Goal: Transaction & Acquisition: Subscribe to service/newsletter

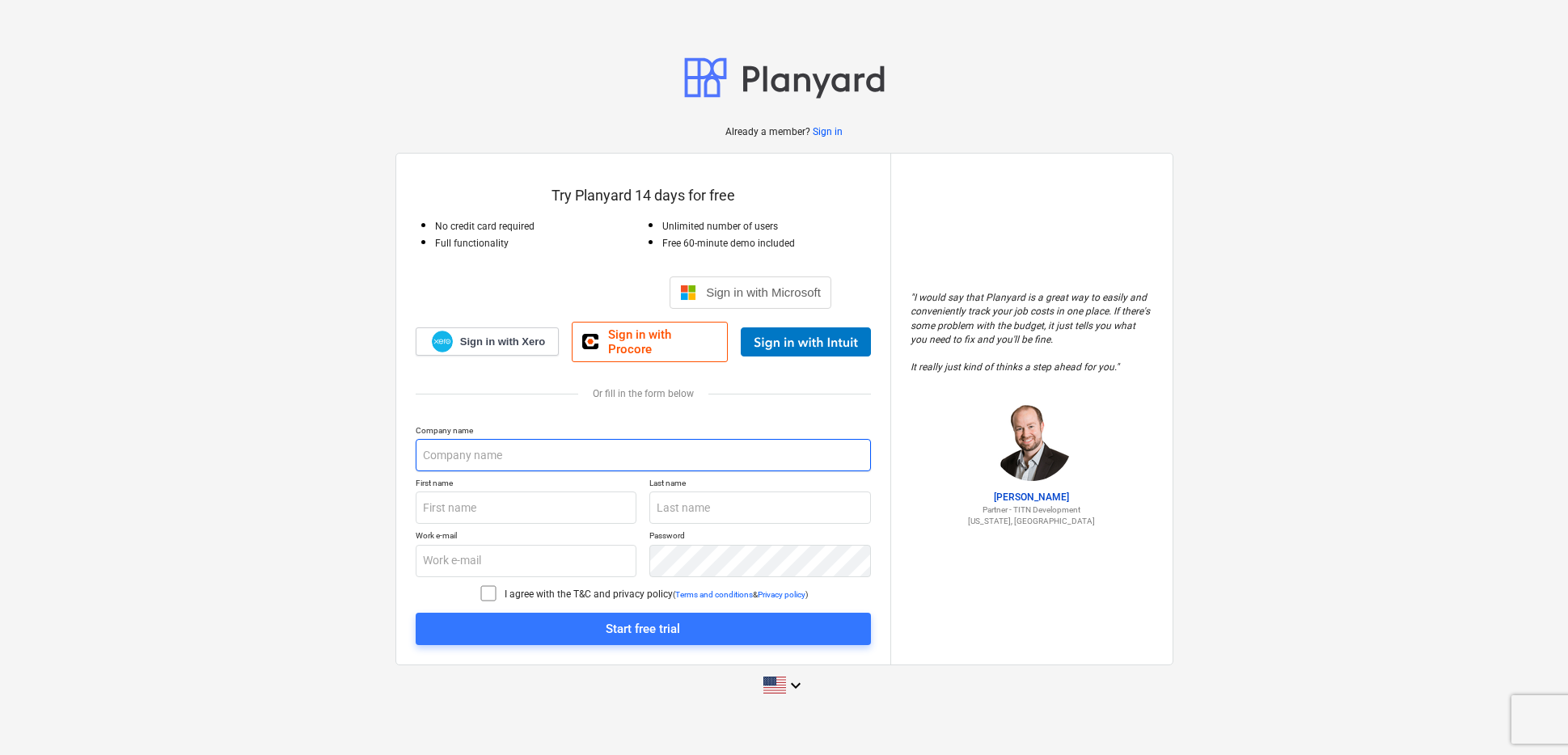
click at [502, 451] on input "text" at bounding box center [643, 454] width 455 height 32
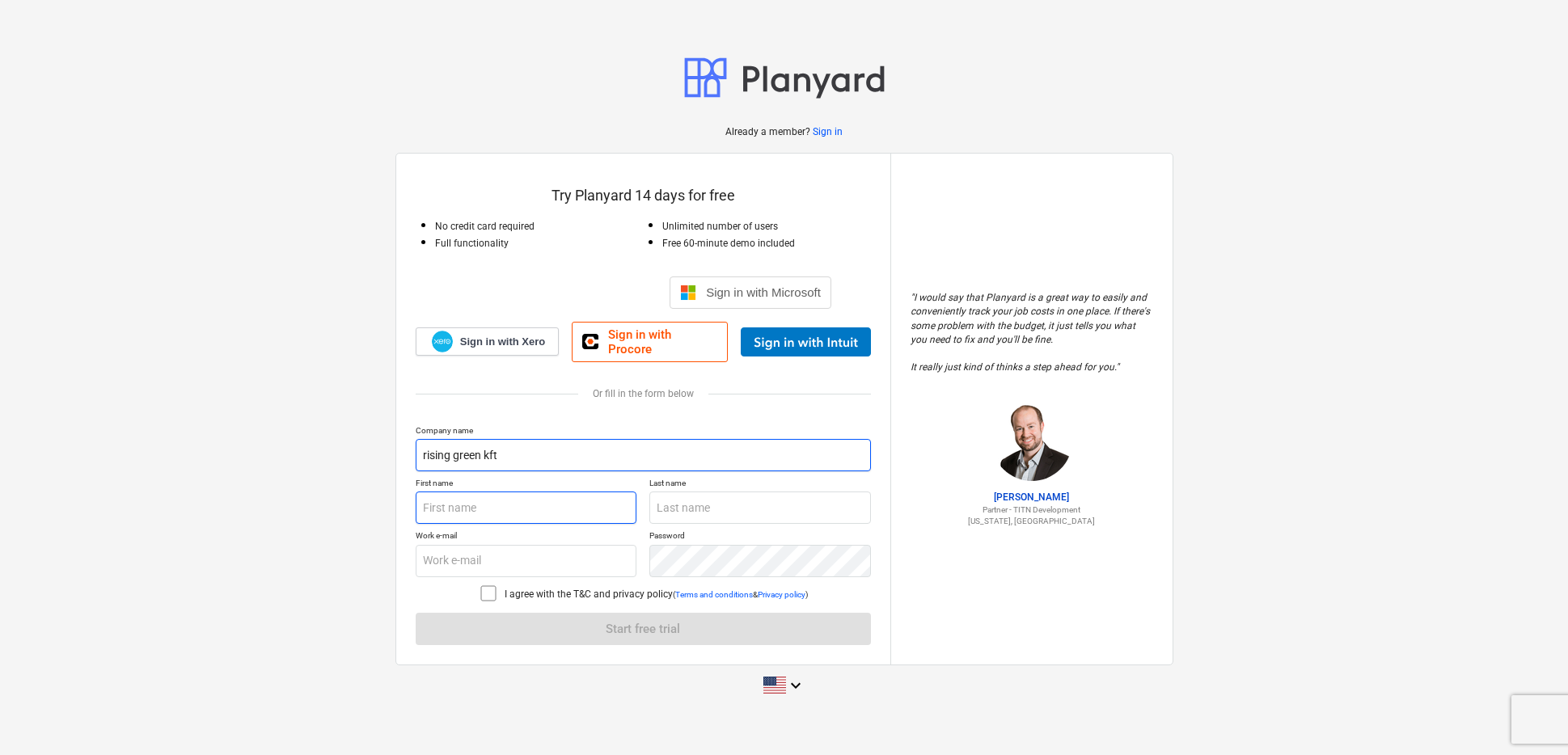
type input "rising green kft"
click at [439, 508] on input "text" at bounding box center [526, 507] width 222 height 32
type input "[PERSON_NAME]"
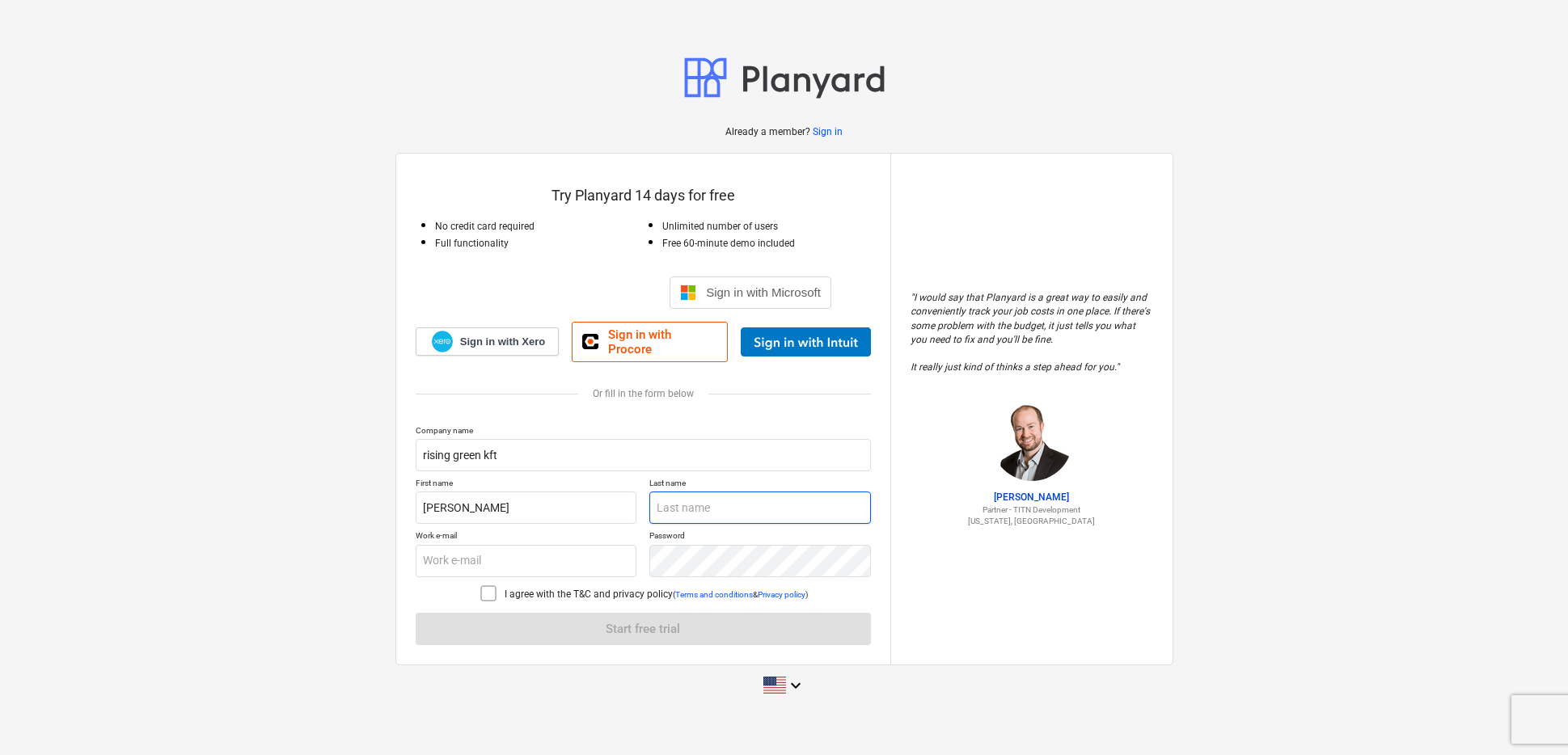
type input "[PERSON_NAME]"
drag, startPoint x: 597, startPoint y: 557, endPoint x: 395, endPoint y: 546, distance: 202.3
click at [395, 546] on div "Try Planyard 14 days for free No credit card required Full functionality Unlimi…" at bounding box center [784, 409] width 778 height 513
type input "[PERSON_NAME][EMAIL_ADDRESS][DOMAIN_NAME]"
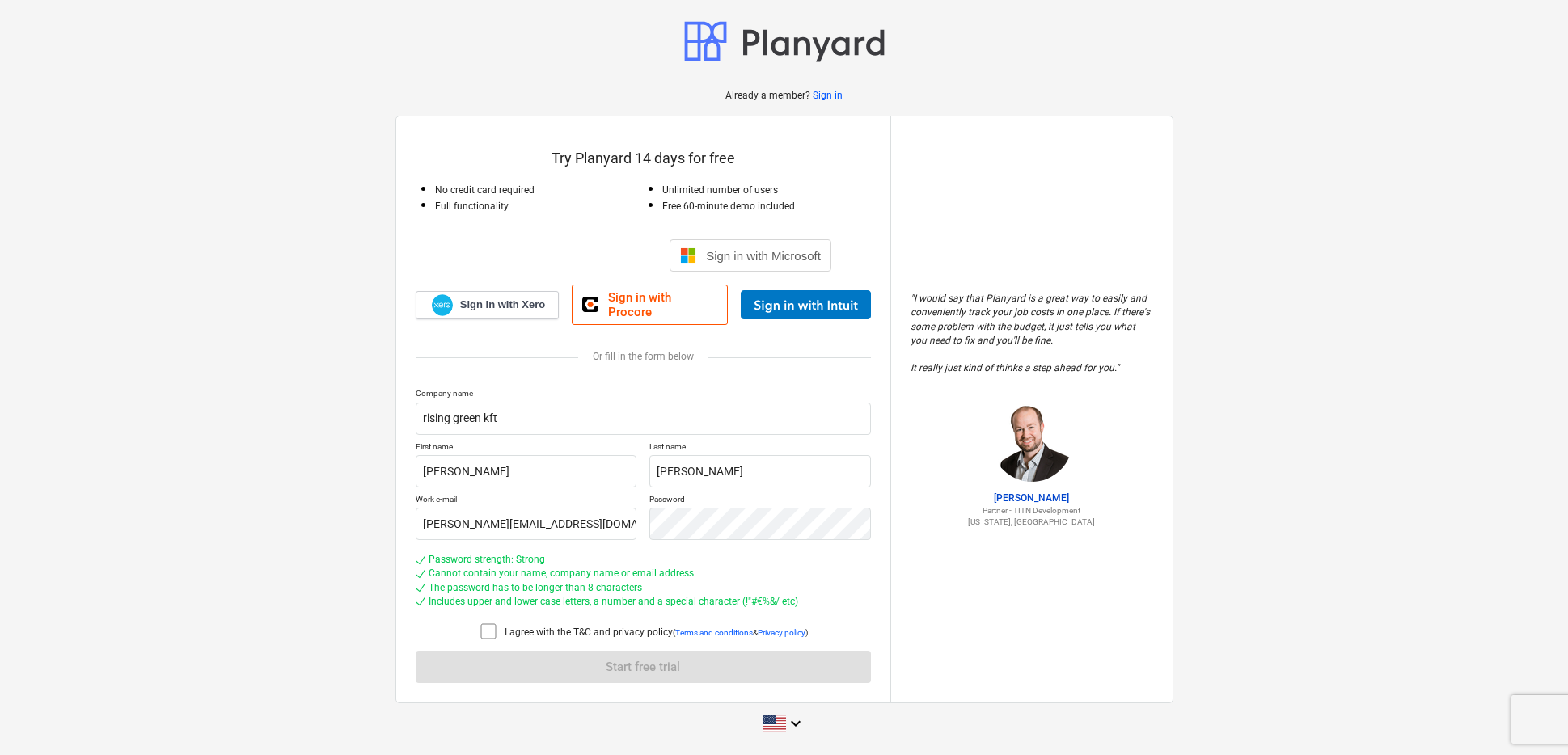
click at [483, 624] on icon at bounding box center [488, 631] width 19 height 19
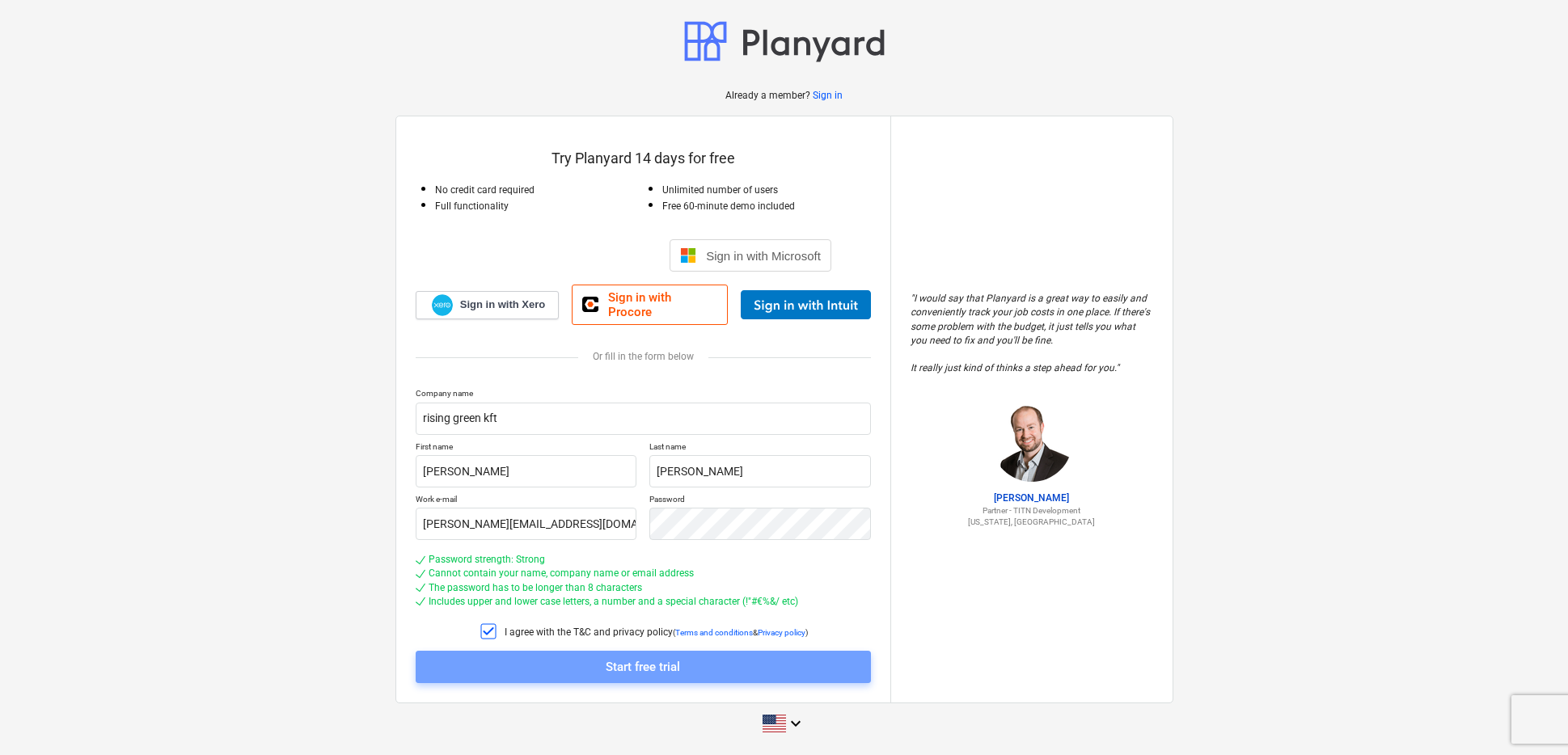
click at [640, 662] on div "Start free trial" at bounding box center [643, 667] width 74 height 21
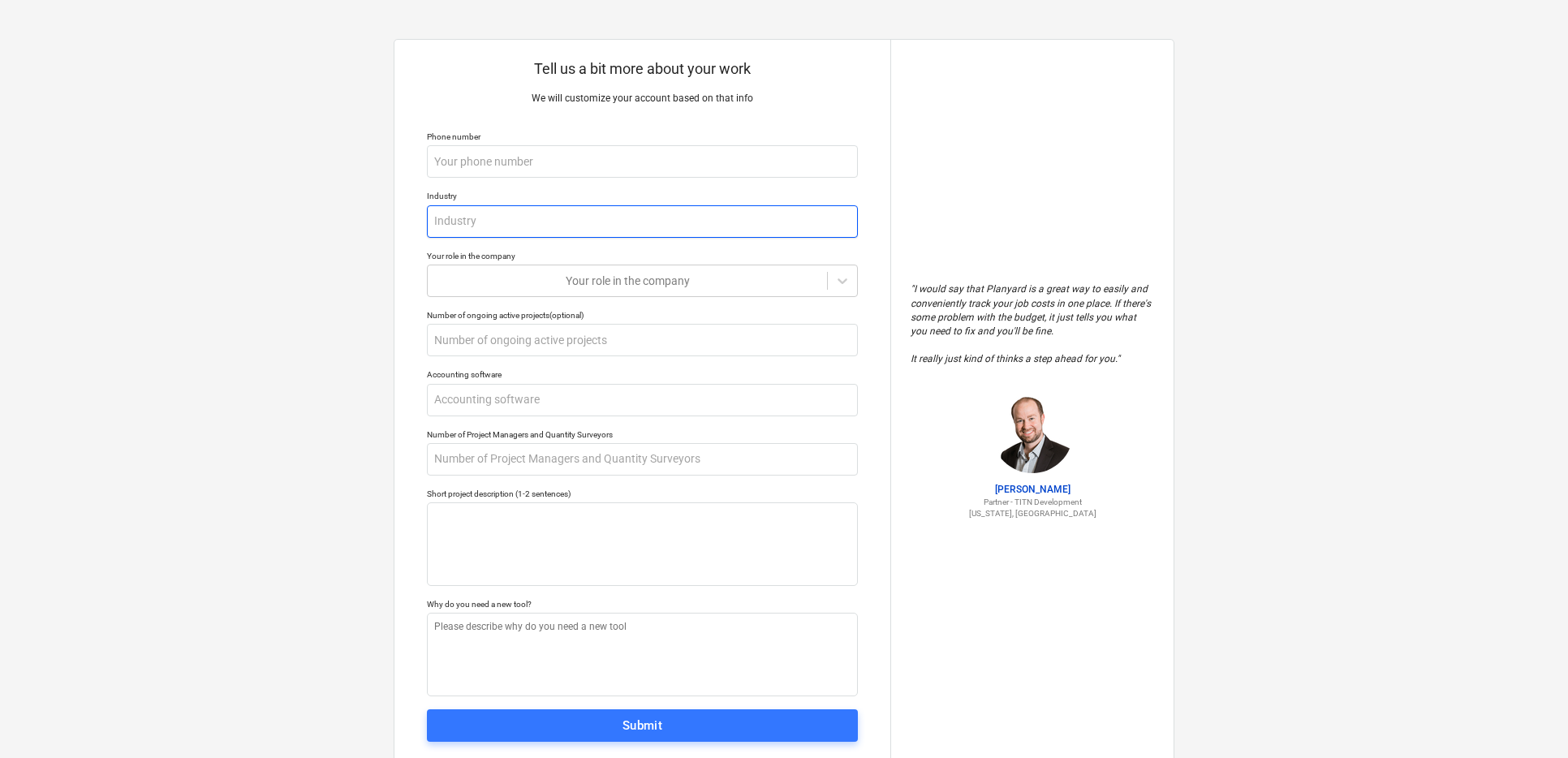
click at [461, 213] on input "text" at bounding box center [641, 221] width 431 height 32
type textarea "x"
type input "c"
type textarea "x"
type input "co"
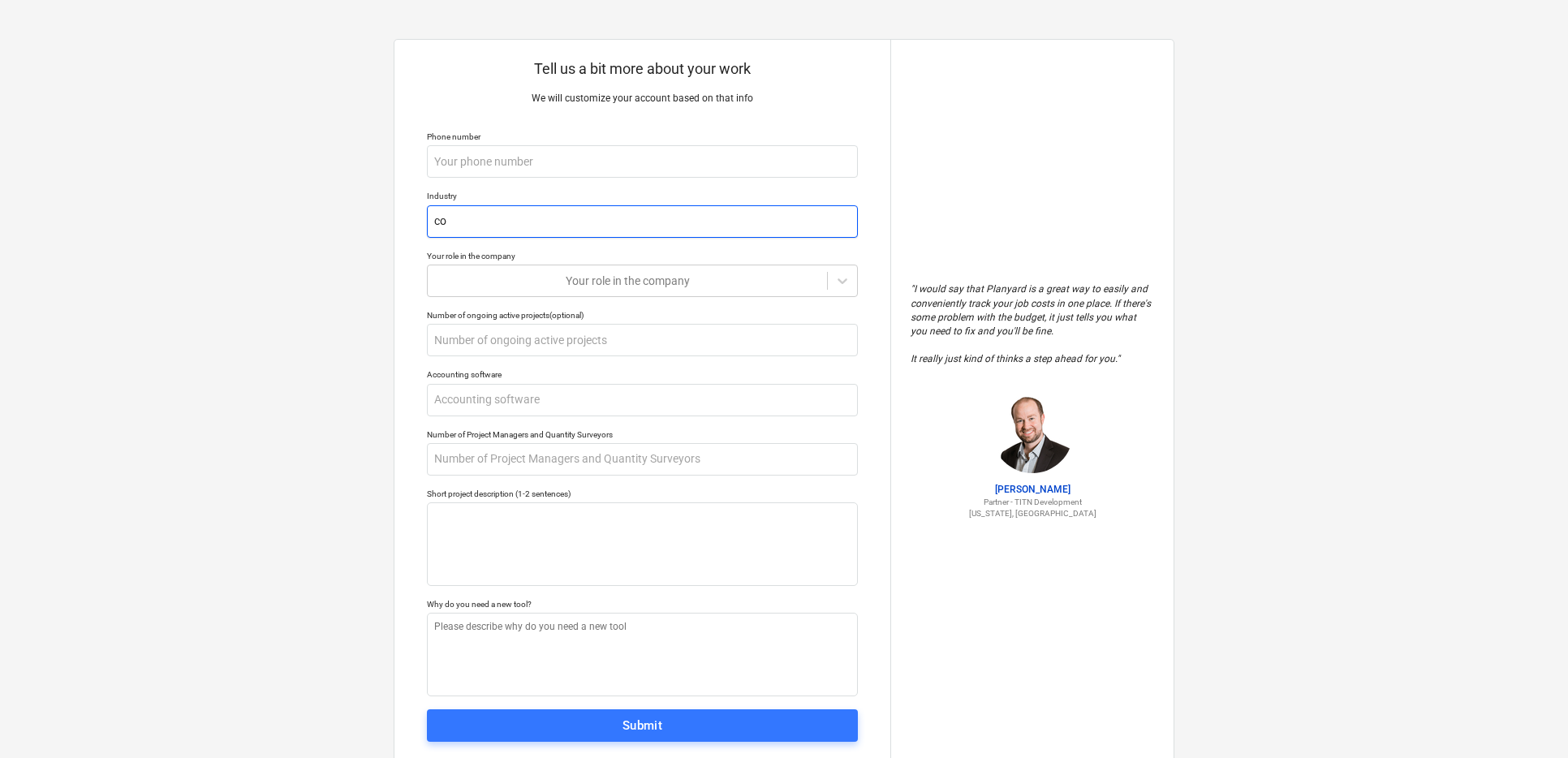
type textarea "x"
type input "con"
type textarea "x"
type input "cons"
type textarea "x"
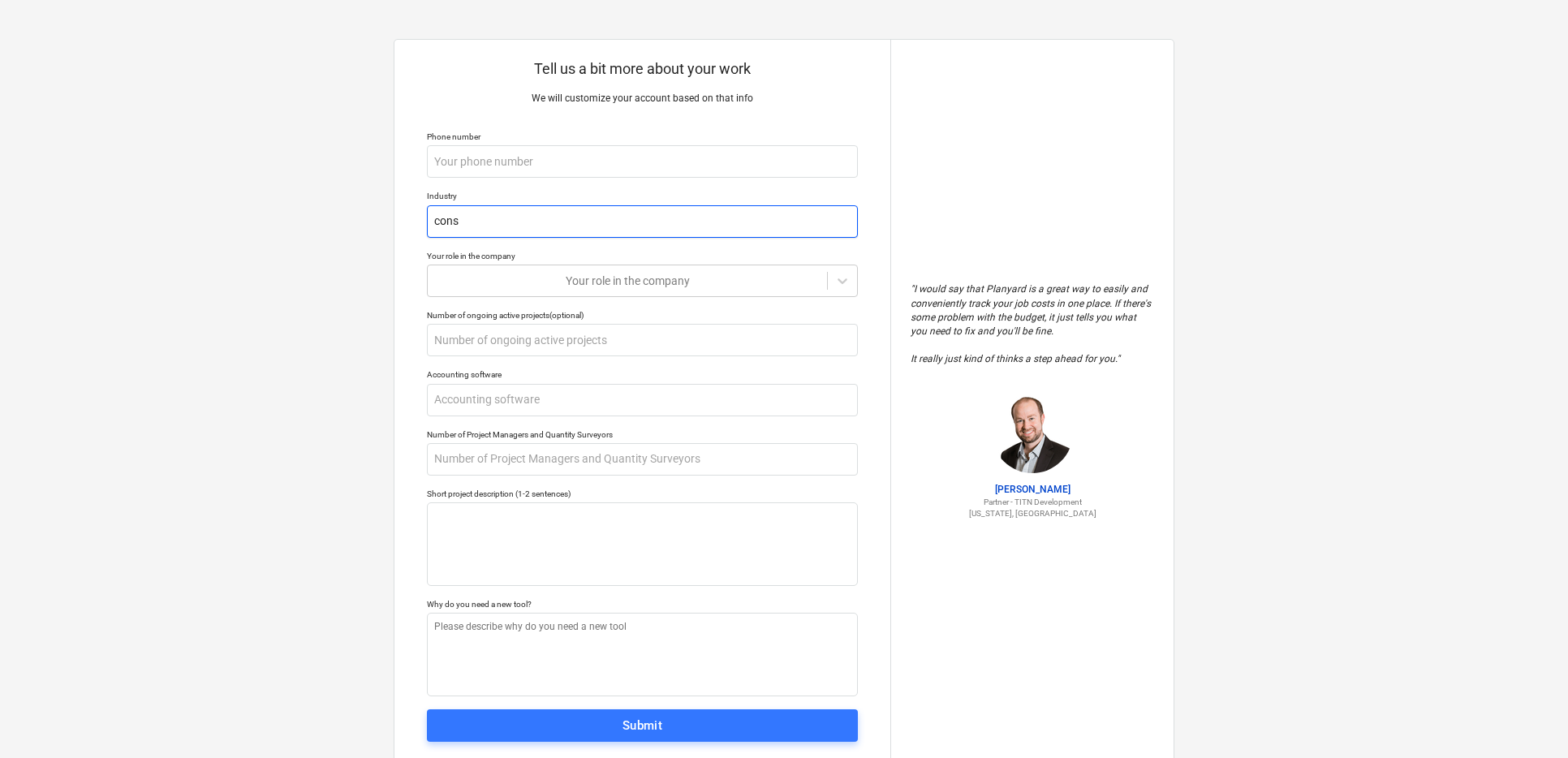
type input "const"
type textarea "x"
type input "constu"
type textarea "x"
type input "constur"
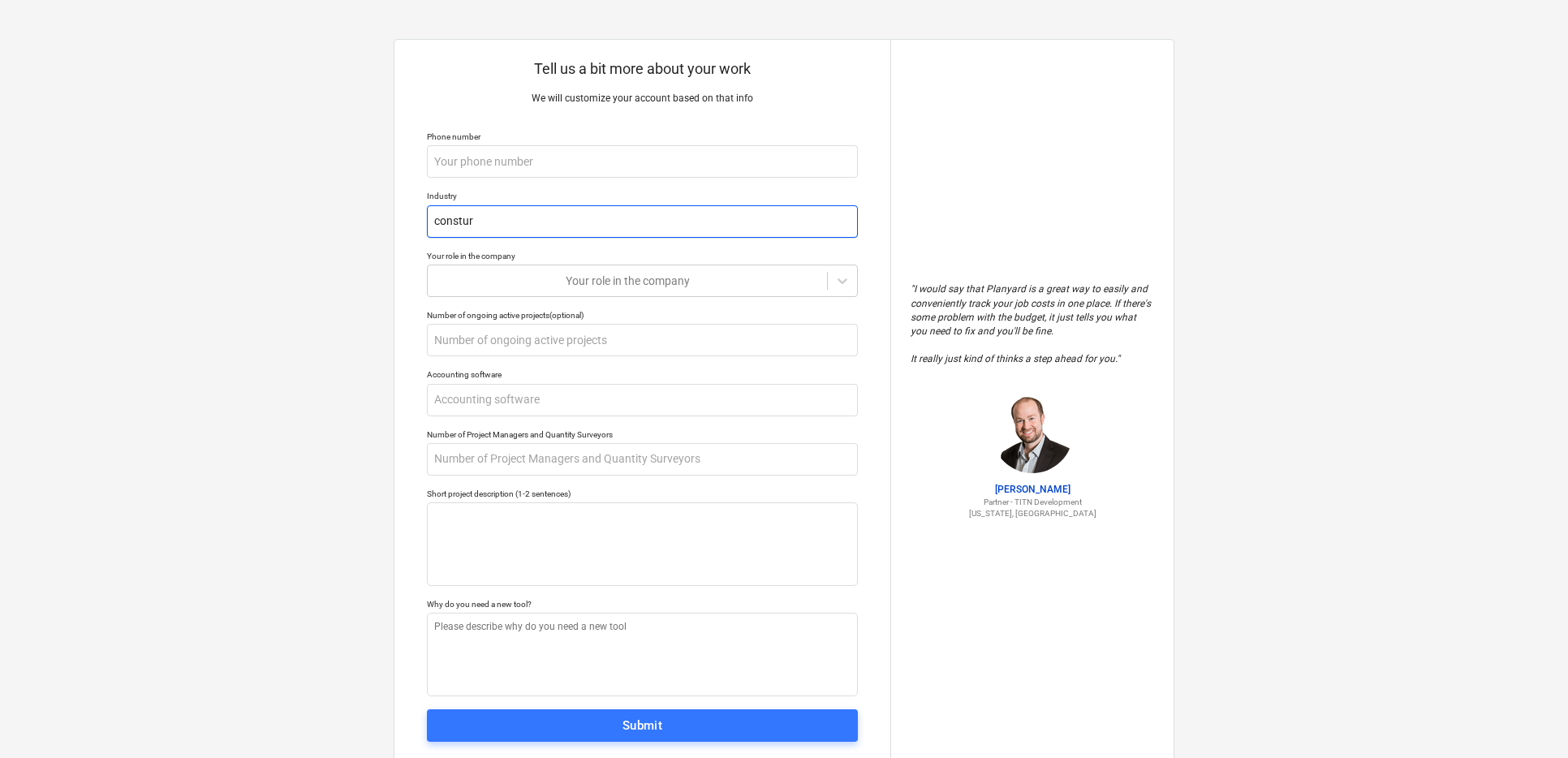
type textarea "x"
type input "consturc"
type textarea "x"
type input "consturct"
type textarea "x"
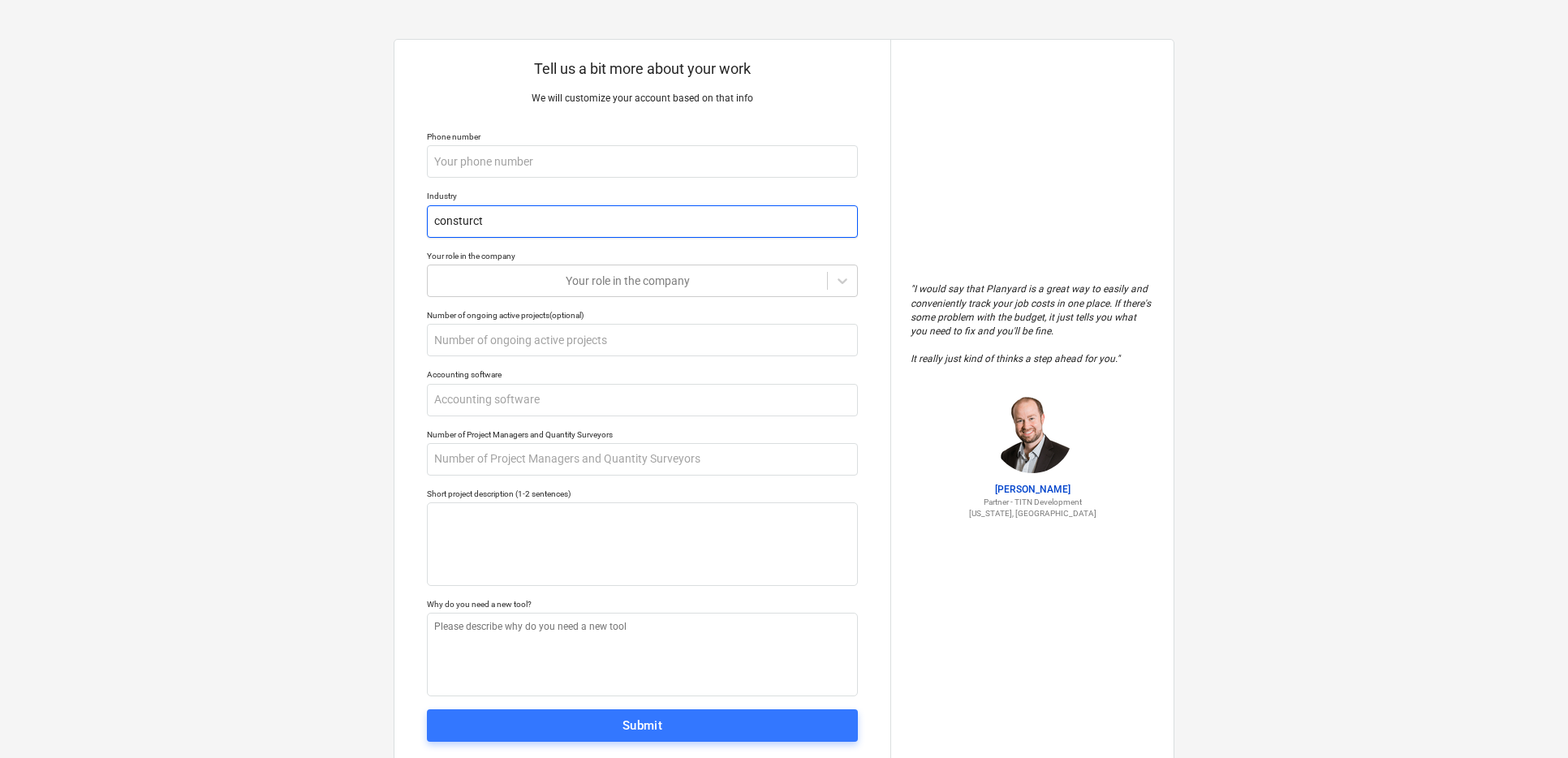
type input "consturcti"
type textarea "x"
type input "consturctio"
type textarea "x"
type input "consturction"
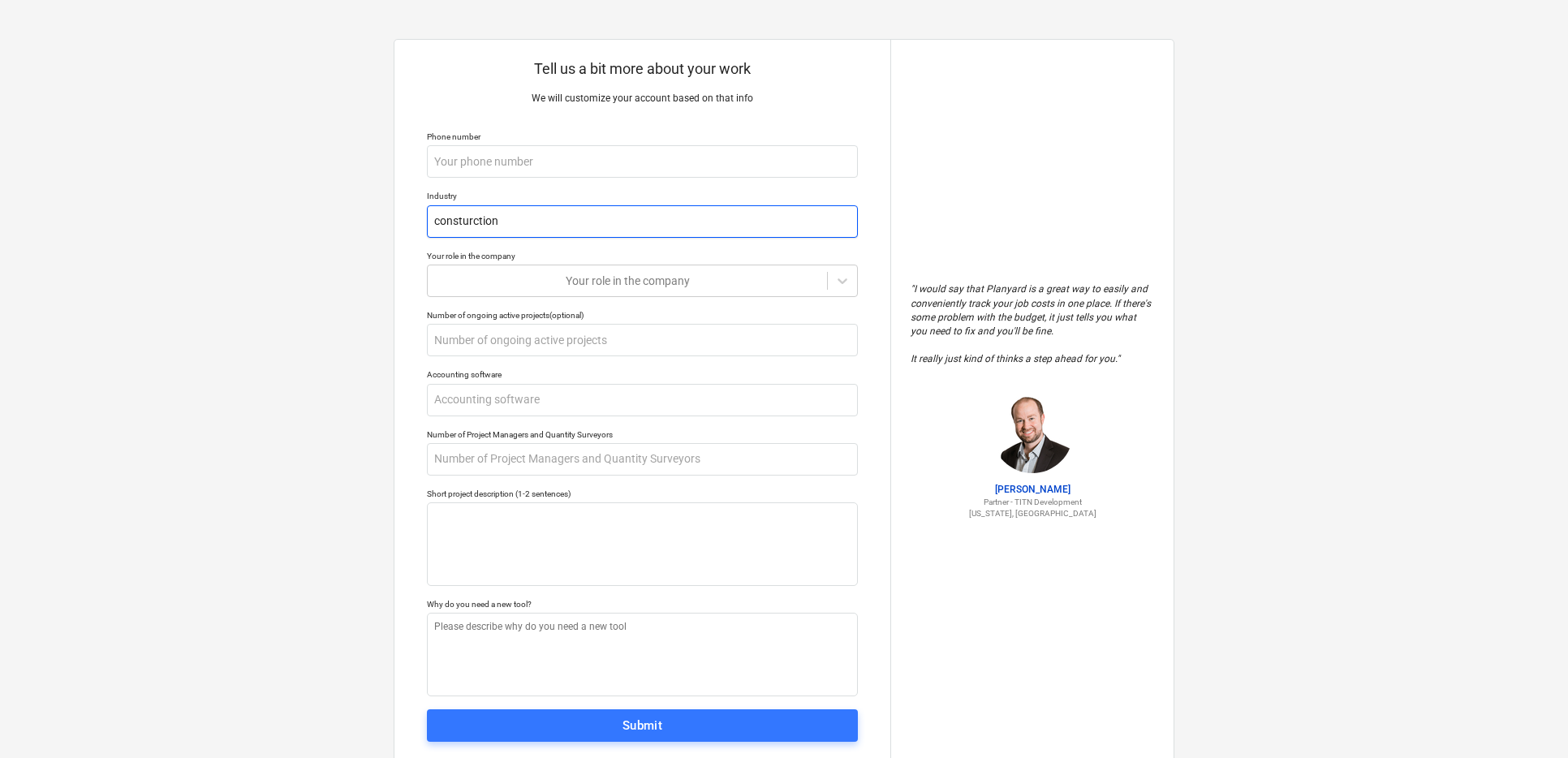
type textarea "x"
type input "consturctio"
type textarea "x"
type input "consturcti"
type textarea "x"
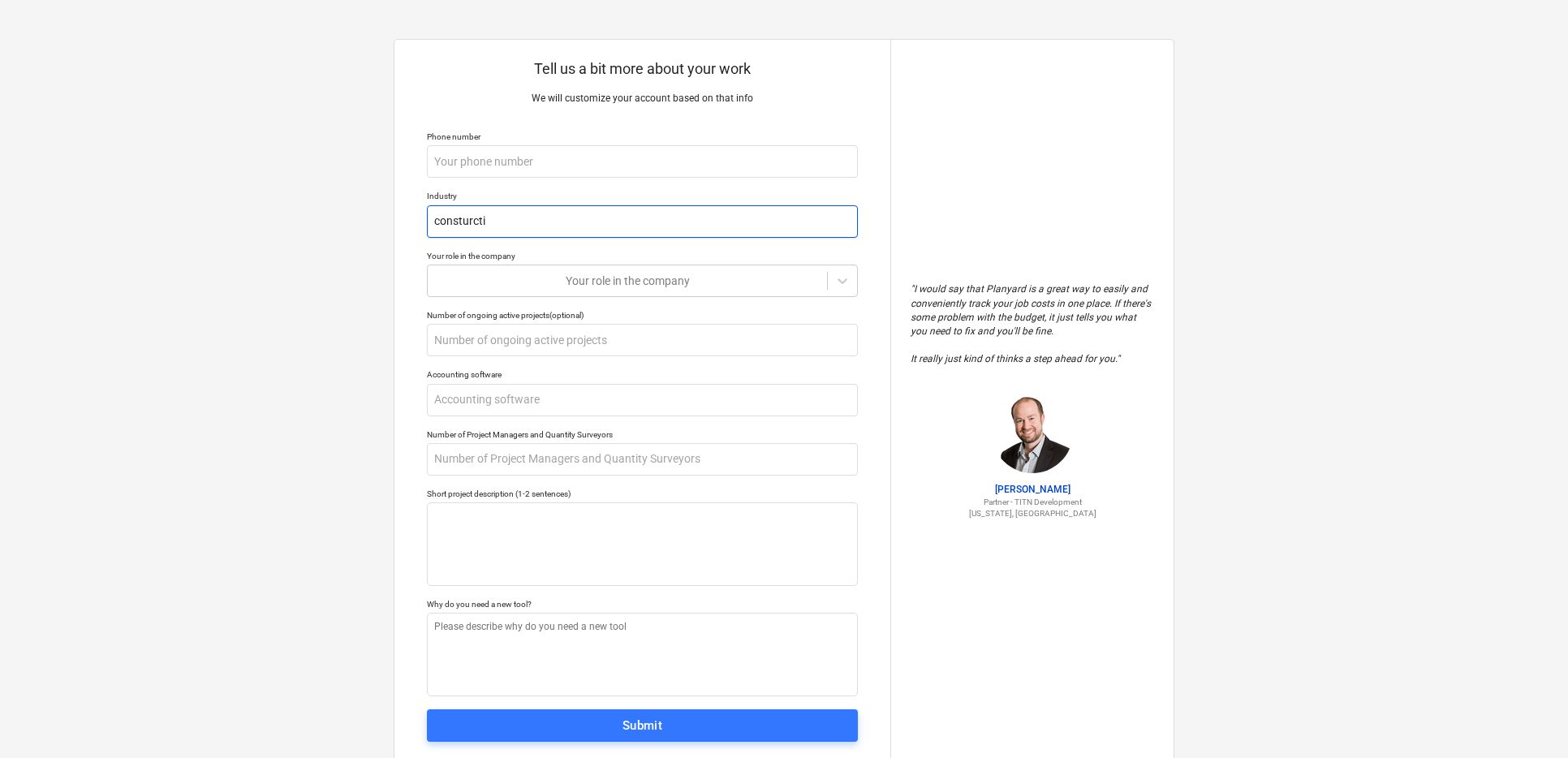
type input "consturct"
type textarea "x"
type input "consturc"
type textarea "x"
type input "constur"
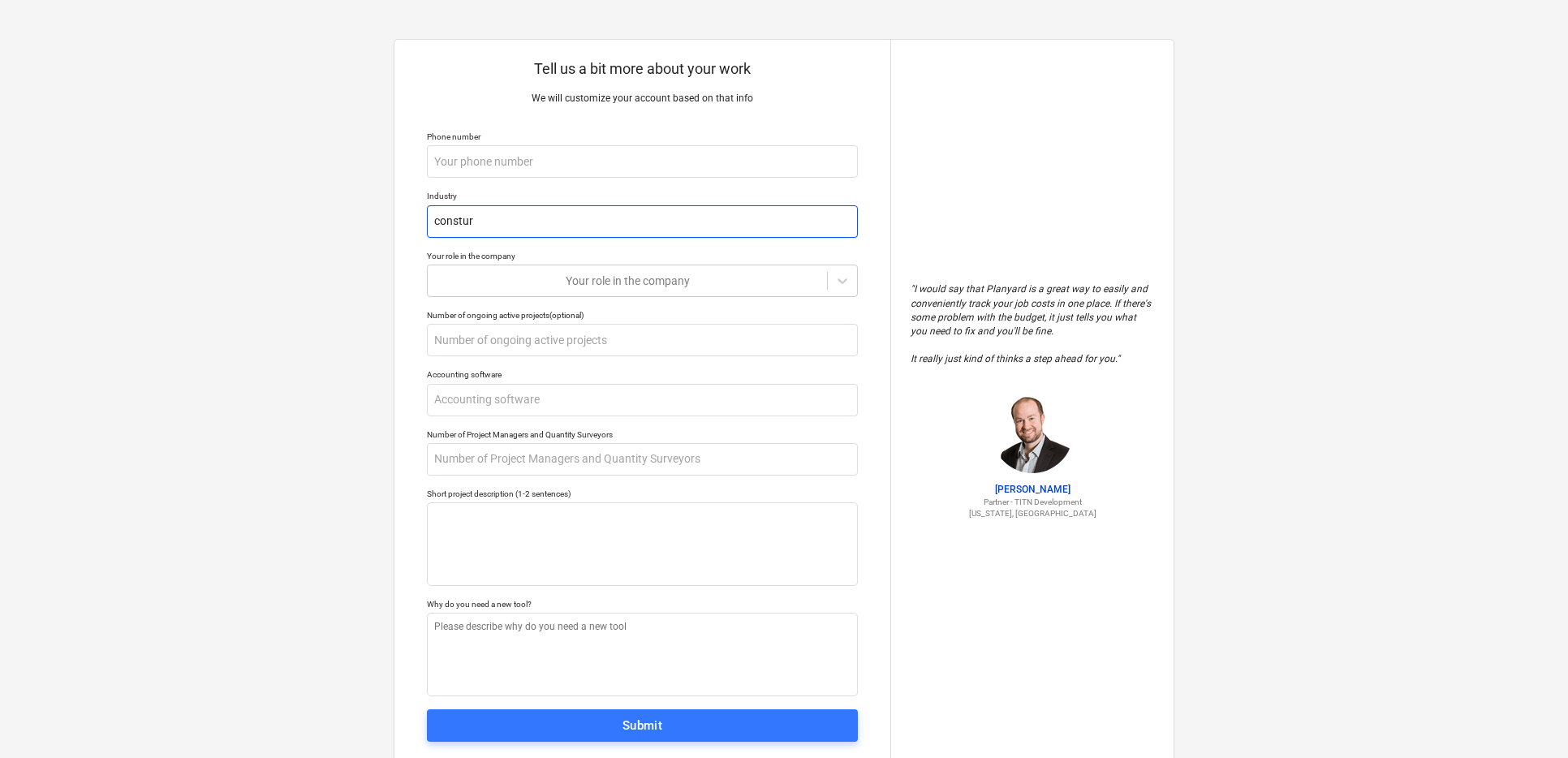
type textarea "x"
type input "constu"
type textarea "x"
type input "const"
type textarea "x"
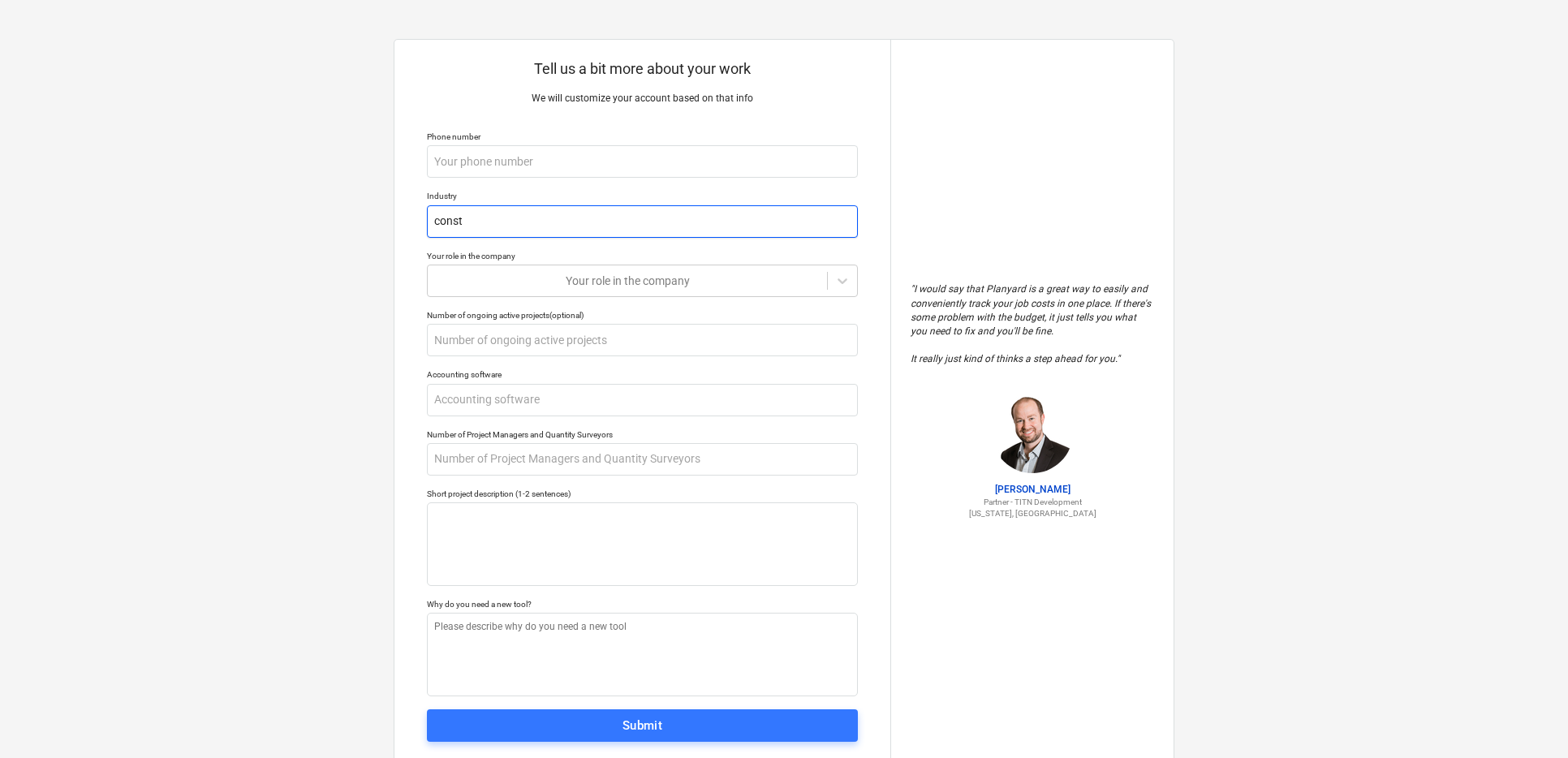
type input "constr"
type textarea "x"
type input "constru"
type textarea "x"
type input "construc"
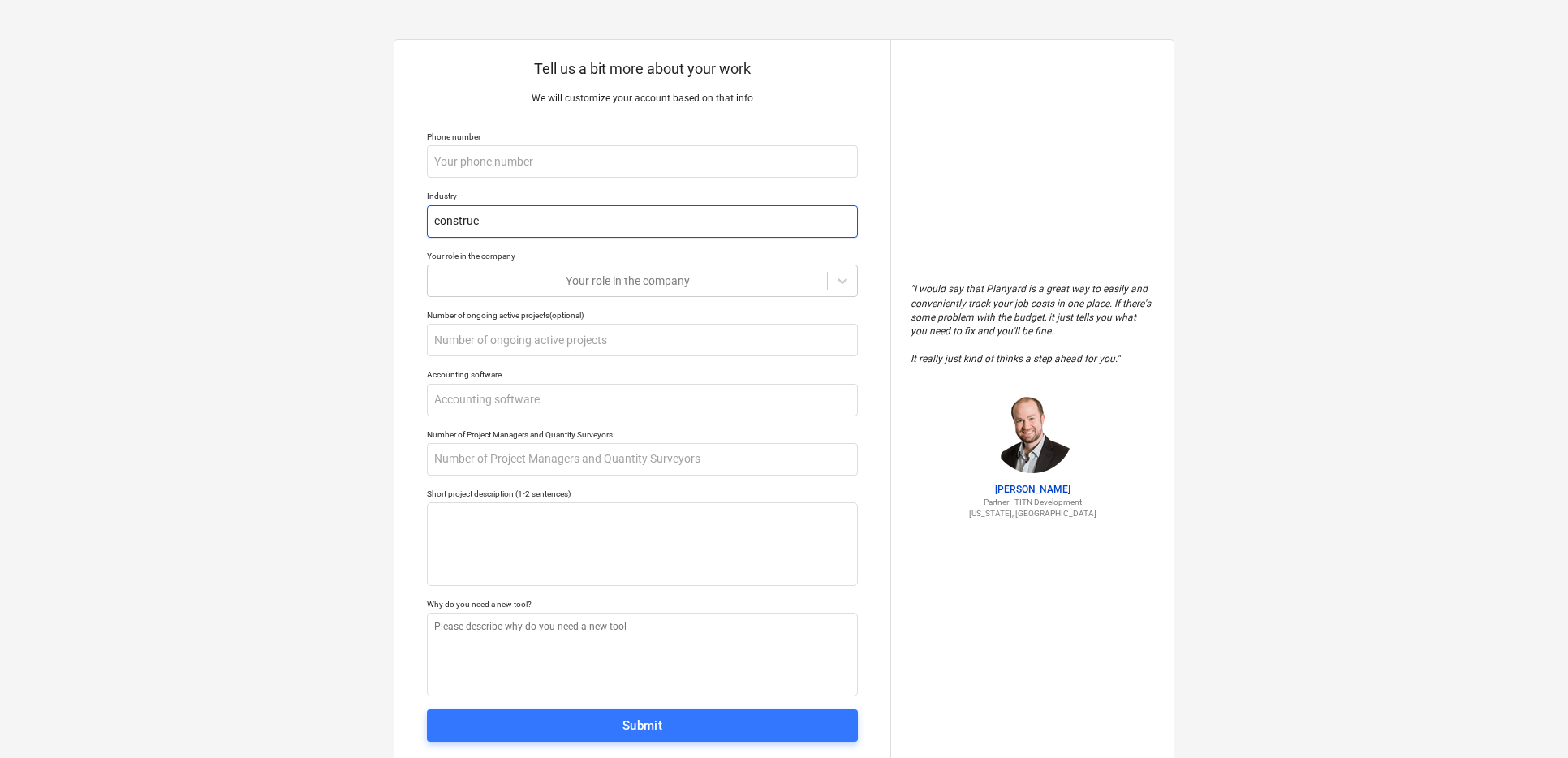
type textarea "x"
type input "construct"
type textarea "x"
type input "constructi"
type textarea "x"
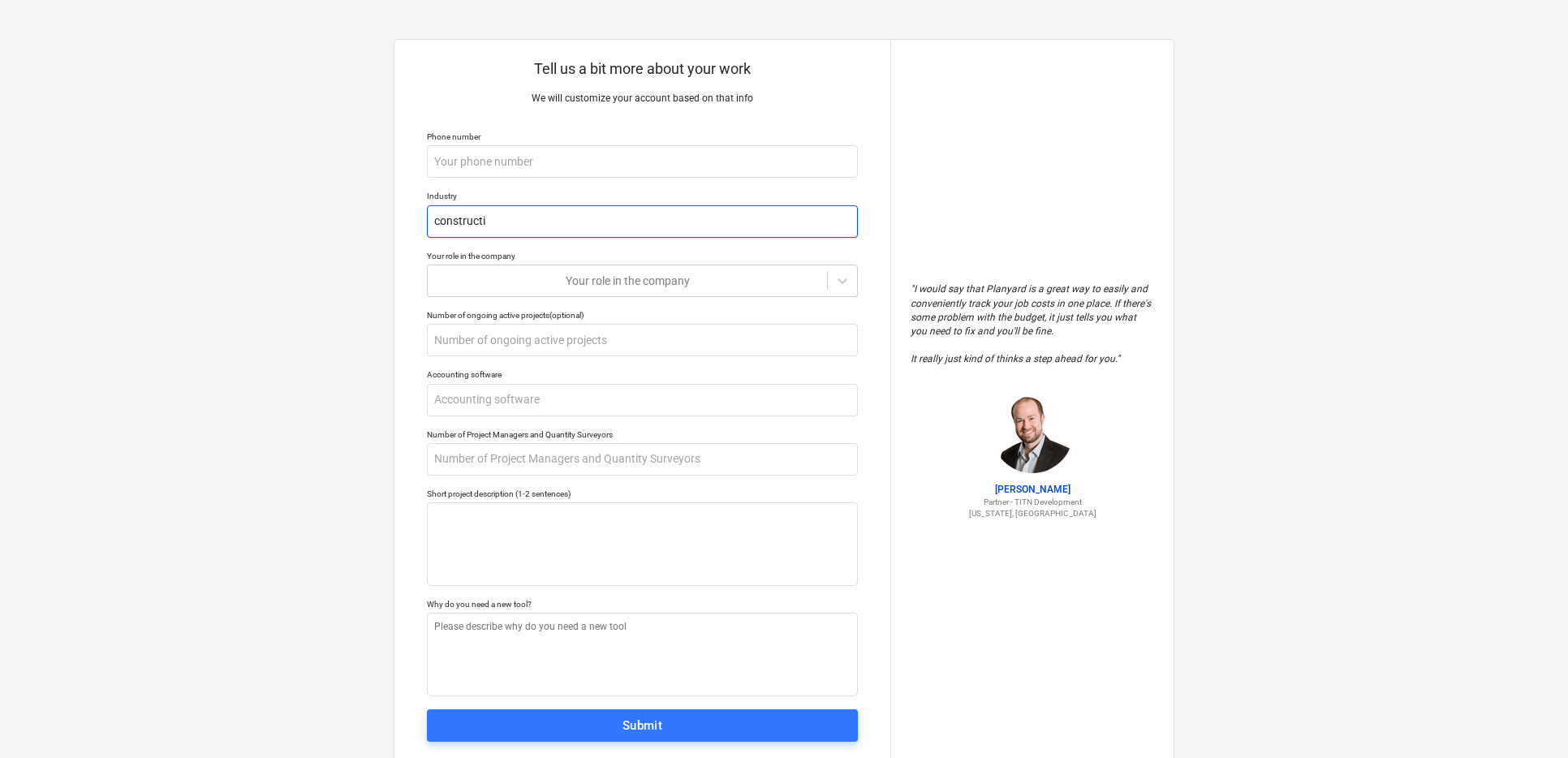
type input "constructio"
type textarea "x"
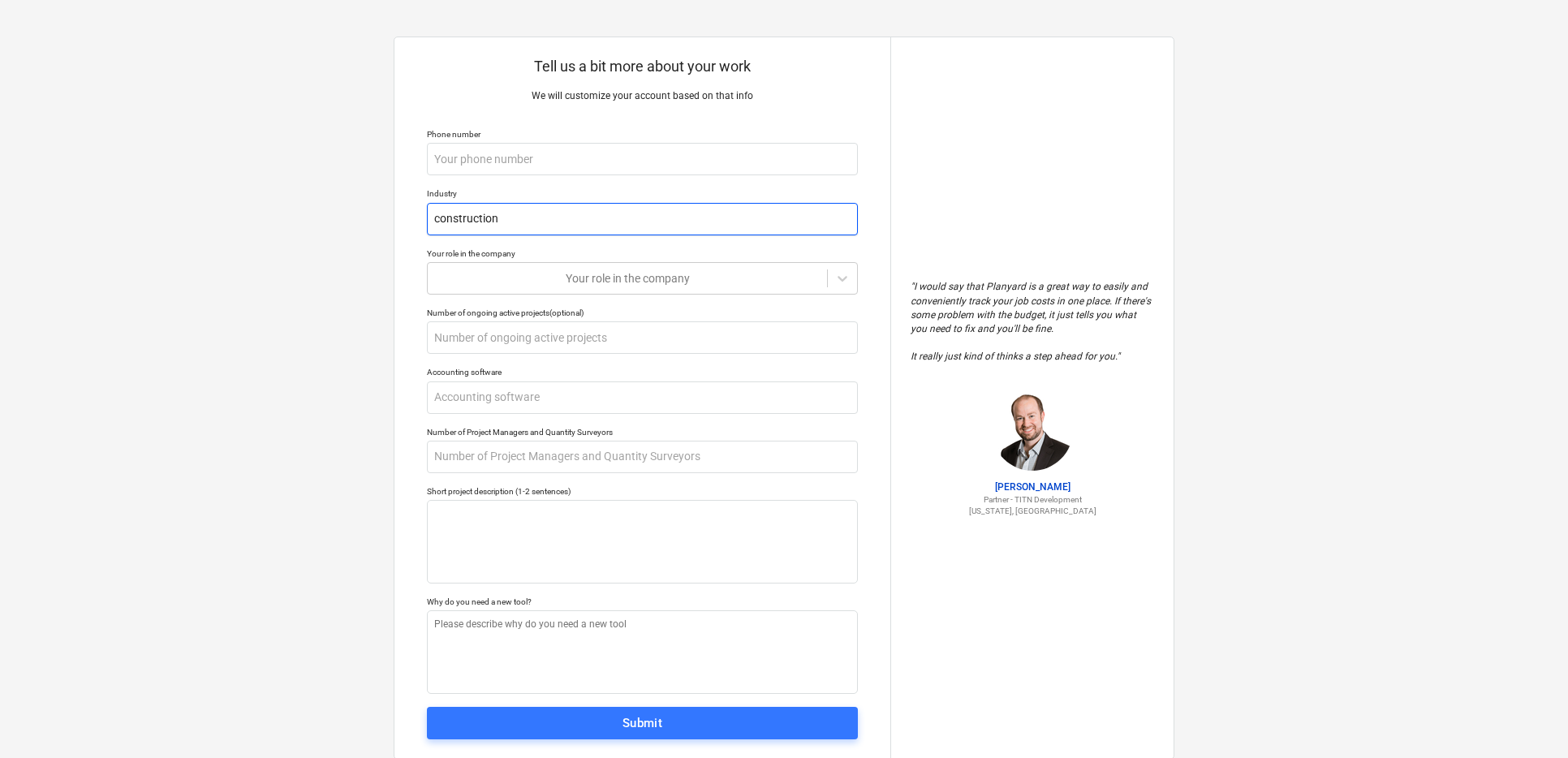
scroll to position [3, 0]
type input "construction"
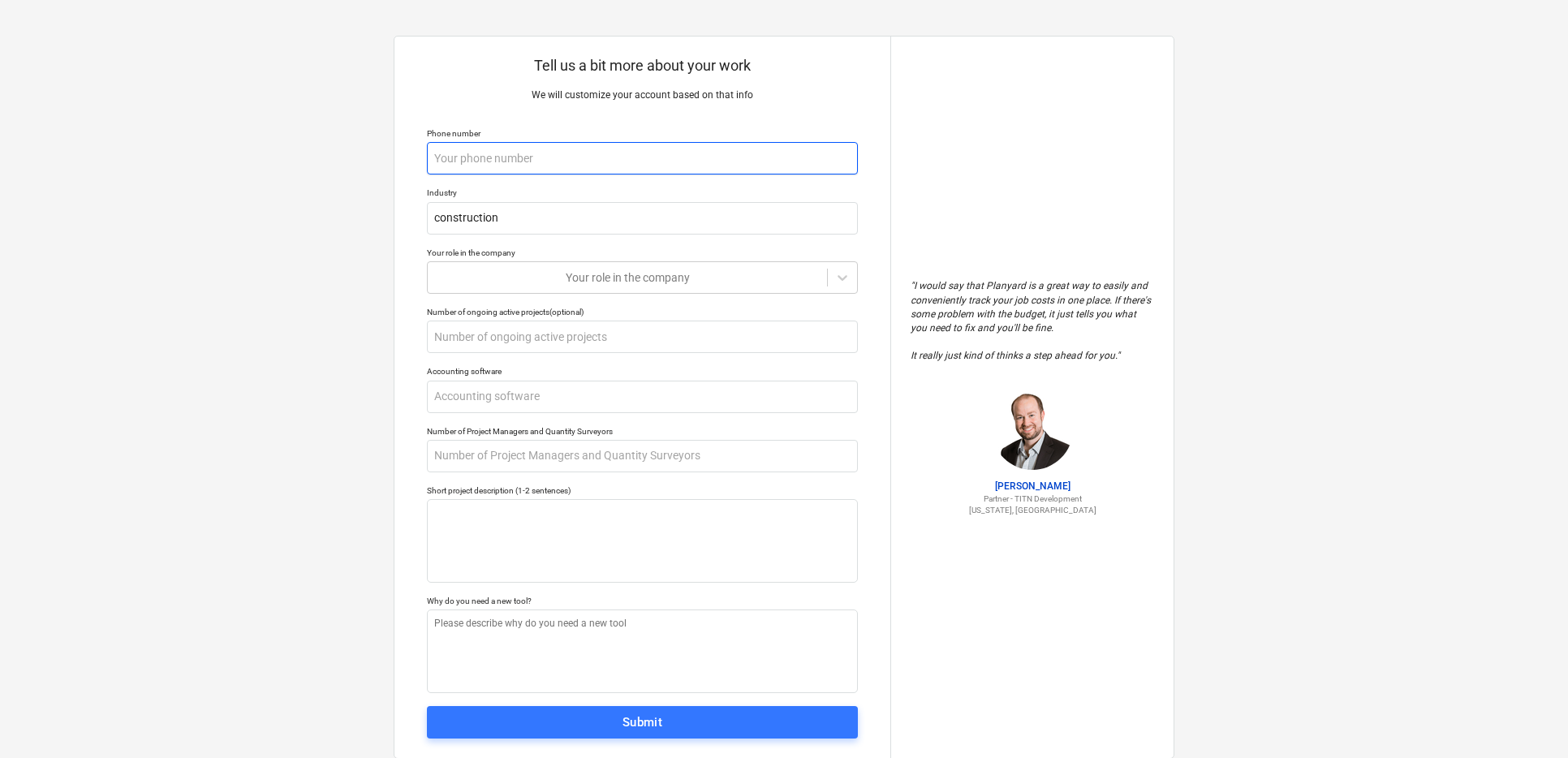
click at [492, 157] on input "text" at bounding box center [641, 157] width 431 height 32
type textarea "x"
type input "0"
type textarea "x"
type input "00"
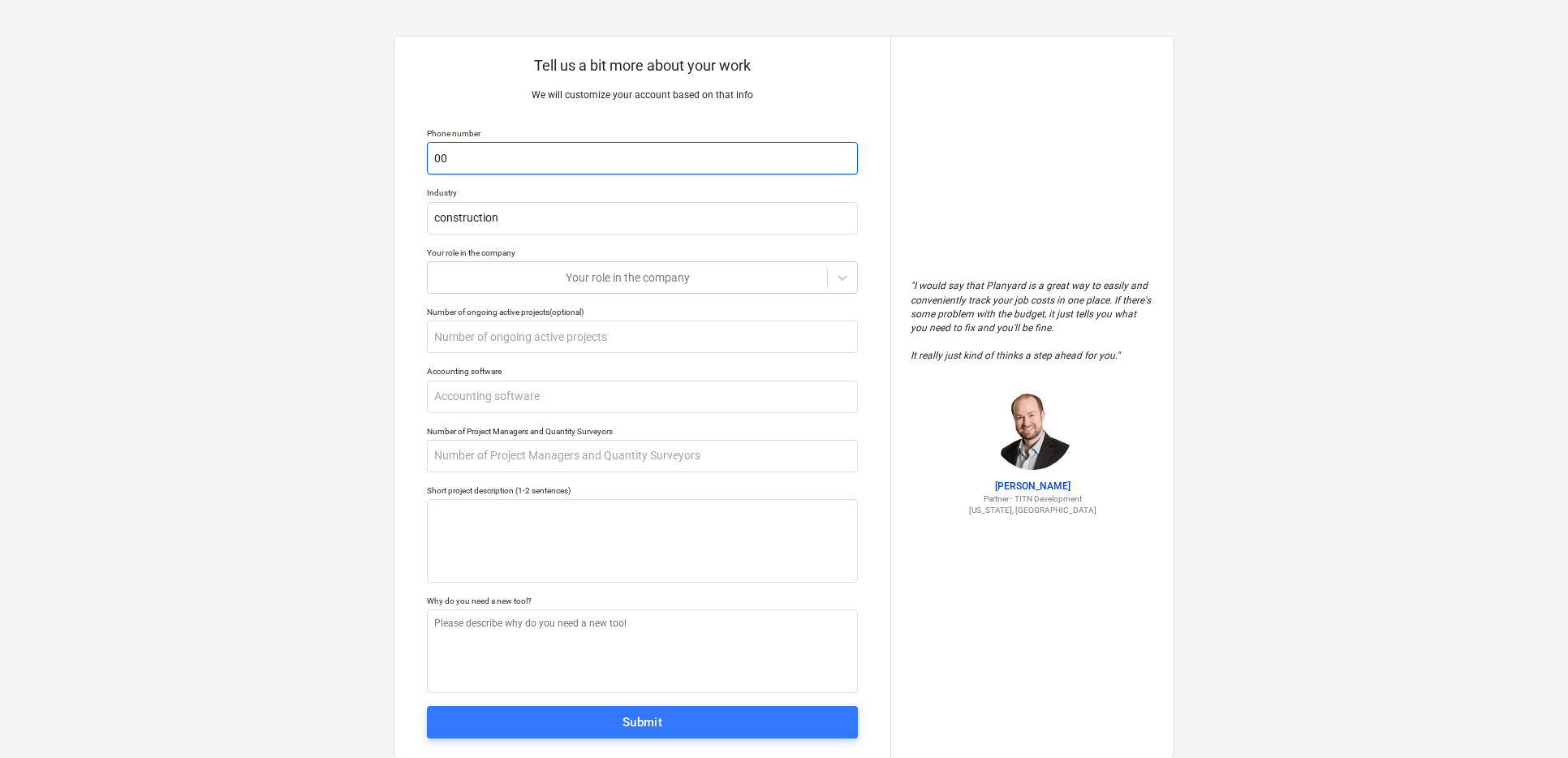
type textarea "x"
type input "003"
type textarea "x"
type input "0036"
type textarea "x"
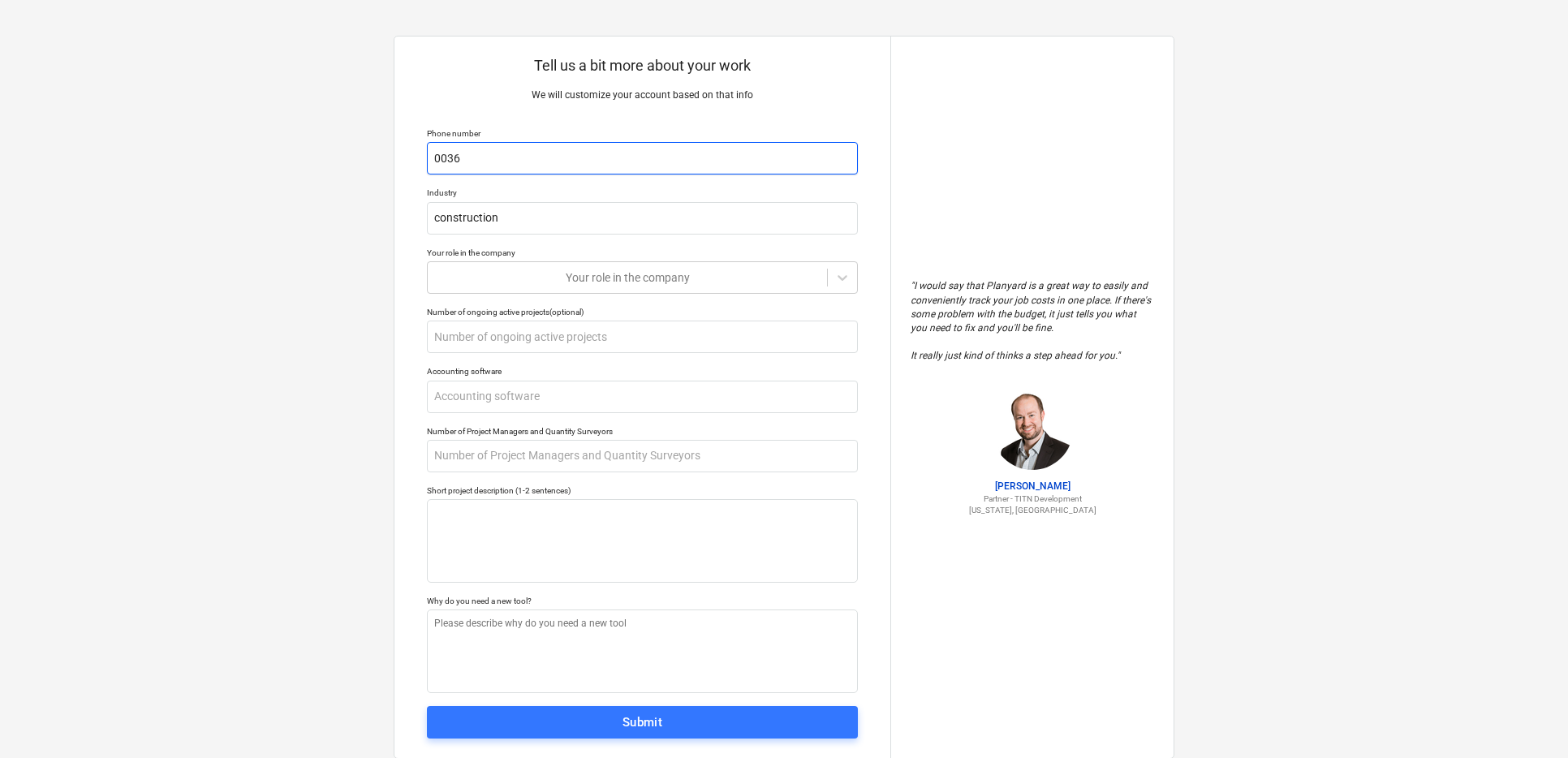
type input "00367"
type textarea "x"
type input "003670"
type textarea "x"
type input "0036706"
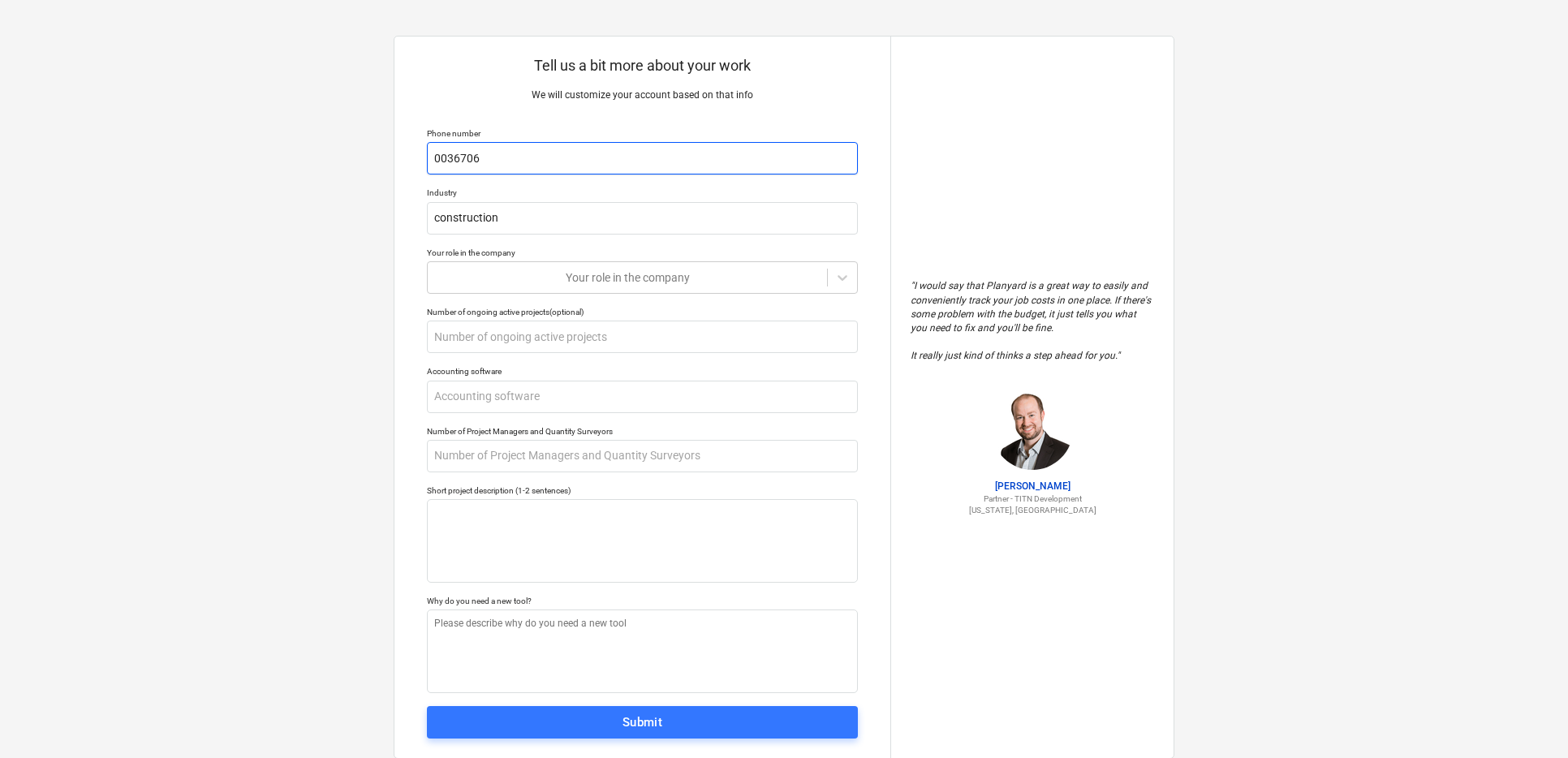
type textarea "x"
type input "00367064"
type textarea "x"
type input "003670644"
type textarea "x"
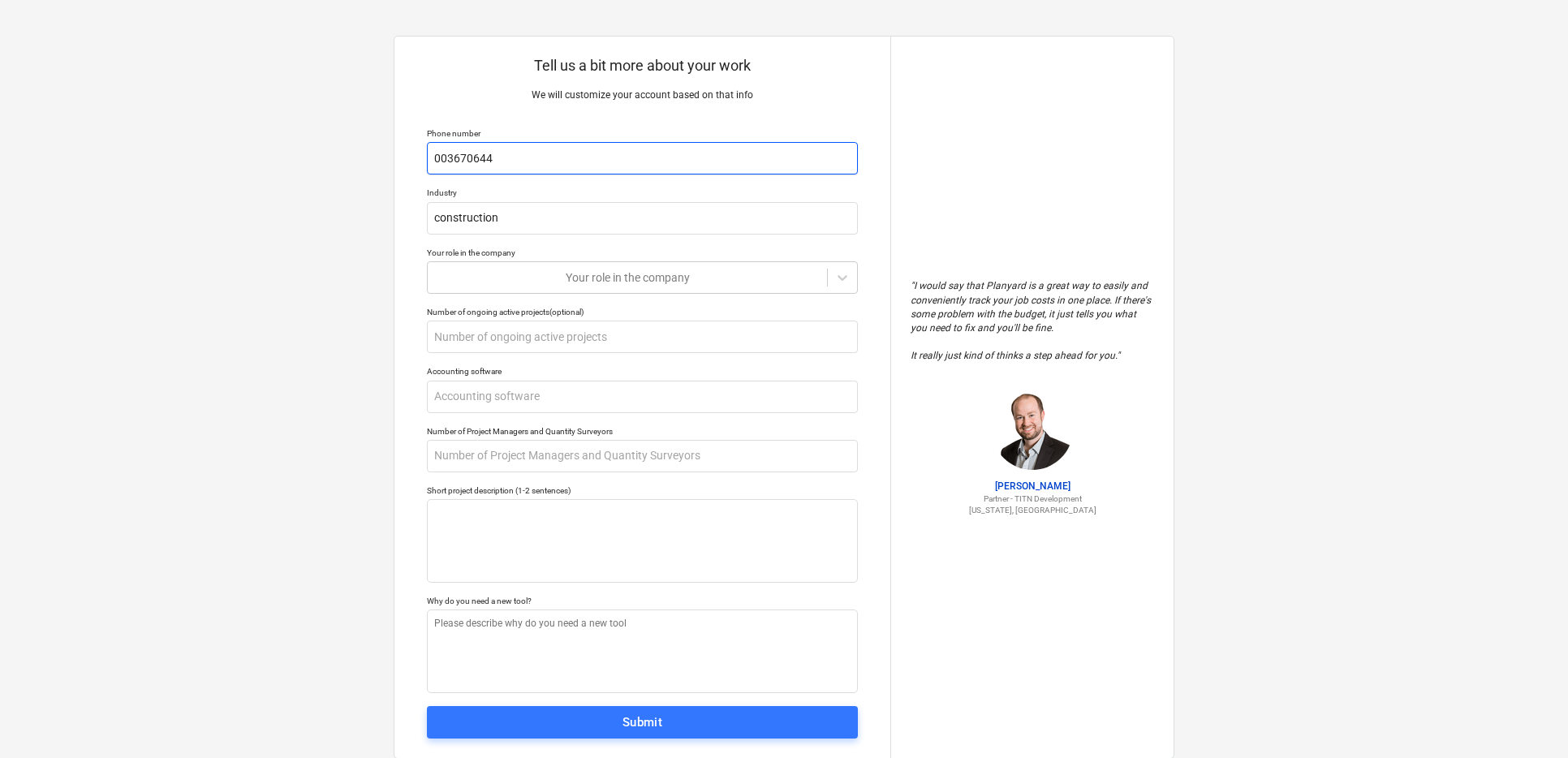
type input "0036706443"
type textarea "x"
type input "00367064433"
type textarea "x"
type input "003670644333"
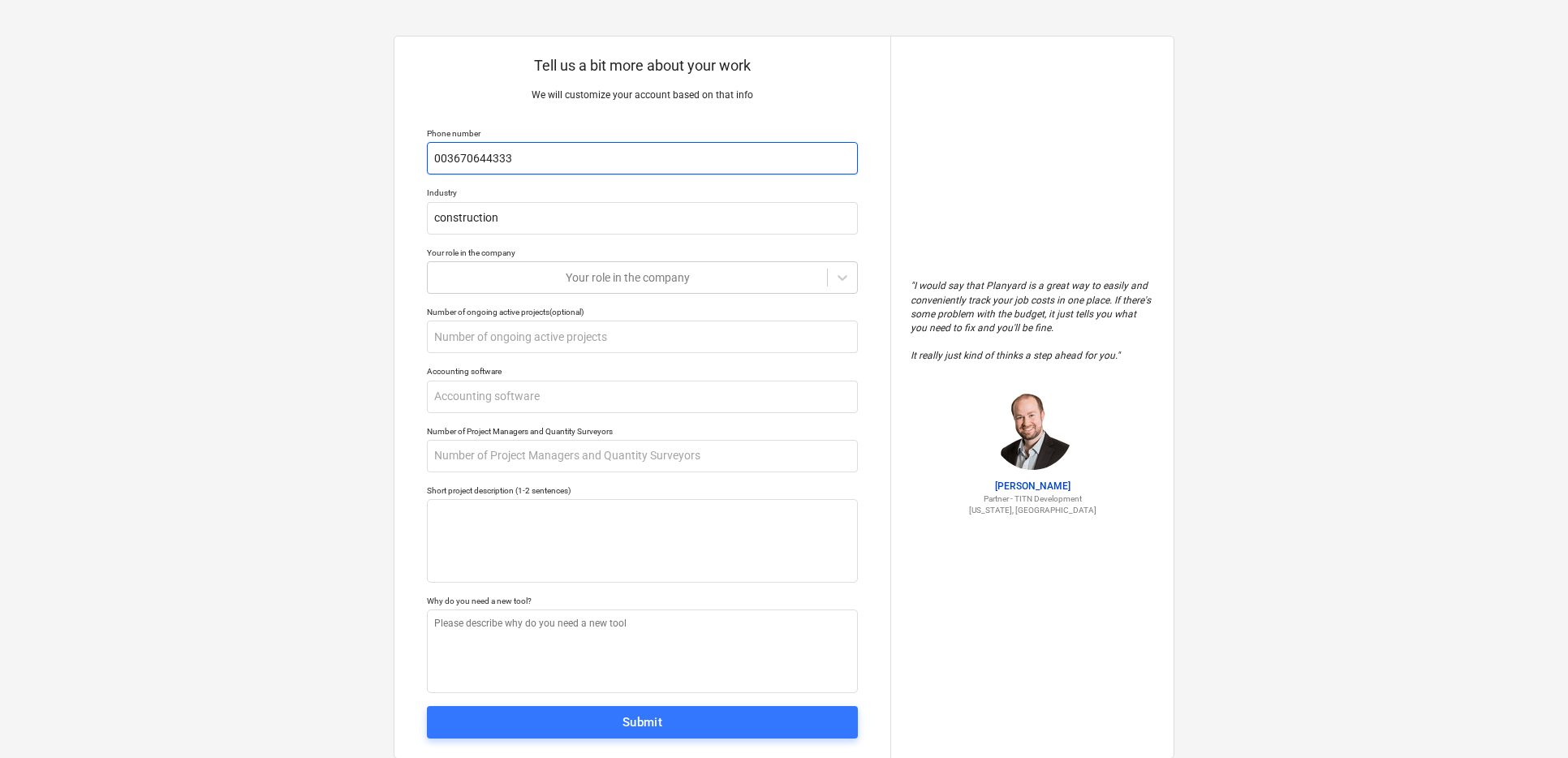
type textarea "x"
type input "0036706443332"
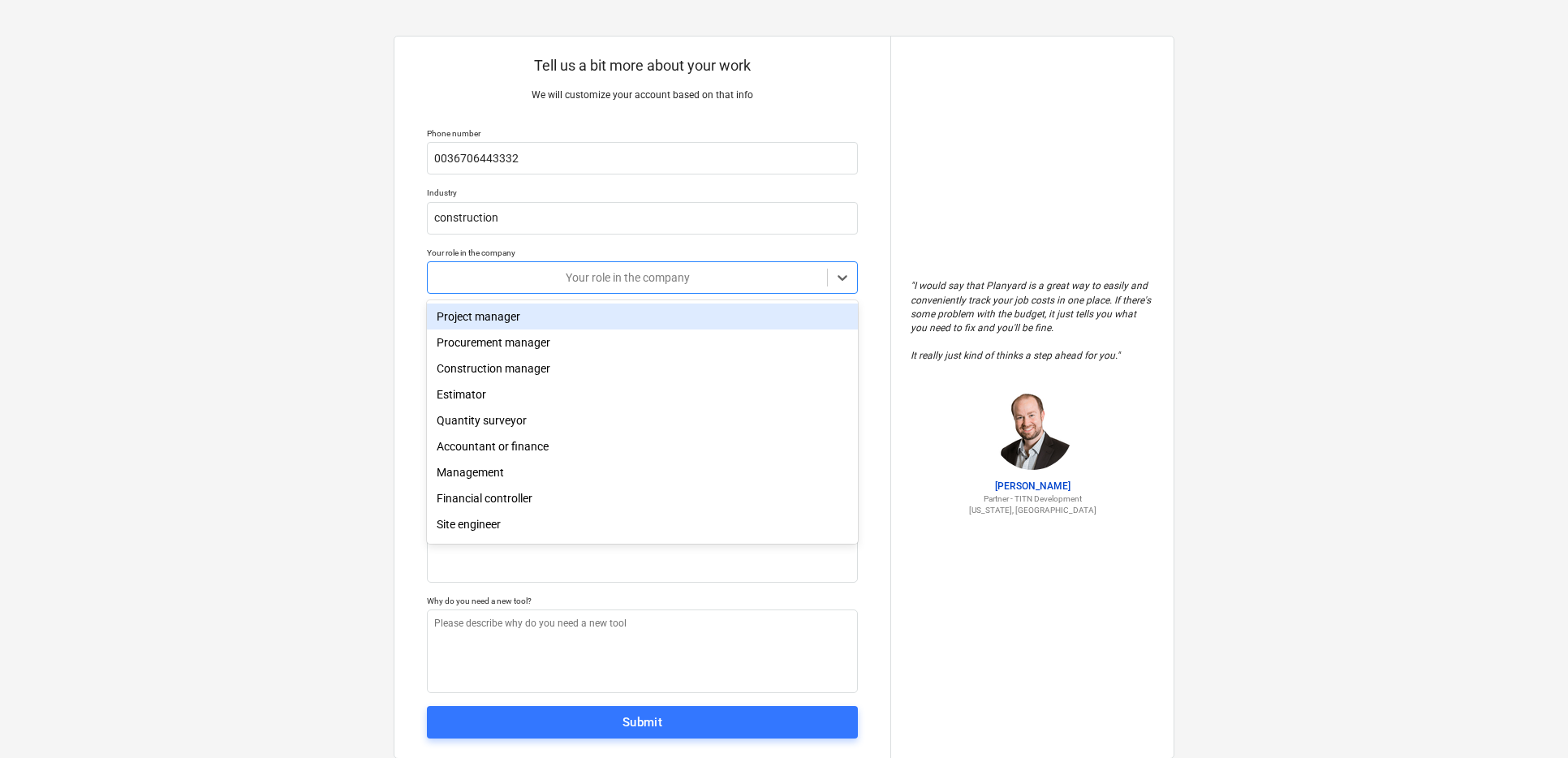
click at [538, 270] on div at bounding box center [627, 277] width 383 height 17
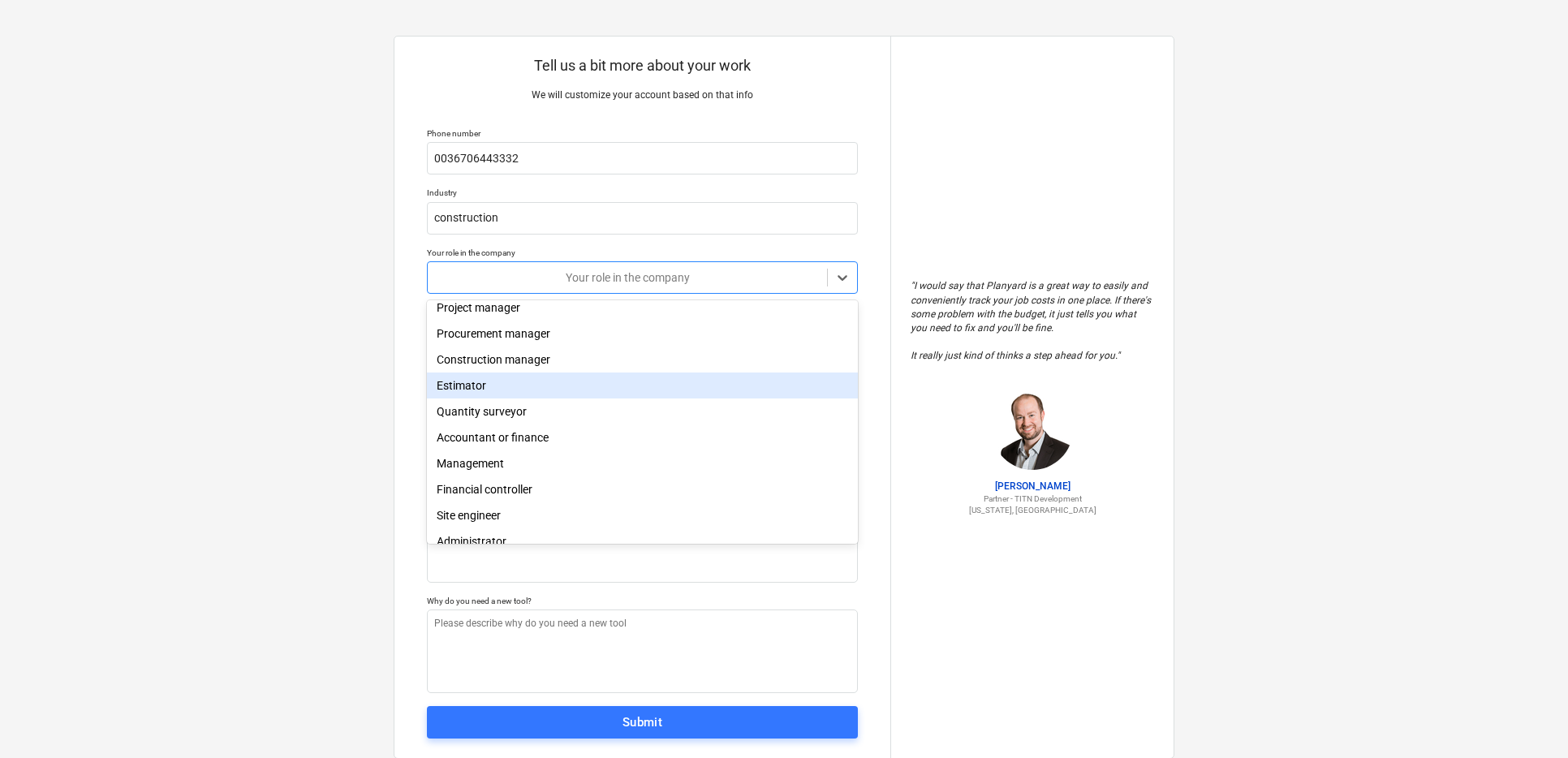
scroll to position [49, 0]
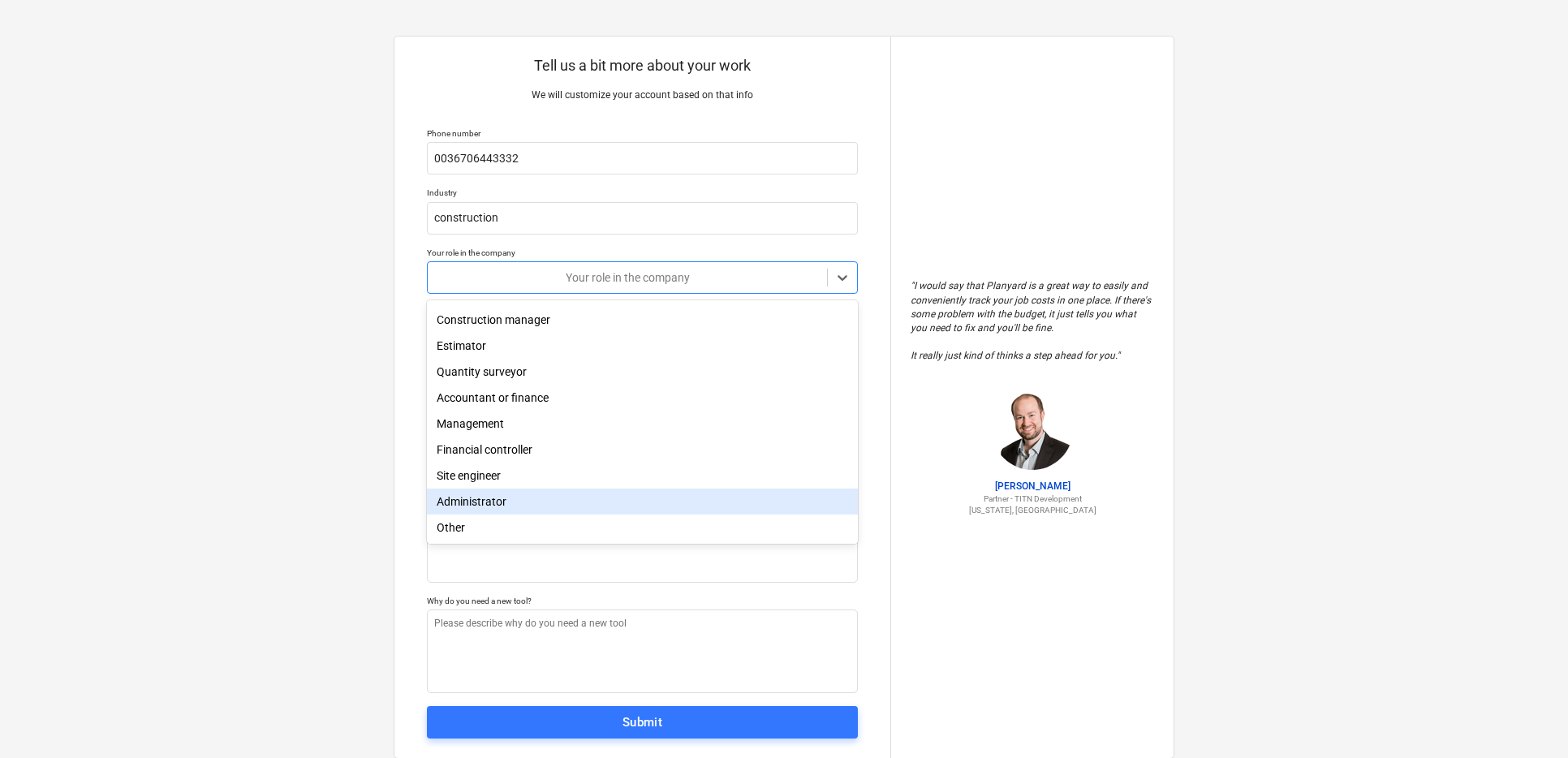
click at [503, 496] on div "Administrator" at bounding box center [641, 501] width 431 height 26
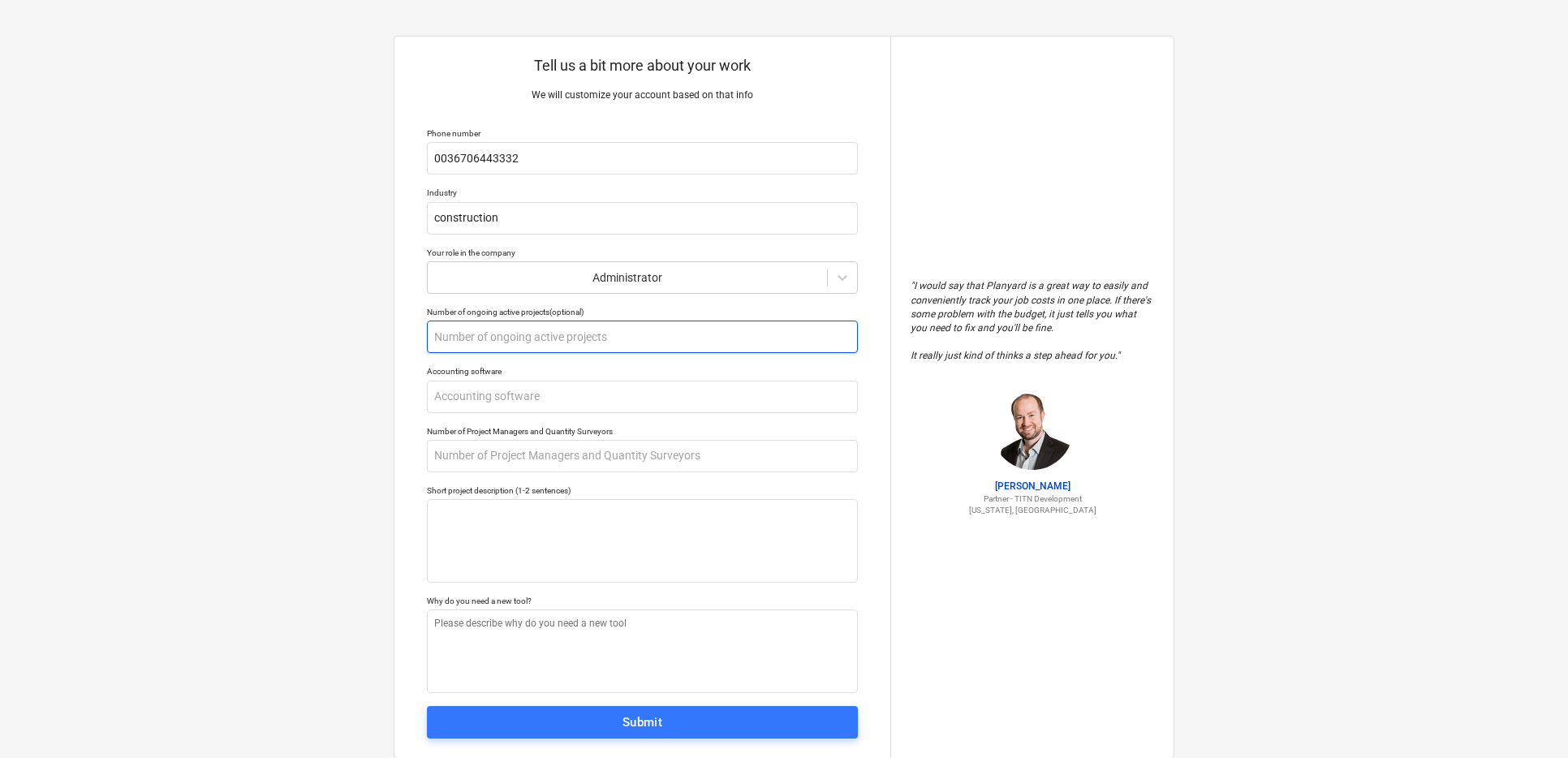
click at [444, 341] on input "text" at bounding box center [641, 336] width 431 height 32
type textarea "x"
type input "3"
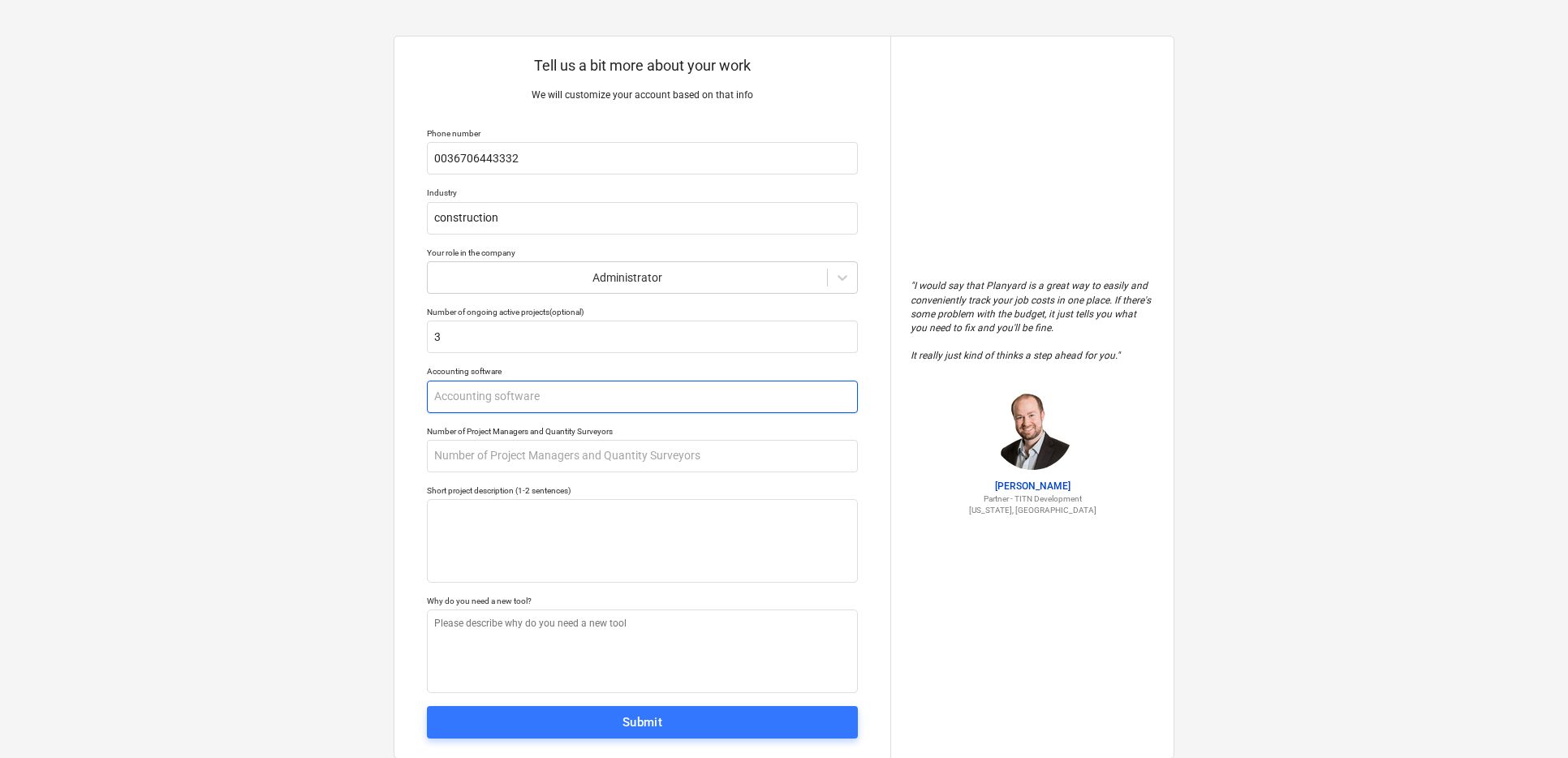
click at [469, 395] on input "text" at bounding box center [641, 397] width 431 height 32
type textarea "x"
type input "n"
type textarea "x"
type input "na"
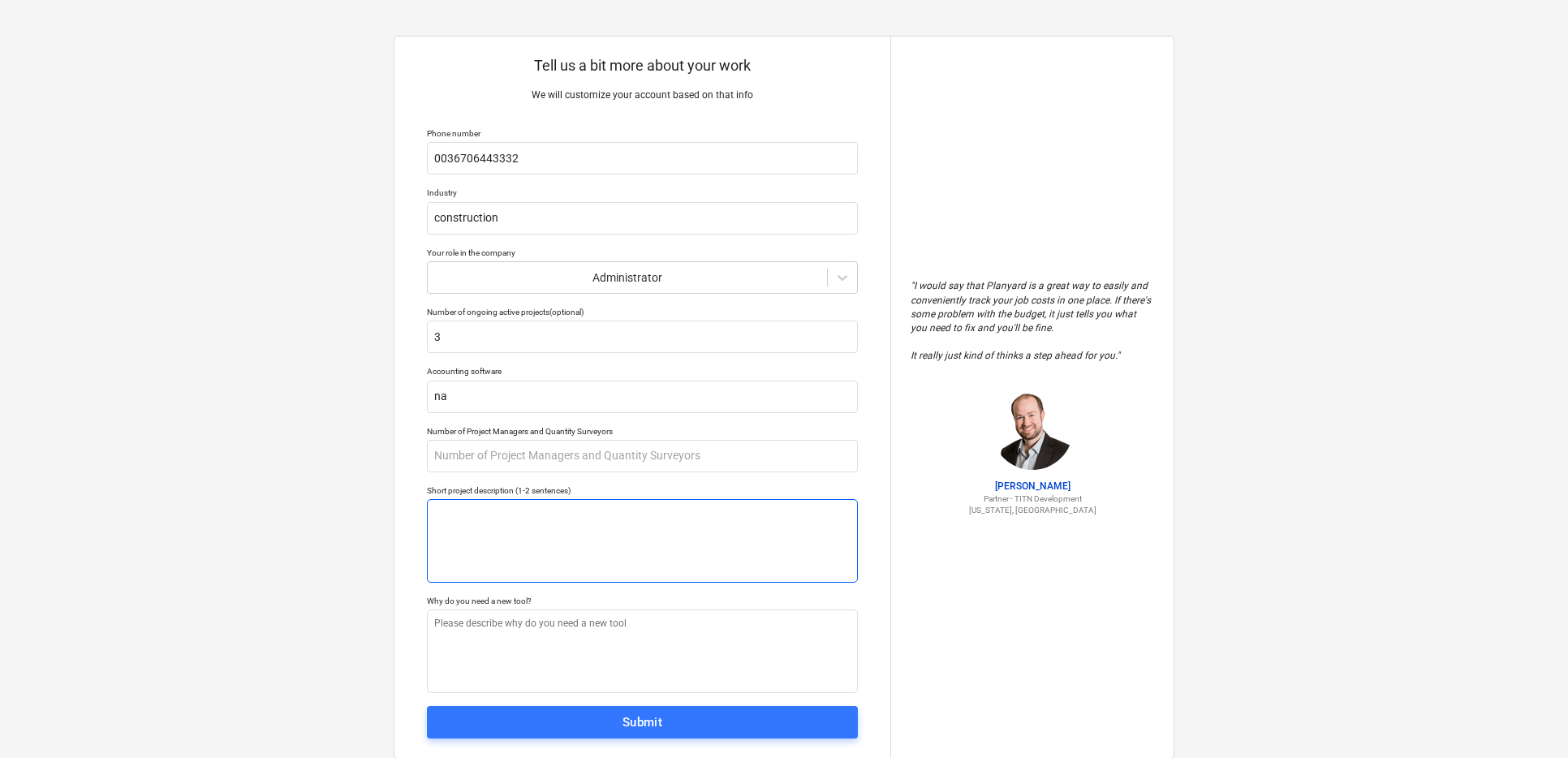
click at [457, 509] on textarea at bounding box center [641, 541] width 431 height 84
type textarea "x"
type textarea "s"
type textarea "x"
type textarea "st"
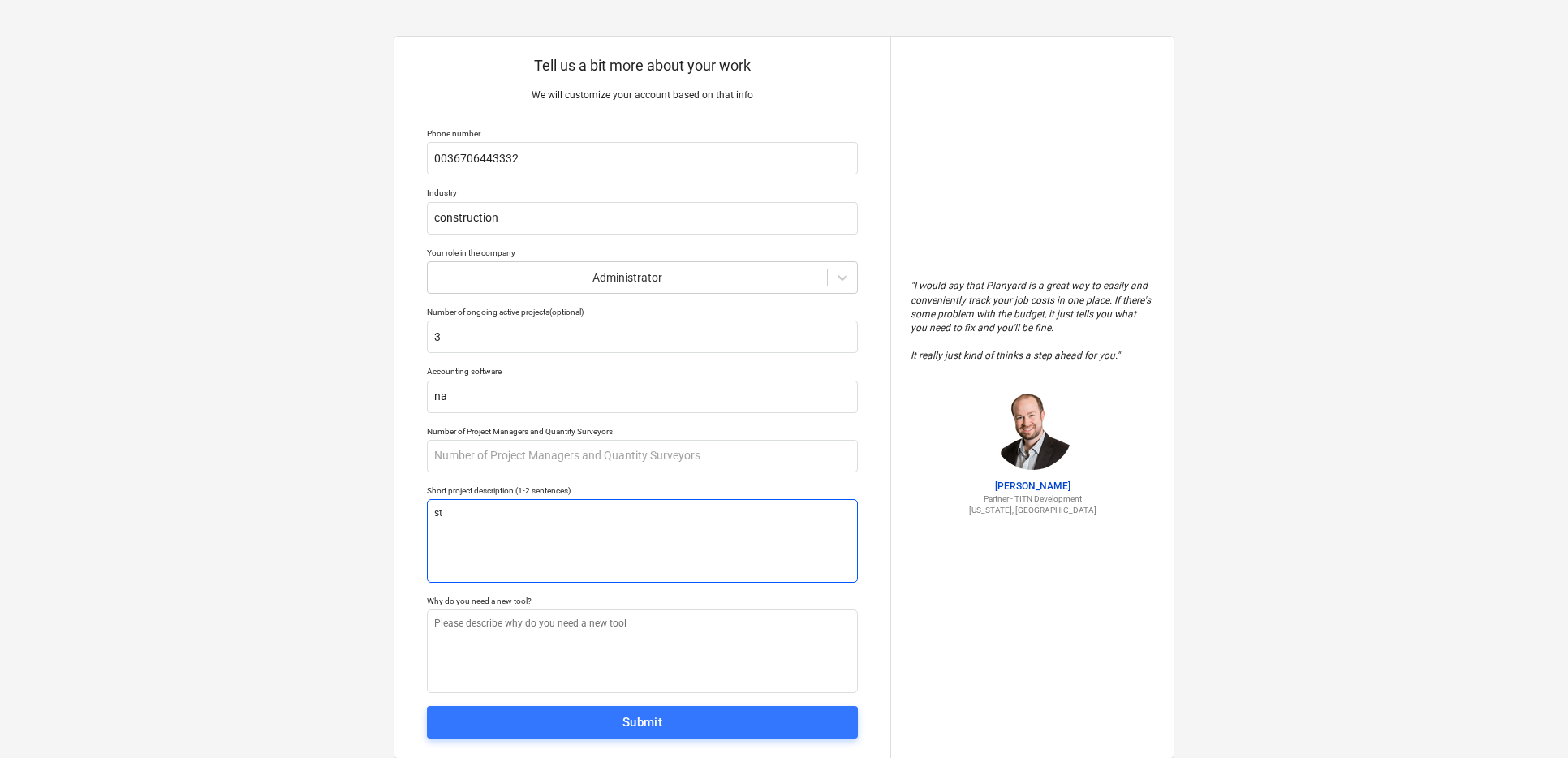
type textarea "x"
type textarea "str"
type textarea "x"
type textarea "stre"
type textarea "x"
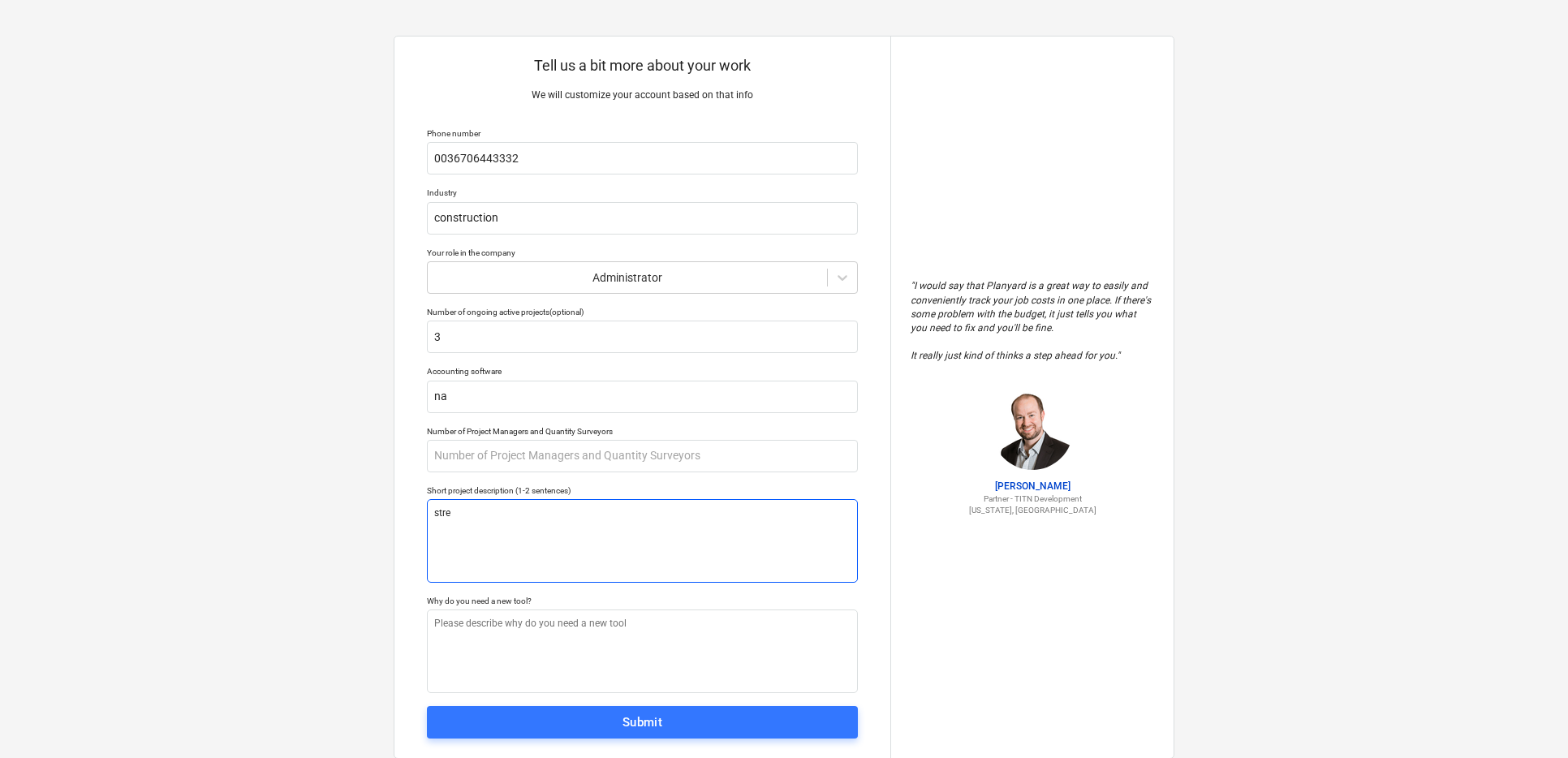
type textarea "stree"
type textarea "x"
type textarea "stre"
type textarea "x"
type textarea "str"
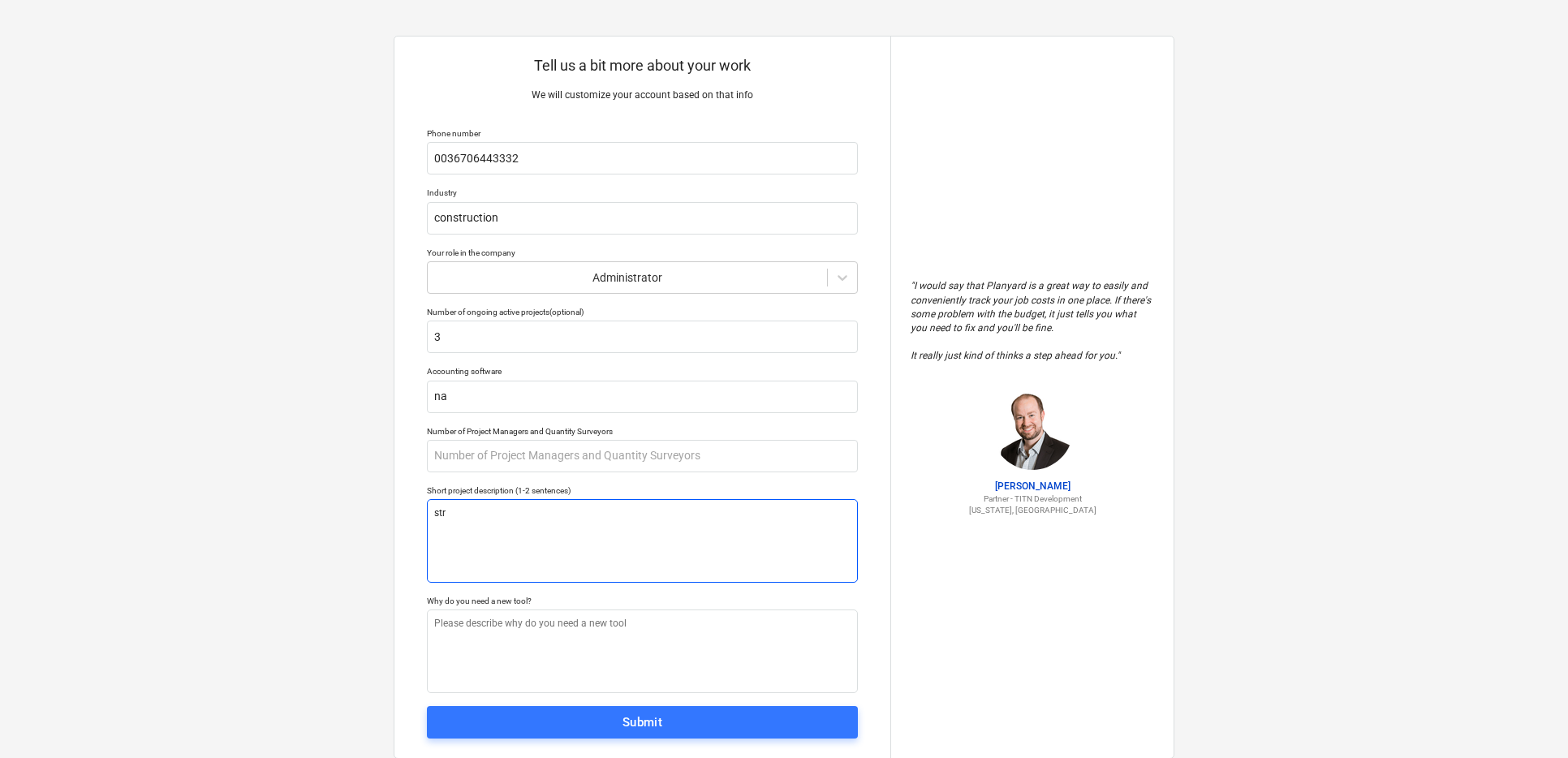
type textarea "x"
type textarea "st"
type textarea "x"
type textarea "s"
type textarea "x"
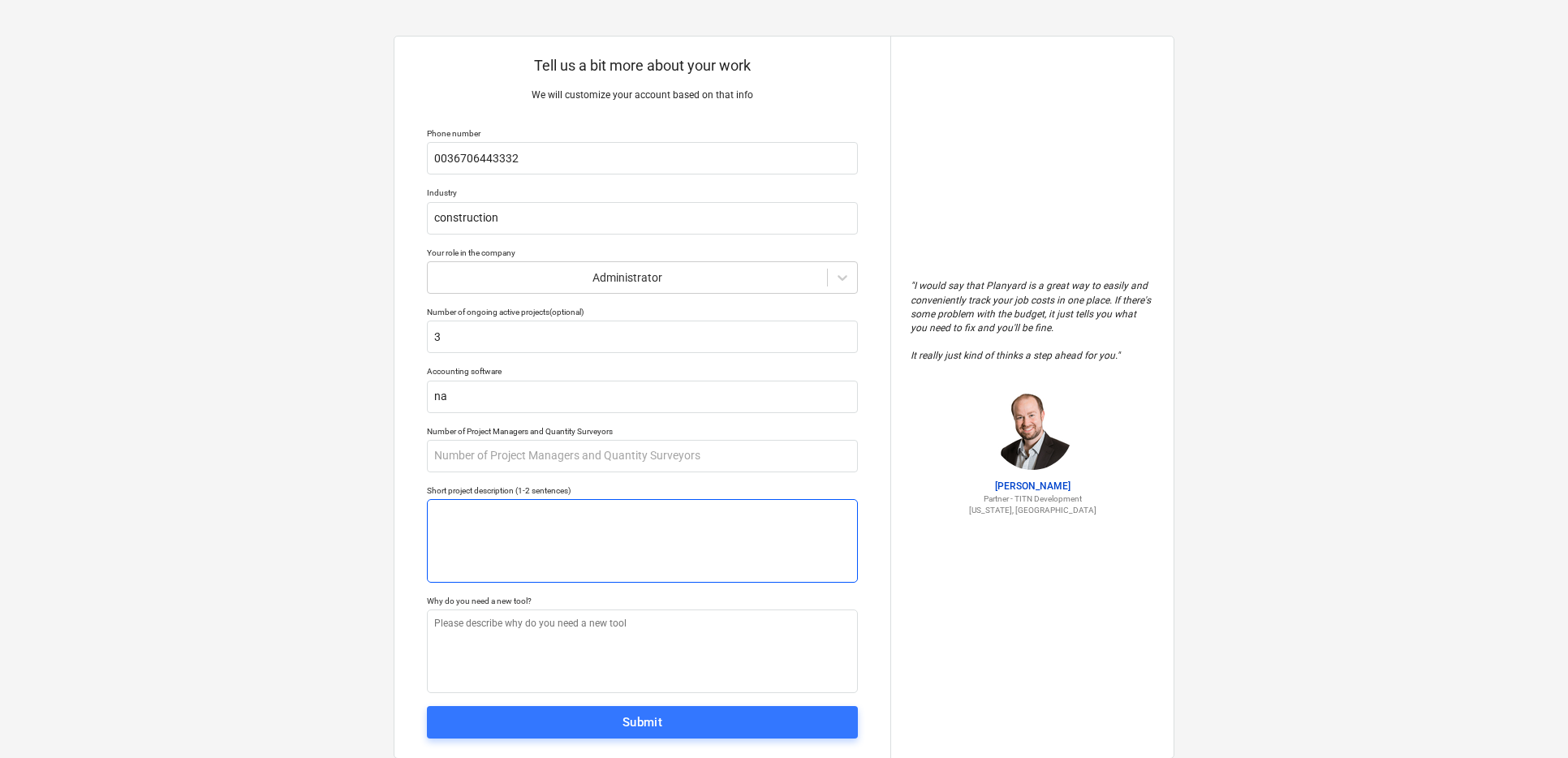
type textarea "x"
type textarea "w"
type textarea "x"
type textarea "we"
type textarea "x"
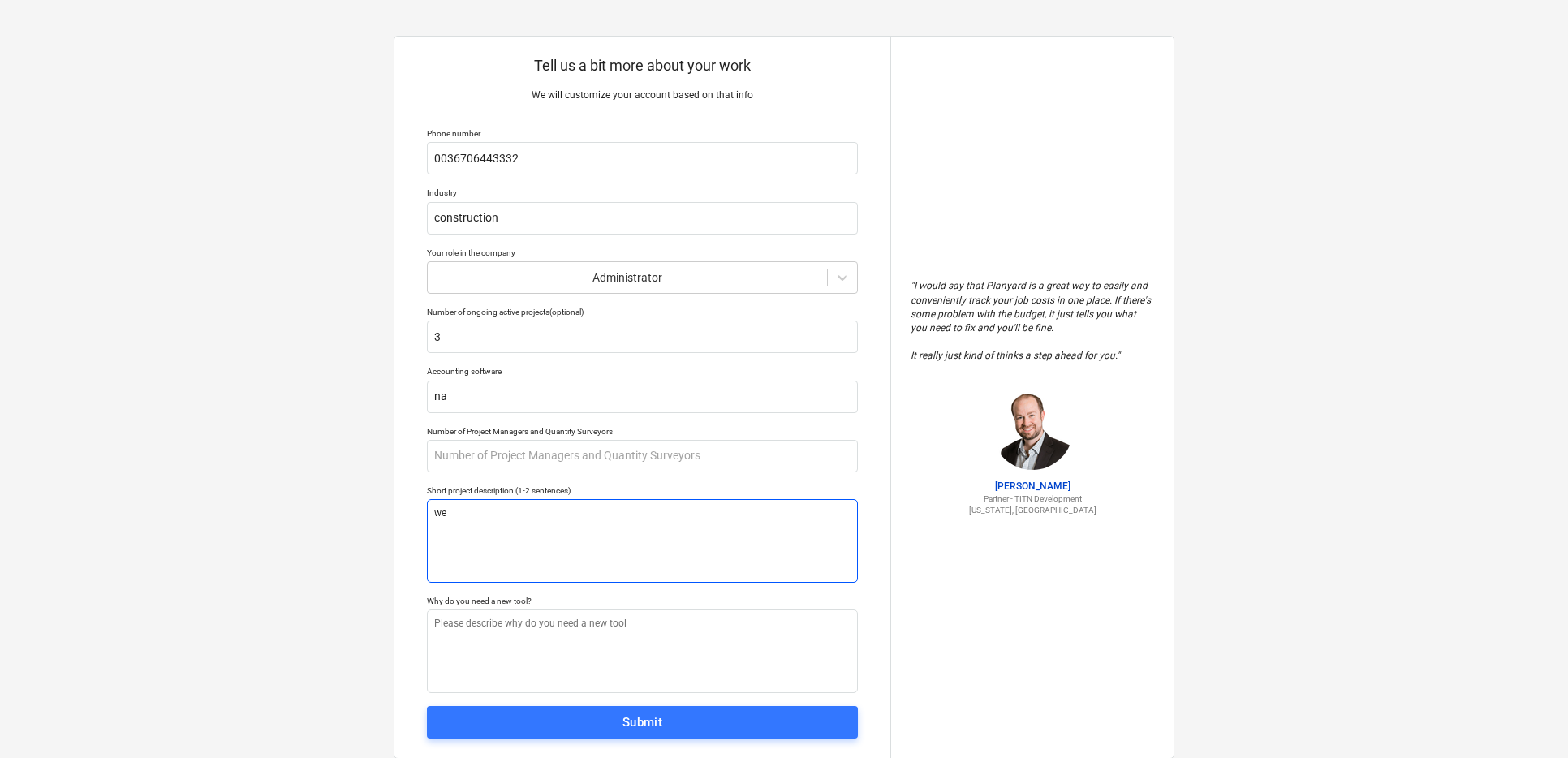
type textarea "we"
type textarea "x"
type textarea "we a"
type textarea "x"
type textarea "we ar"
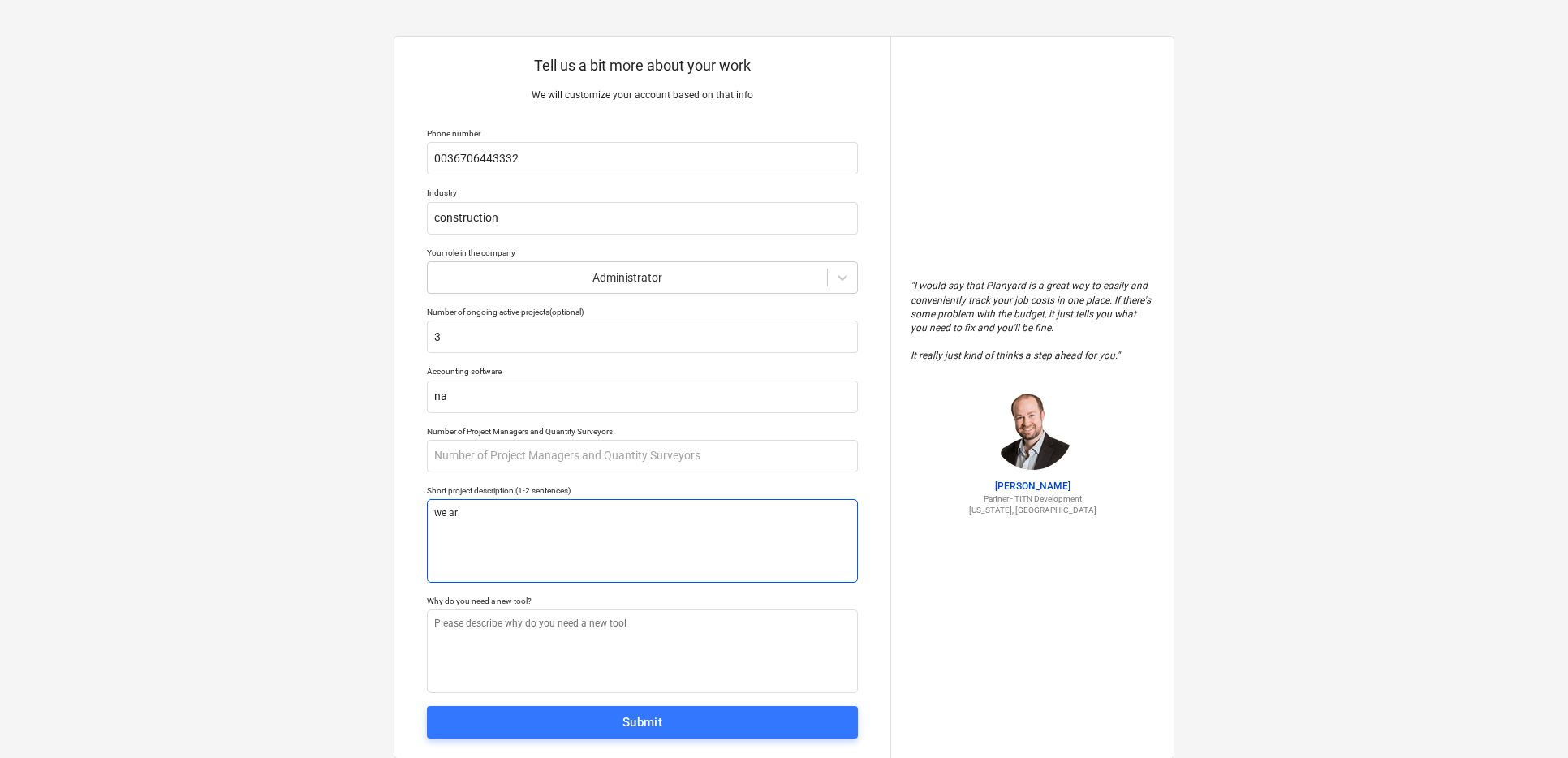
type textarea "x"
type textarea "we are"
type textarea "x"
type textarea "we are"
type textarea "x"
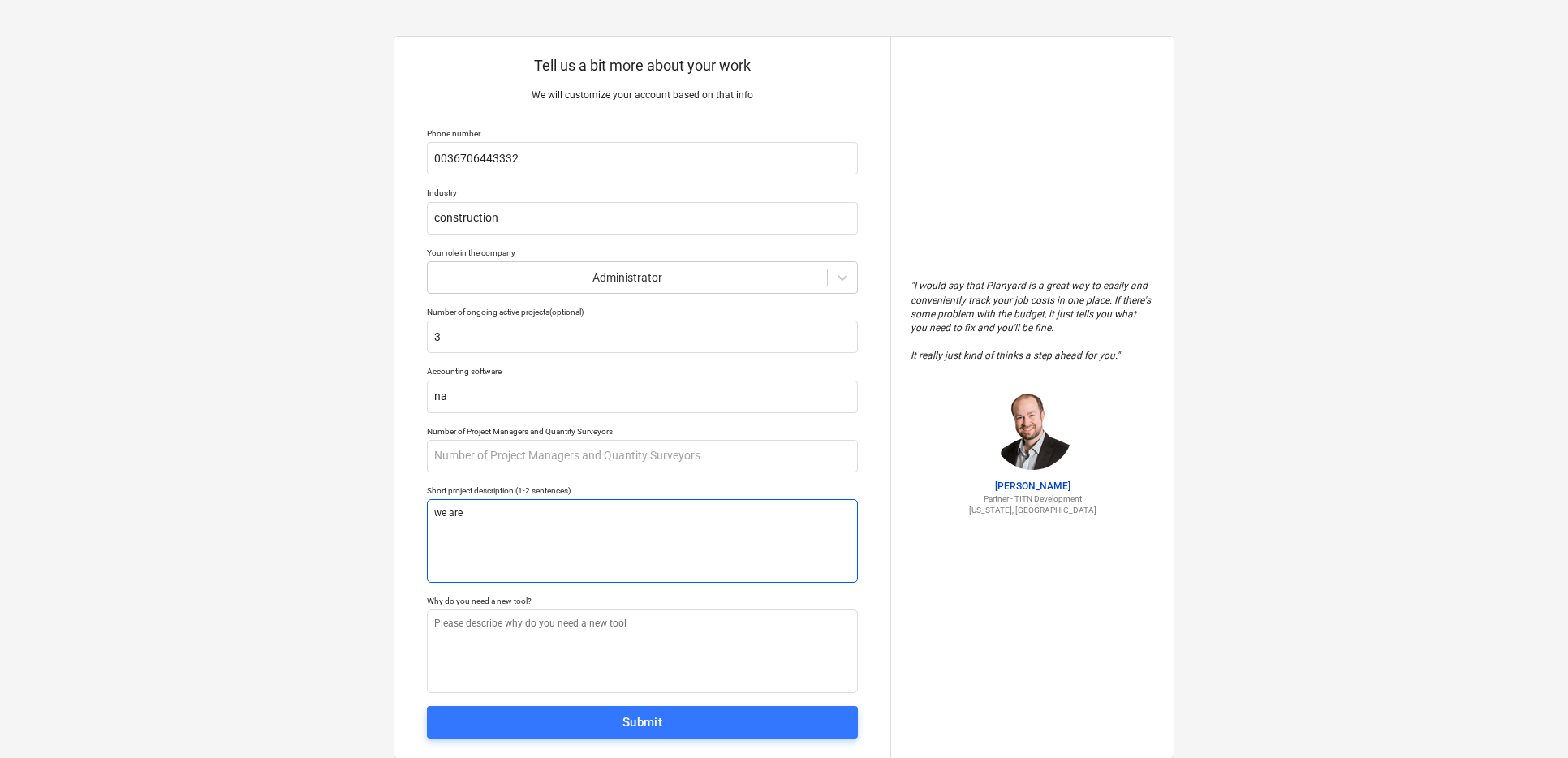
type textarea "we are b"
type textarea "x"
type textarea "we are bu"
type textarea "x"
type textarea "we are [PERSON_NAME]"
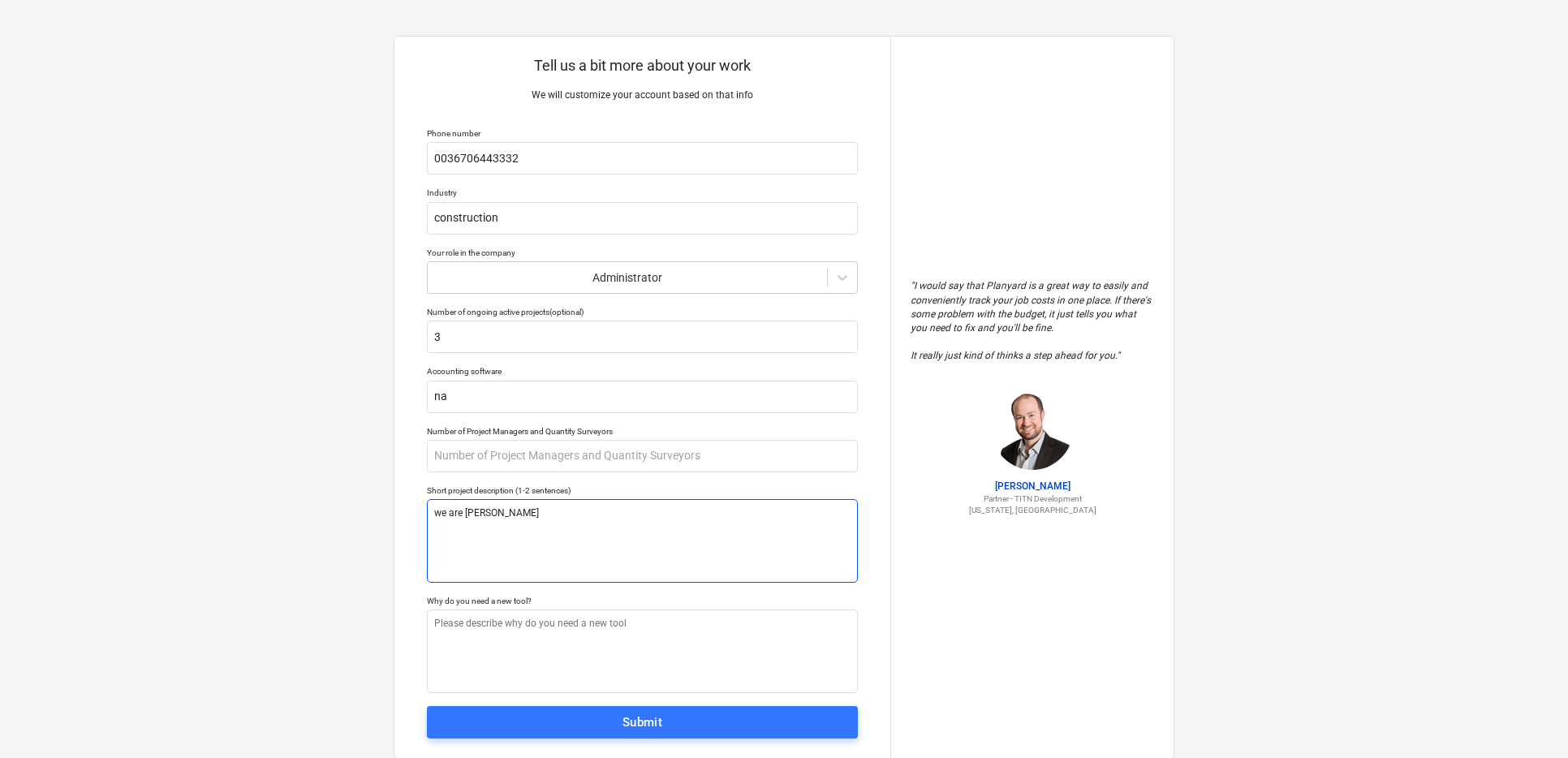
type textarea "x"
type textarea "we are buil"
type textarea "x"
type textarea "we are build"
type textarea "x"
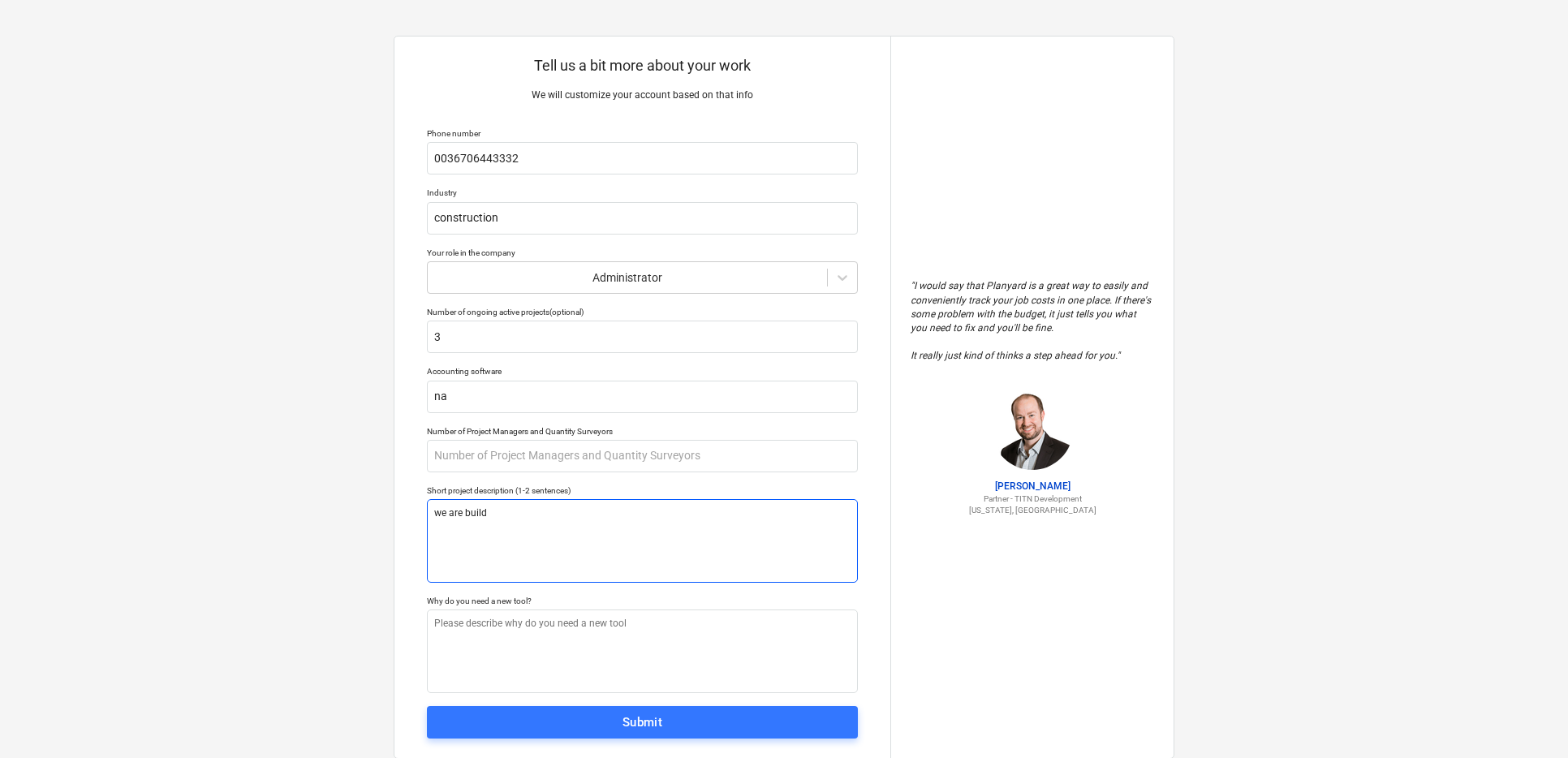
type textarea "we are buildi"
type textarea "x"
type textarea "we are building"
type textarea "x"
type textarea "we are building"
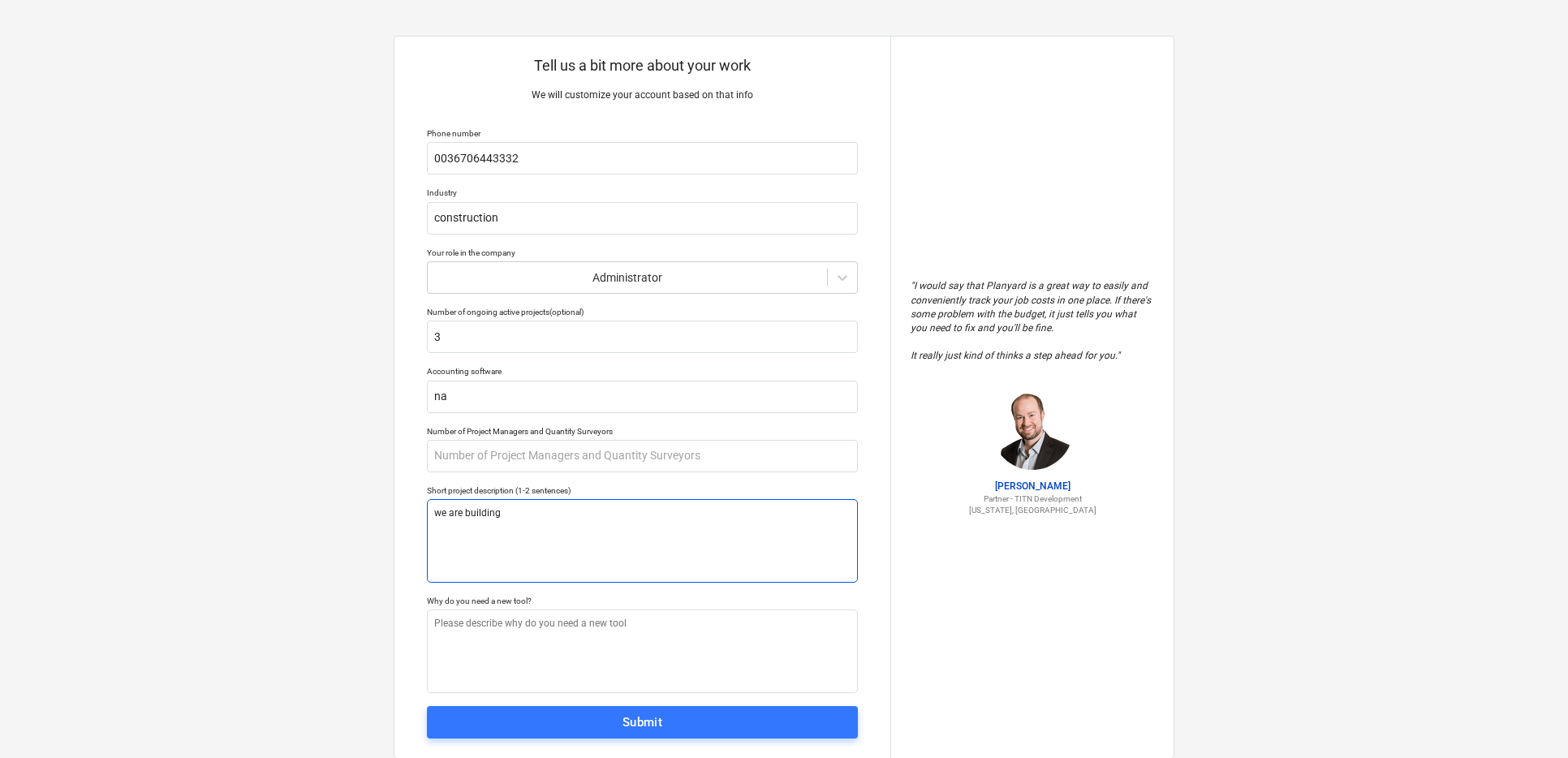
type textarea "x"
type textarea "we are building a"
type textarea "x"
type textarea "we are building a"
type textarea "x"
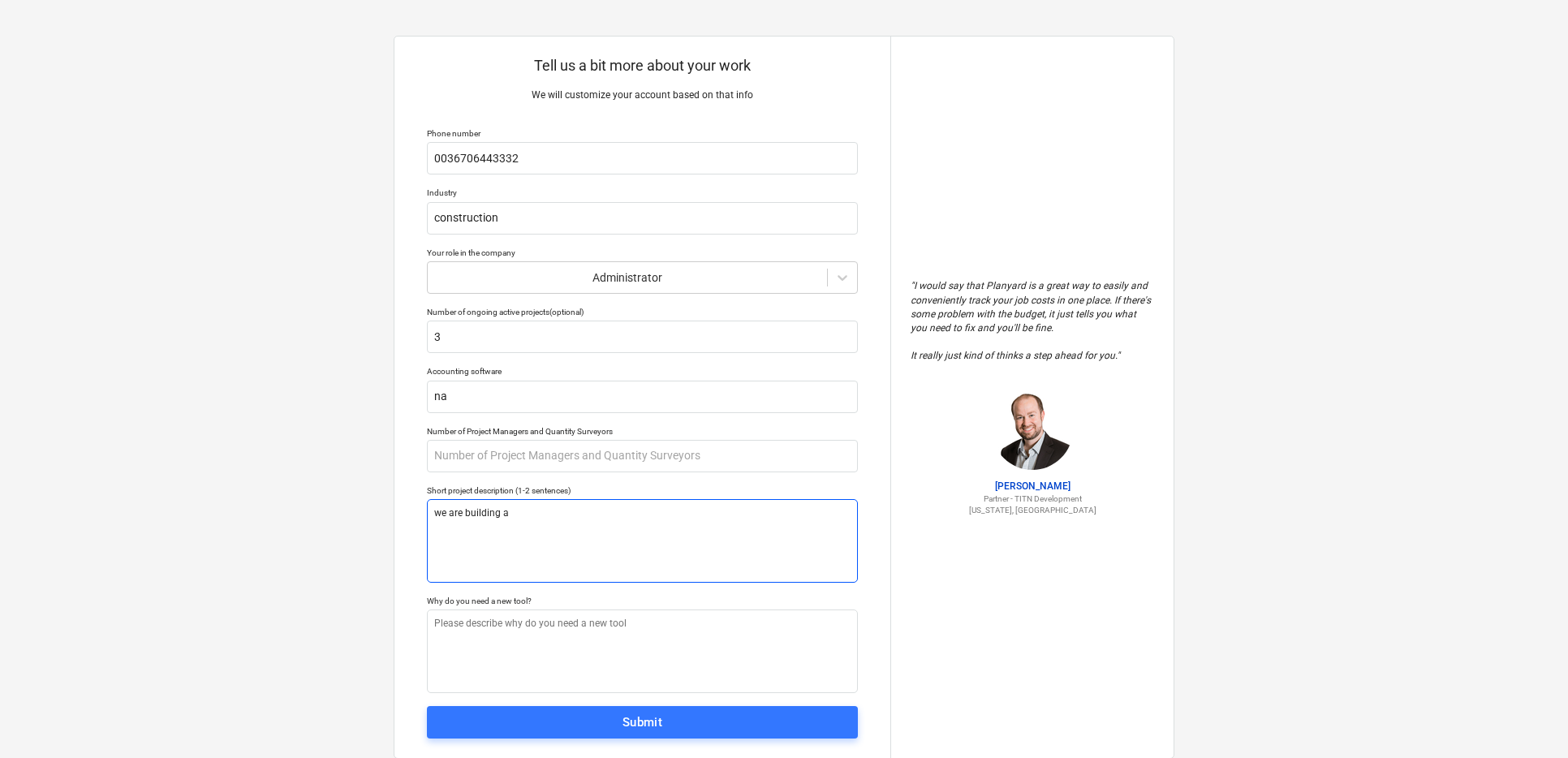
type textarea "we are building a s"
type textarea "x"
type textarea "we are building a st"
type textarea "x"
type textarea "we are building a str"
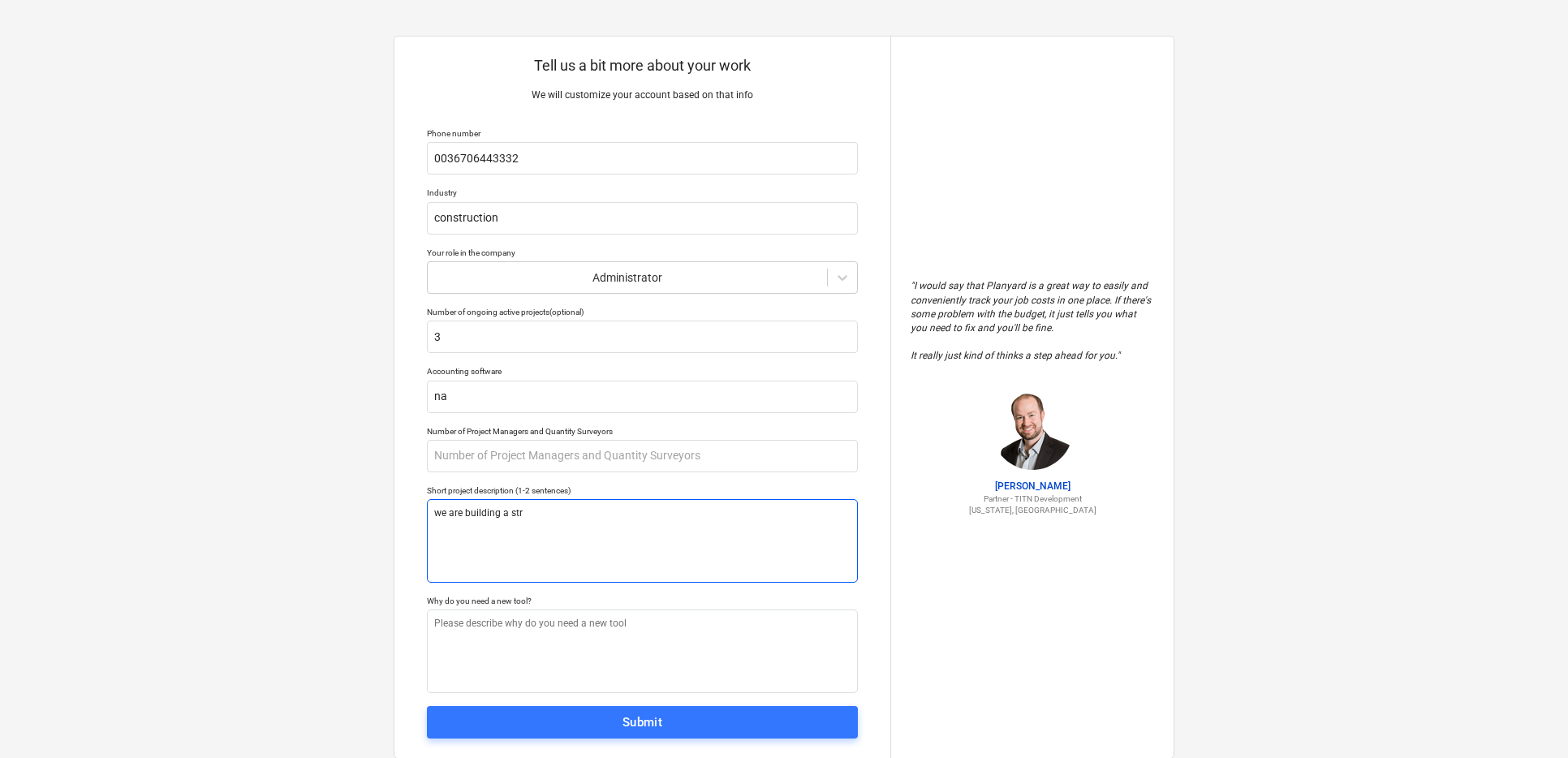
type textarea "x"
type textarea "we are building a stre"
type textarea "x"
type textarea "we are building a stree"
type textarea "x"
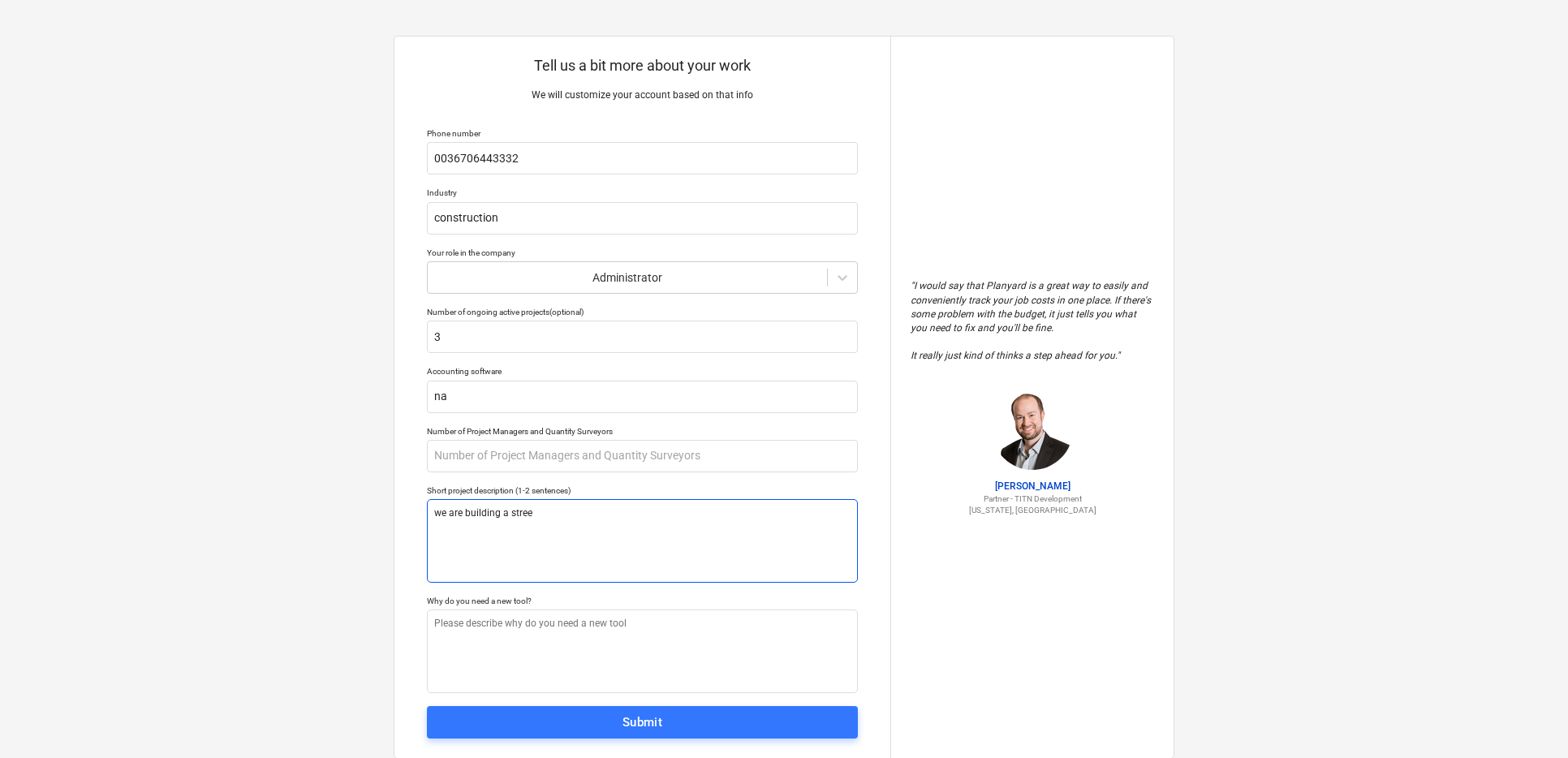
type textarea "we are building a street"
type textarea "x"
type textarea "we are building a street"
type textarea "x"
type textarea "we are building a street m"
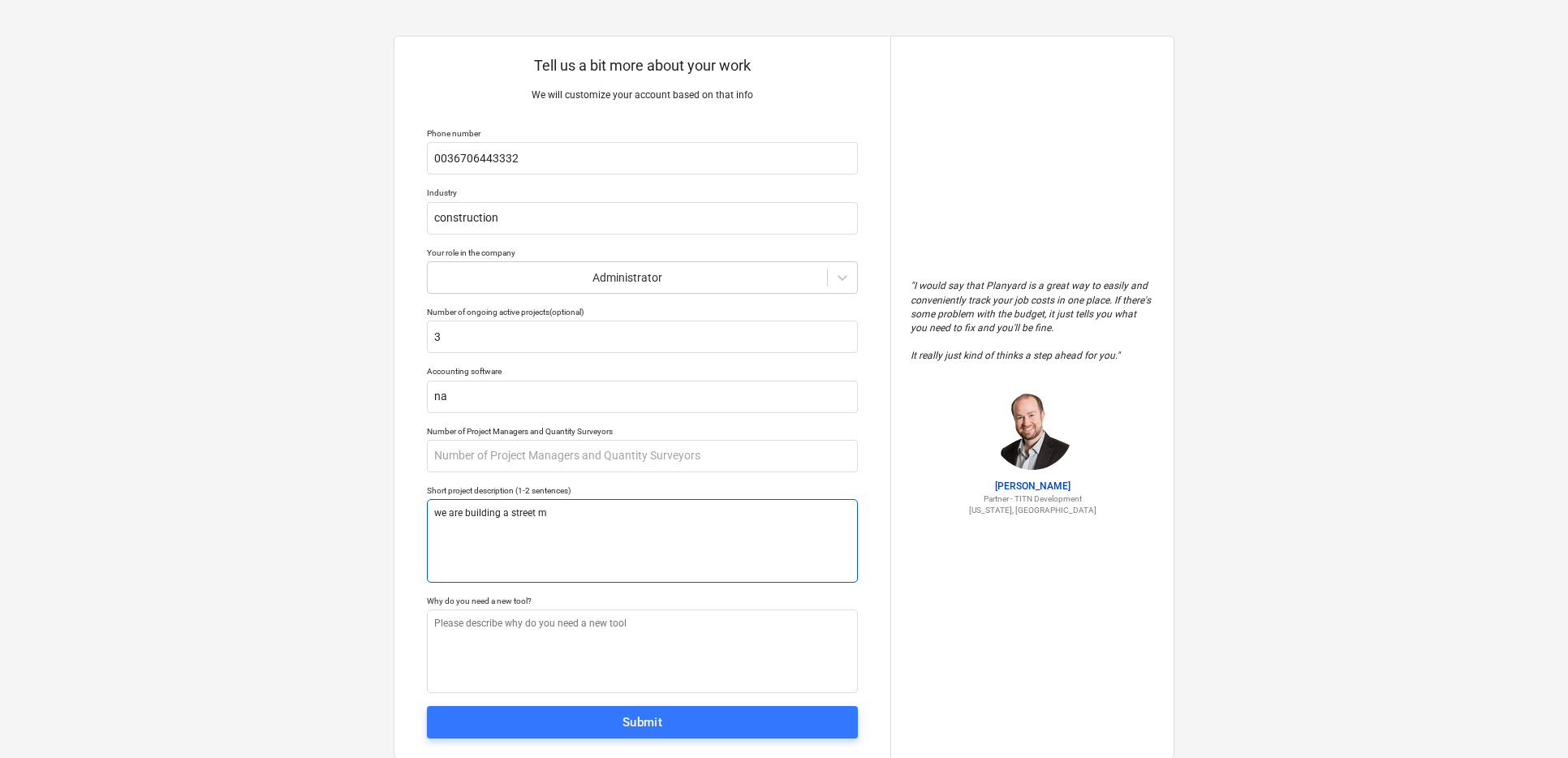
type textarea "x"
type textarea "we are building a street ma"
type textarea "x"
type textarea "we are building a street mal"
type textarea "x"
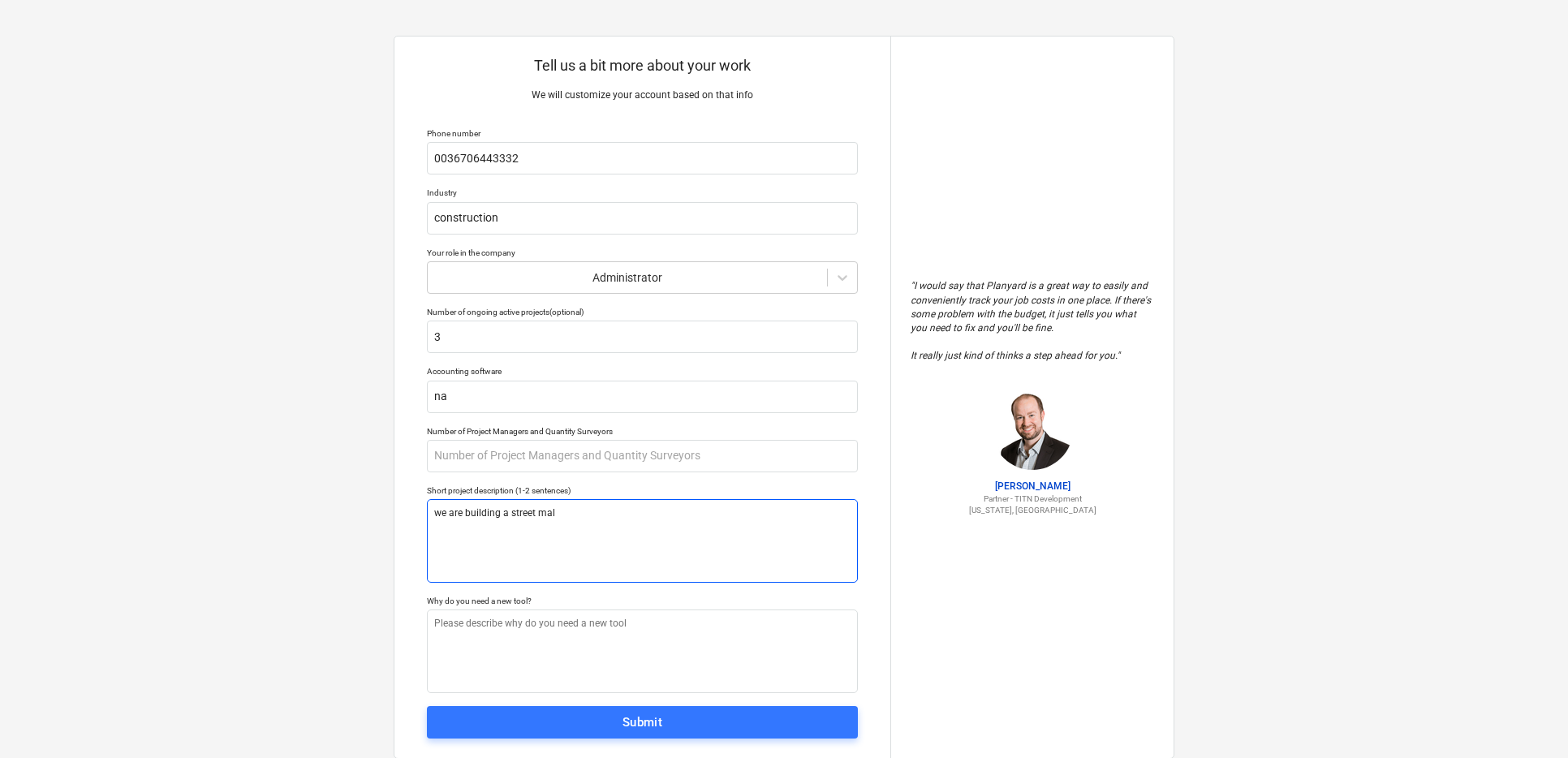
type textarea "we are building a street mall"
type textarea "x"
type textarea "we are building a street mall."
type textarea "x"
type textarea "we are building a street mall."
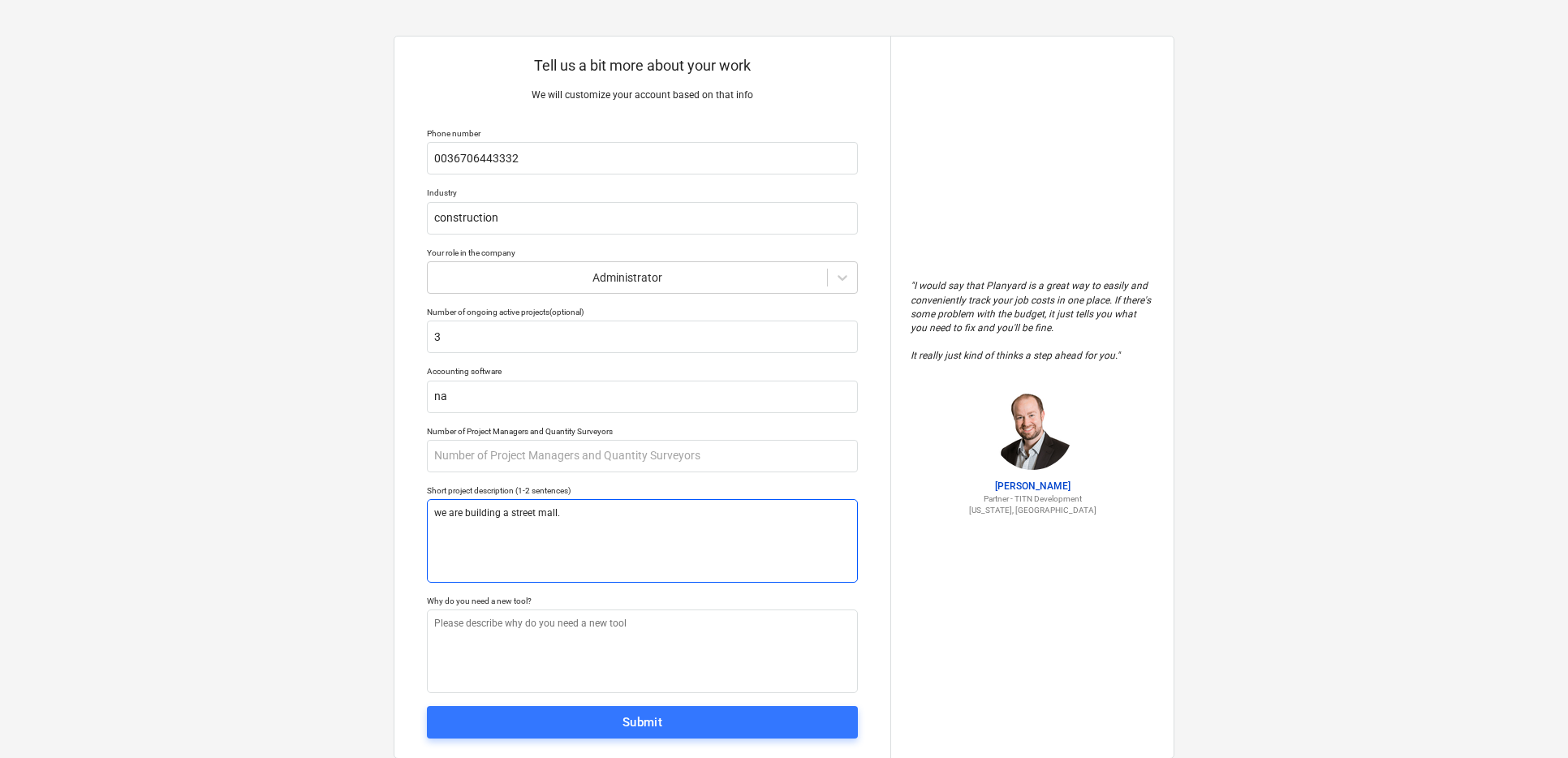
type textarea "x"
type textarea "we are building a street mall. P"
type textarea "x"
type textarea "we are building a street mall. Pa"
type textarea "x"
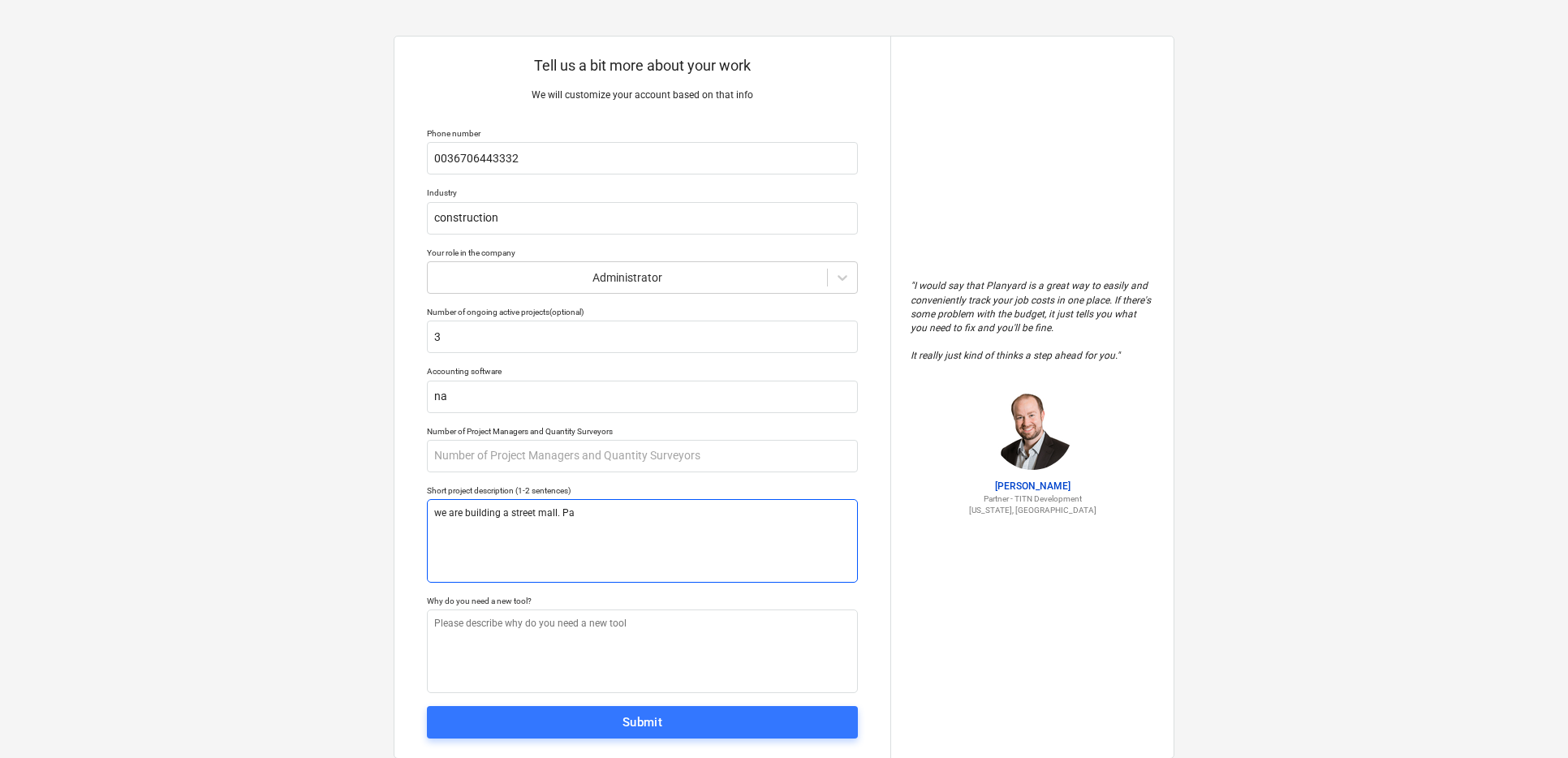
type textarea "we are building a street mall. Par"
type textarea "x"
type textarea "we are building a street mall. Para"
type textarea "x"
type textarea "we are building a street mall. Paral"
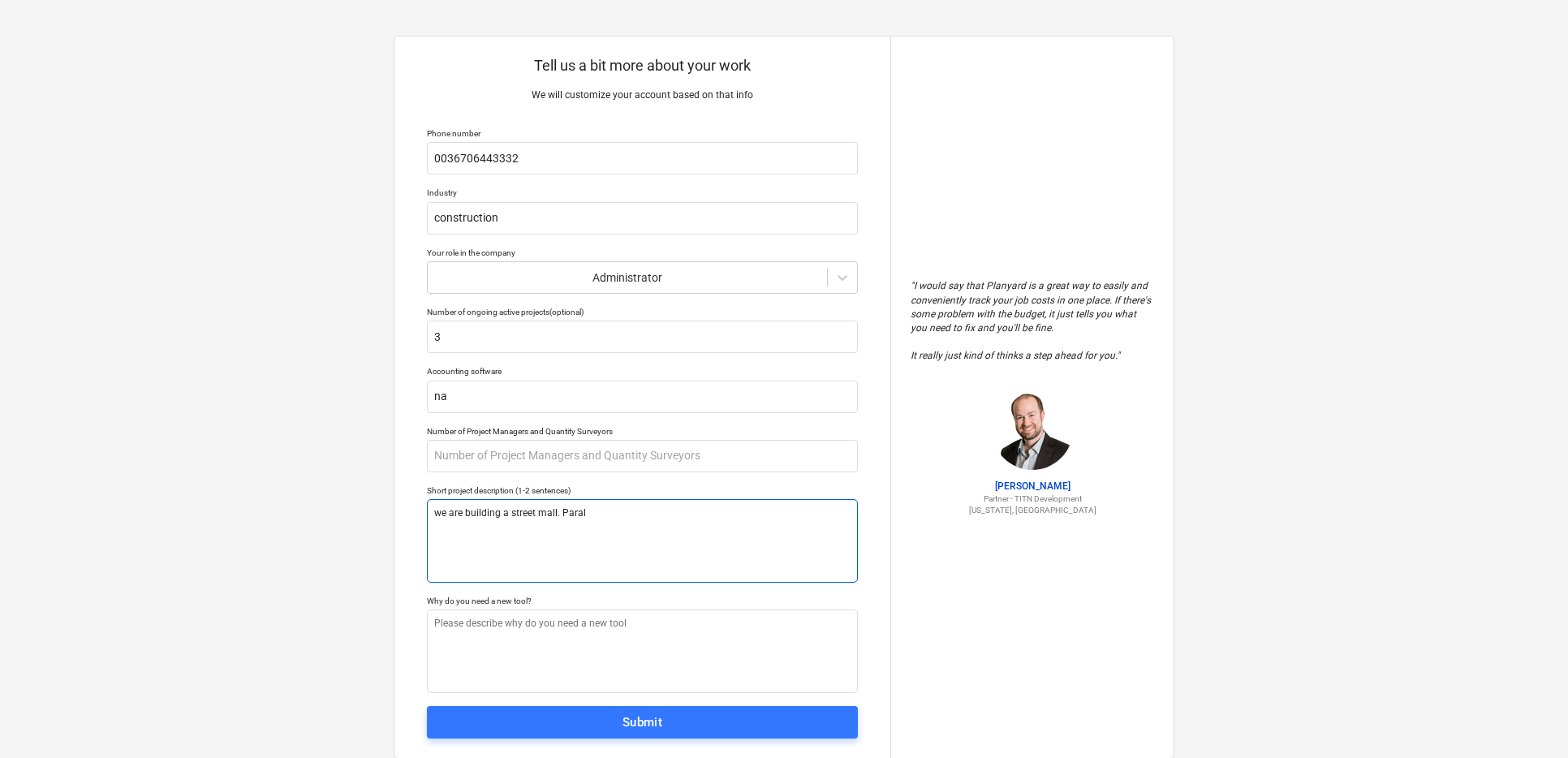
type textarea "x"
type textarea "we are building a street mall. Parall"
type textarea "x"
type textarea "we are building a street mall. [GEOGRAPHIC_DATA]"
type textarea "x"
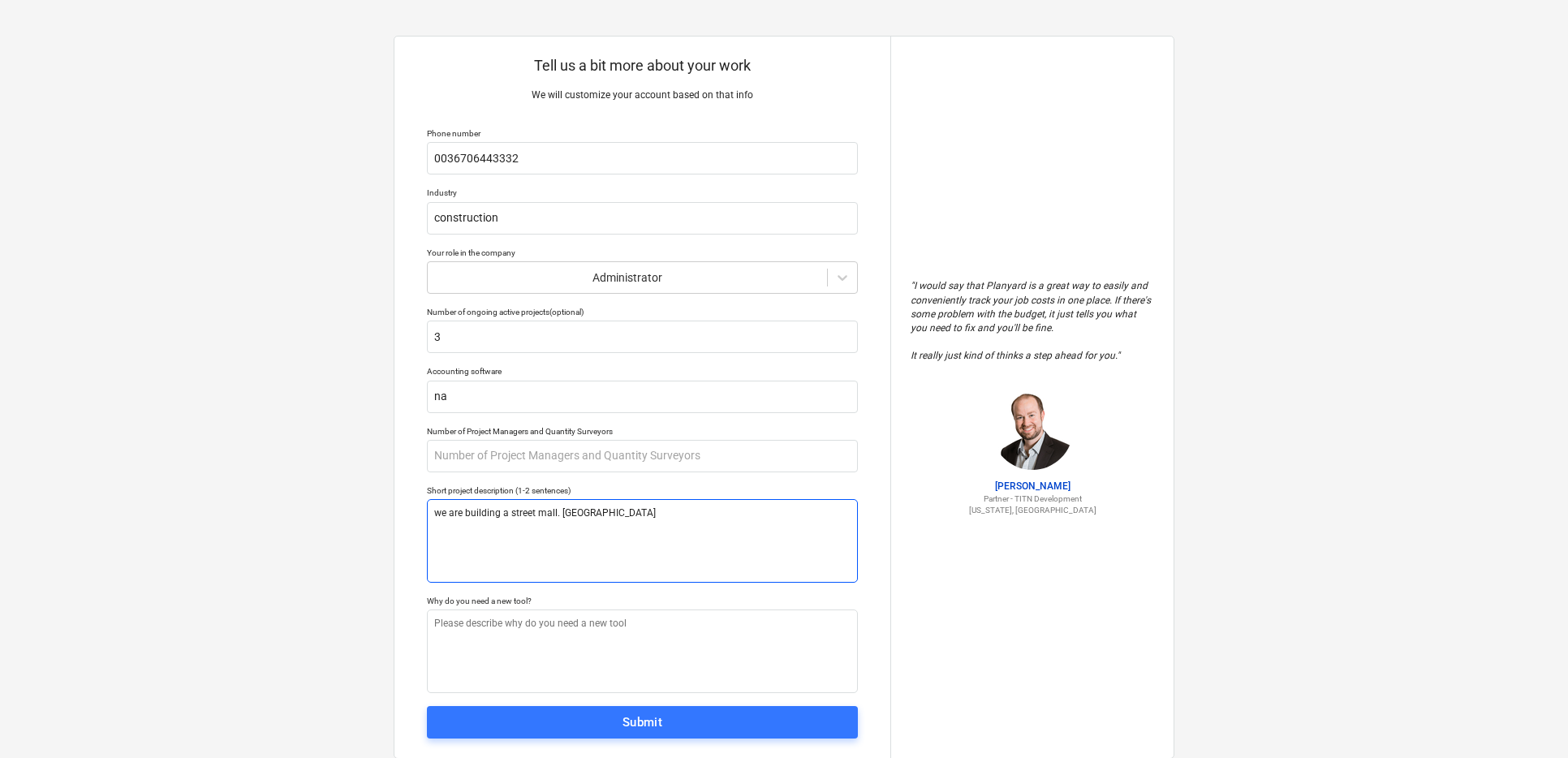
type textarea "we are building a street mall. Parallel"
type textarea "x"
type textarea "we are building a street mall. Parallel"
type textarea "x"
type textarea "we are building a street mall. Parallel w"
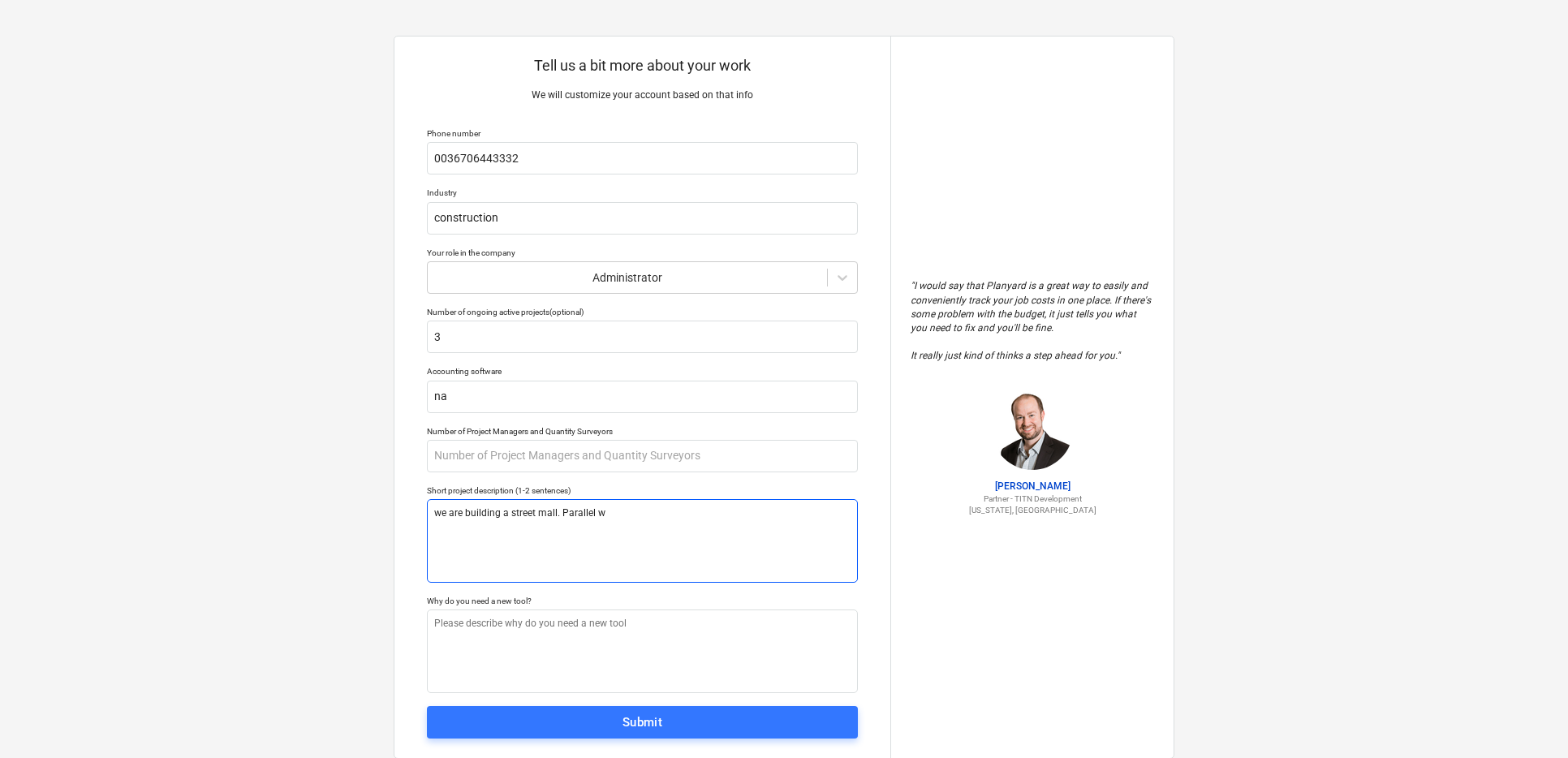
type textarea "x"
type textarea "we are building a street mall. Parallel wi"
type textarea "x"
type textarea "we are building a street mall. Parallel wit"
type textarea "x"
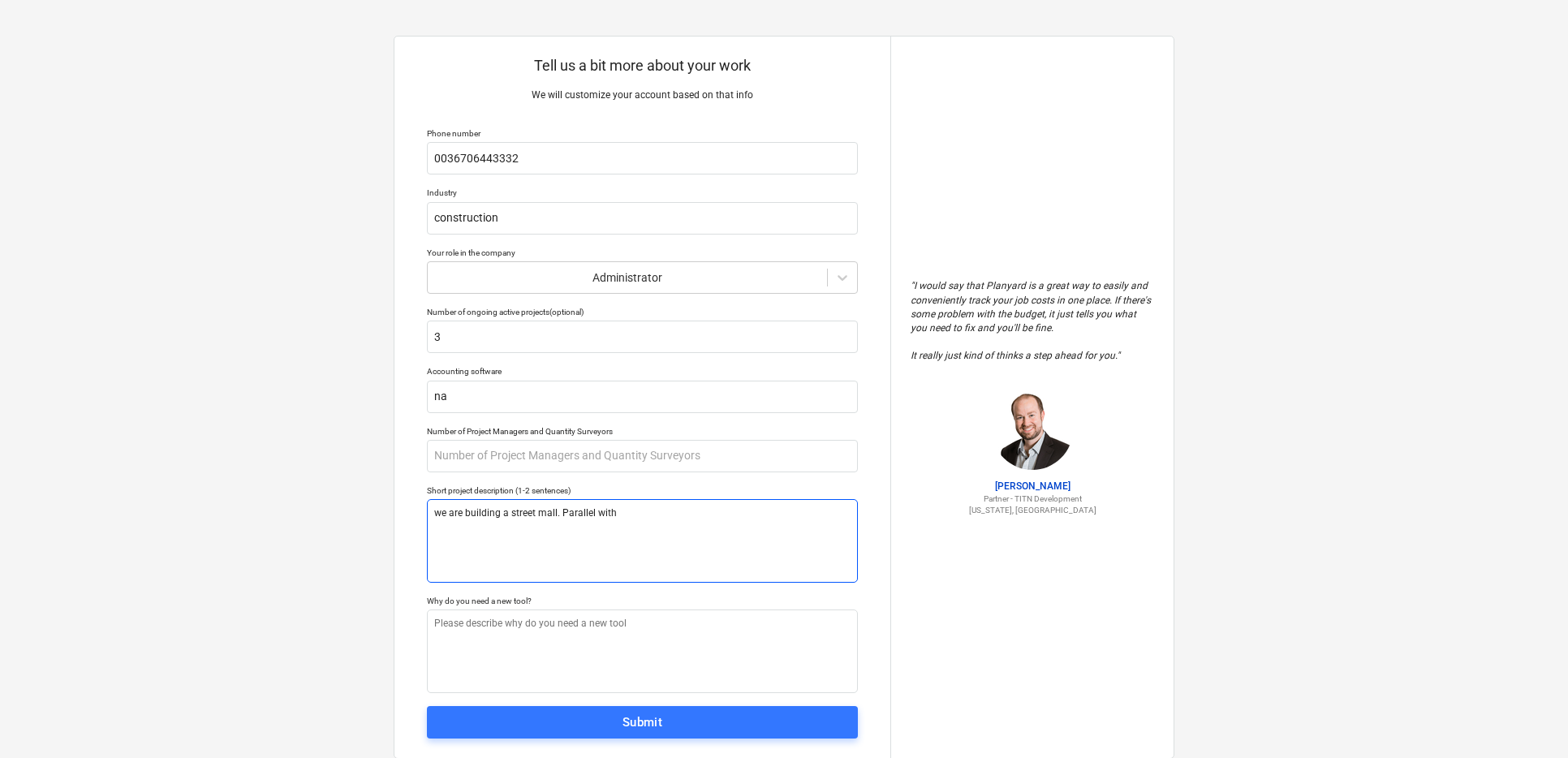
type textarea "we are building a street mall. Parallel with"
type textarea "x"
type textarea "we are building a street mall. Parallel with t"
type textarea "x"
type textarea "we are building a street mall. Parallel with th"
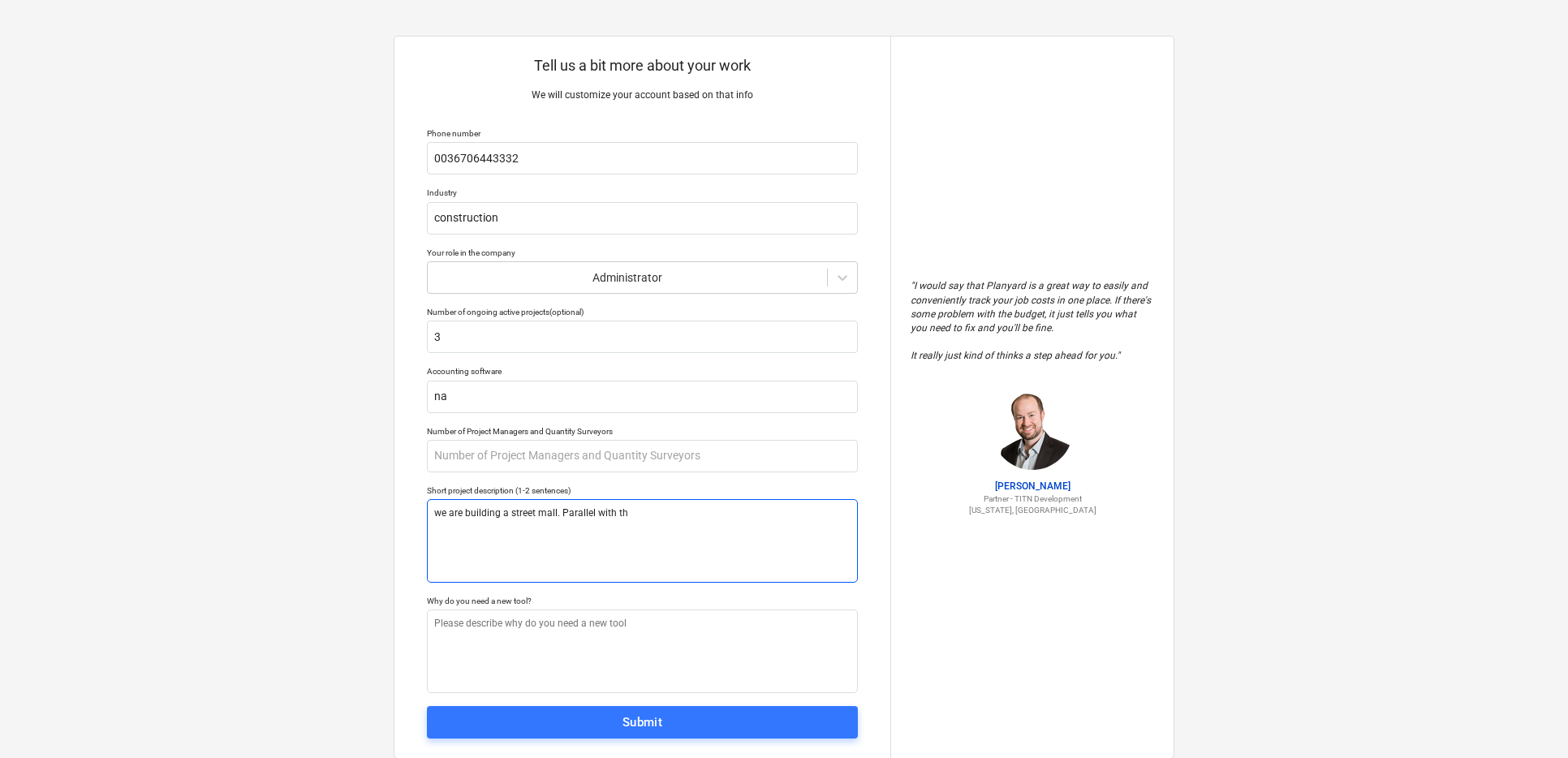
type textarea "x"
type textarea "we are building a street mall. Parallel with tha"
click at [488, 628] on textarea at bounding box center [641, 652] width 431 height 84
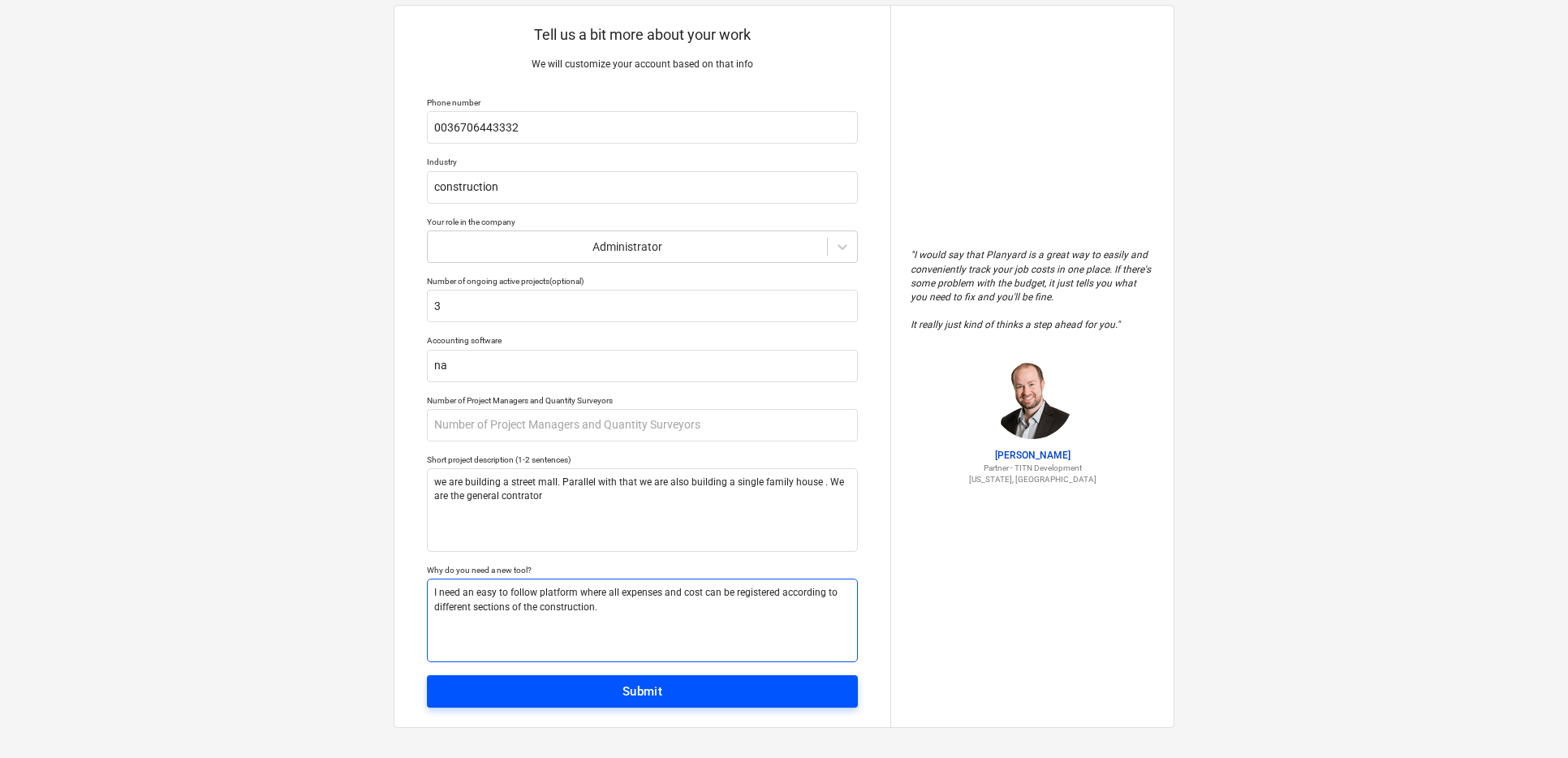
scroll to position [43, 0]
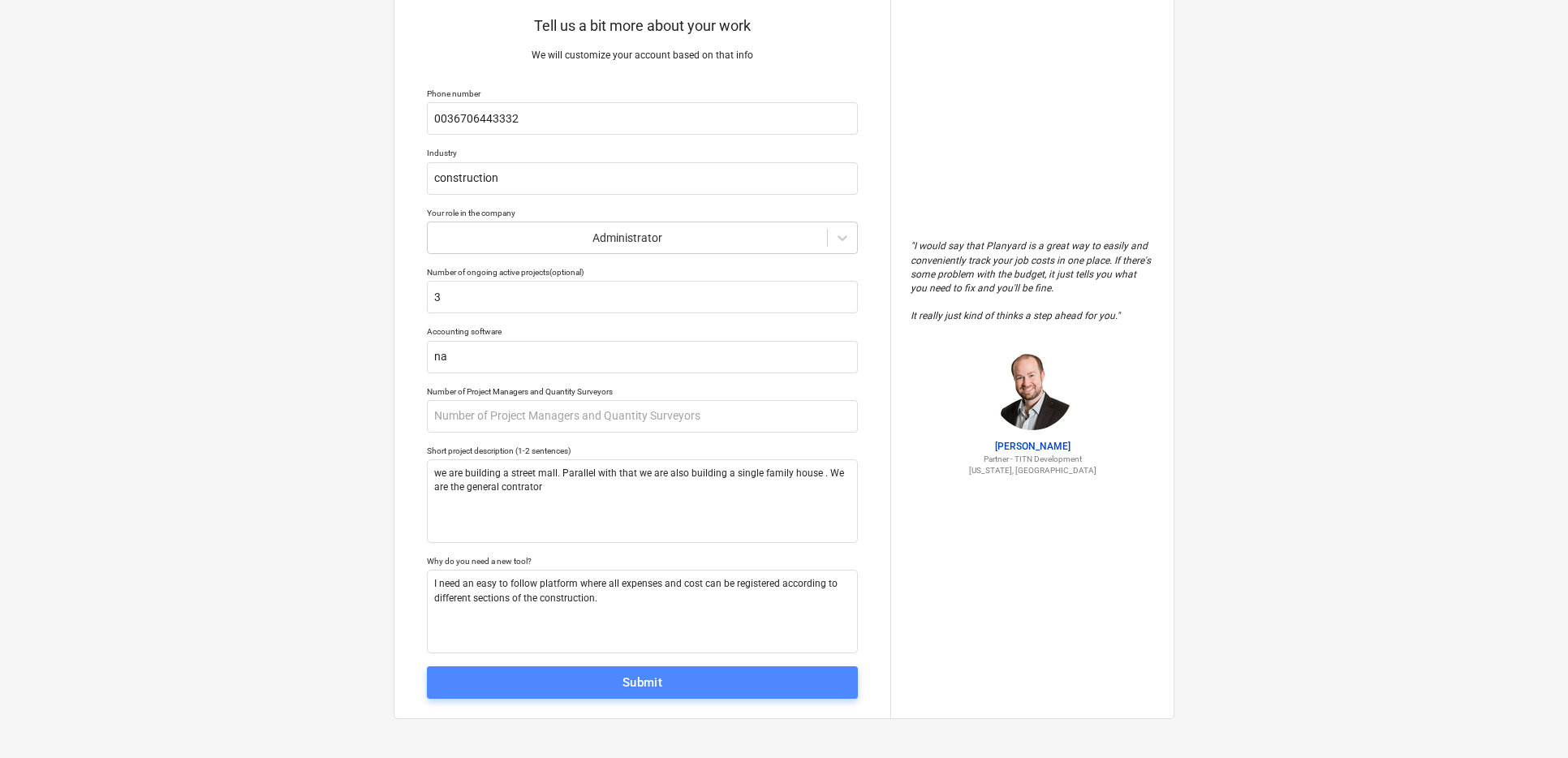
click at [669, 688] on span "Submit" at bounding box center [642, 683] width 395 height 21
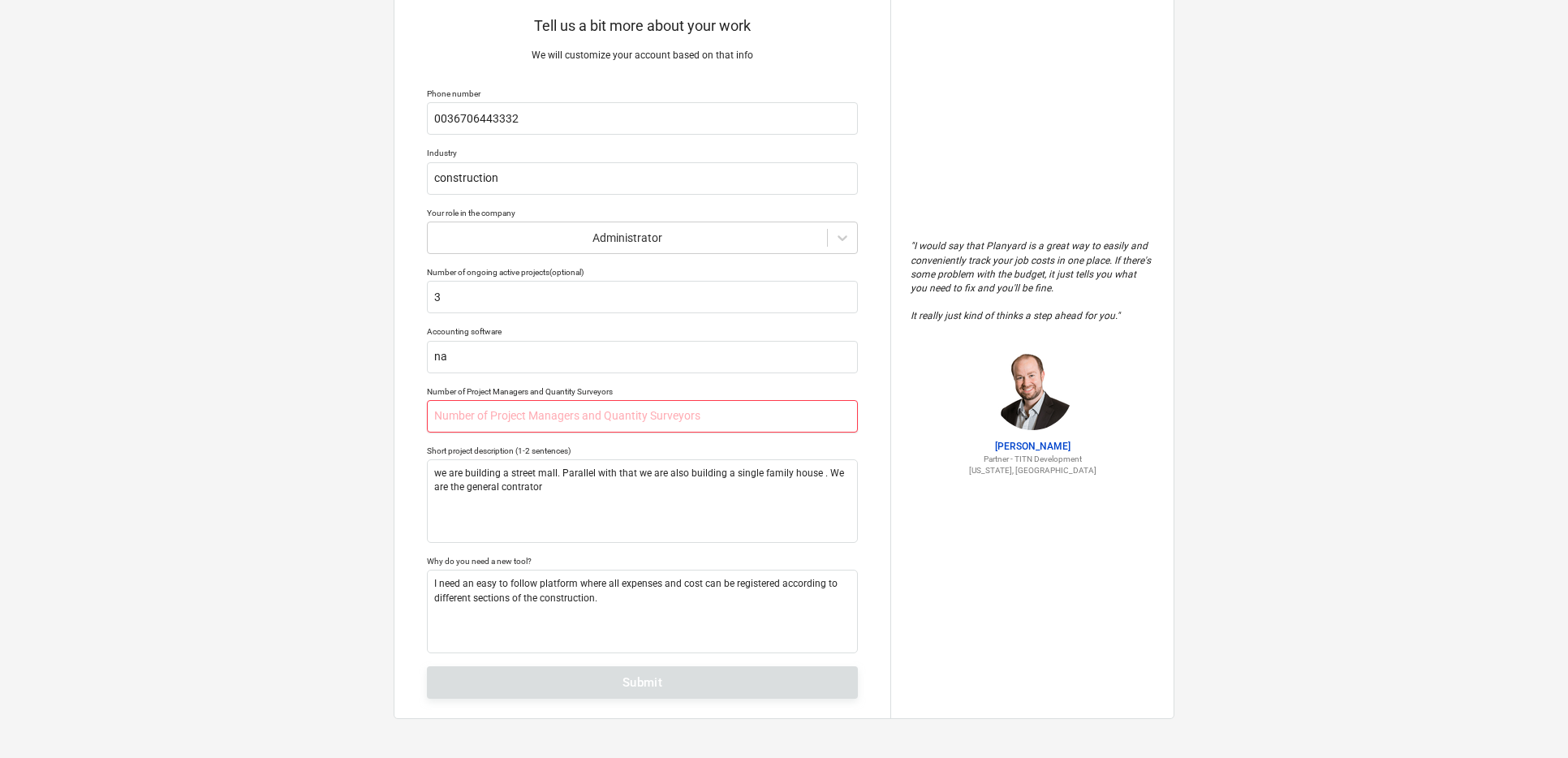
click at [487, 421] on input "text" at bounding box center [641, 416] width 431 height 32
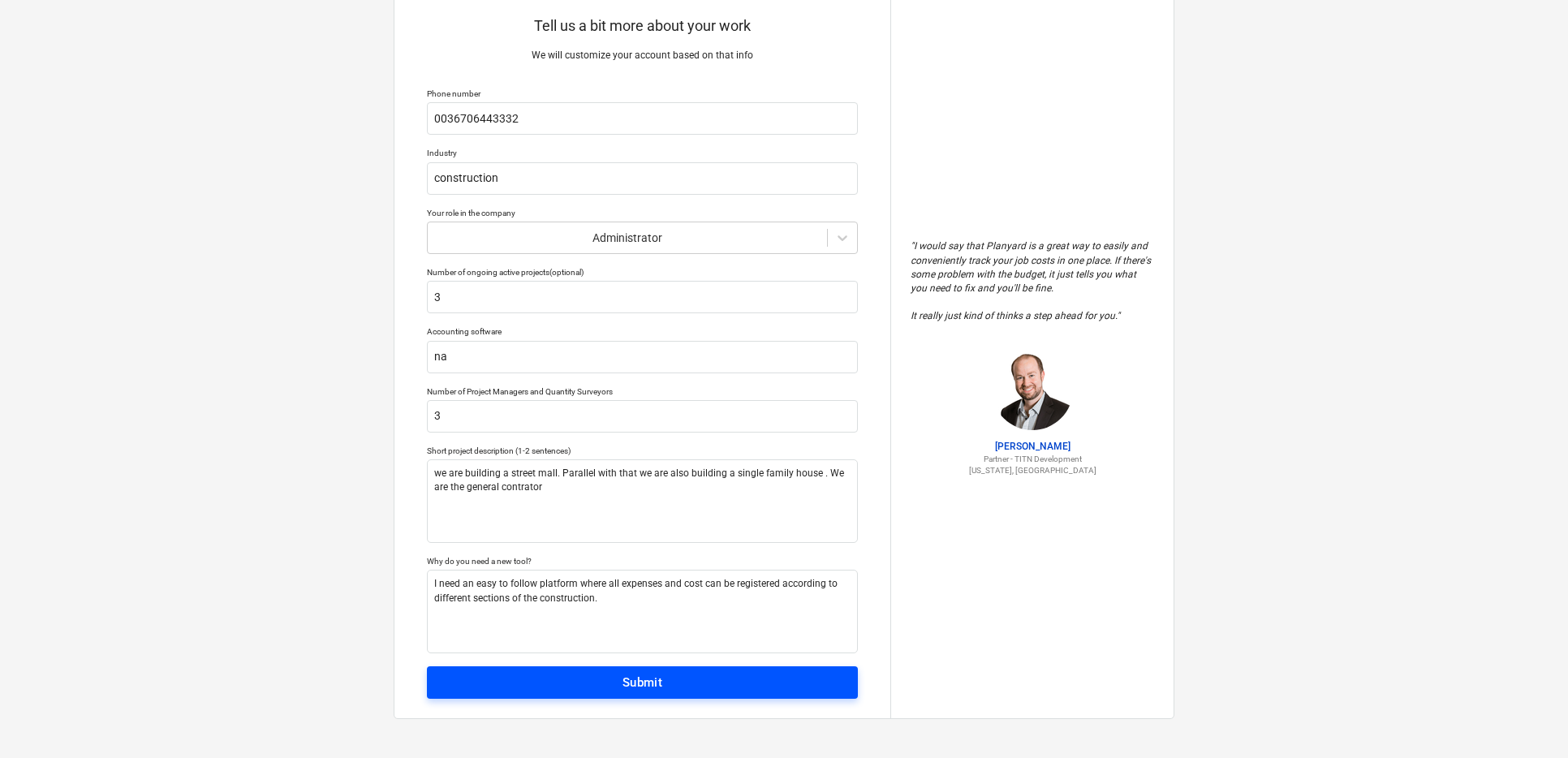
click at [683, 680] on span "Submit" at bounding box center [642, 683] width 395 height 21
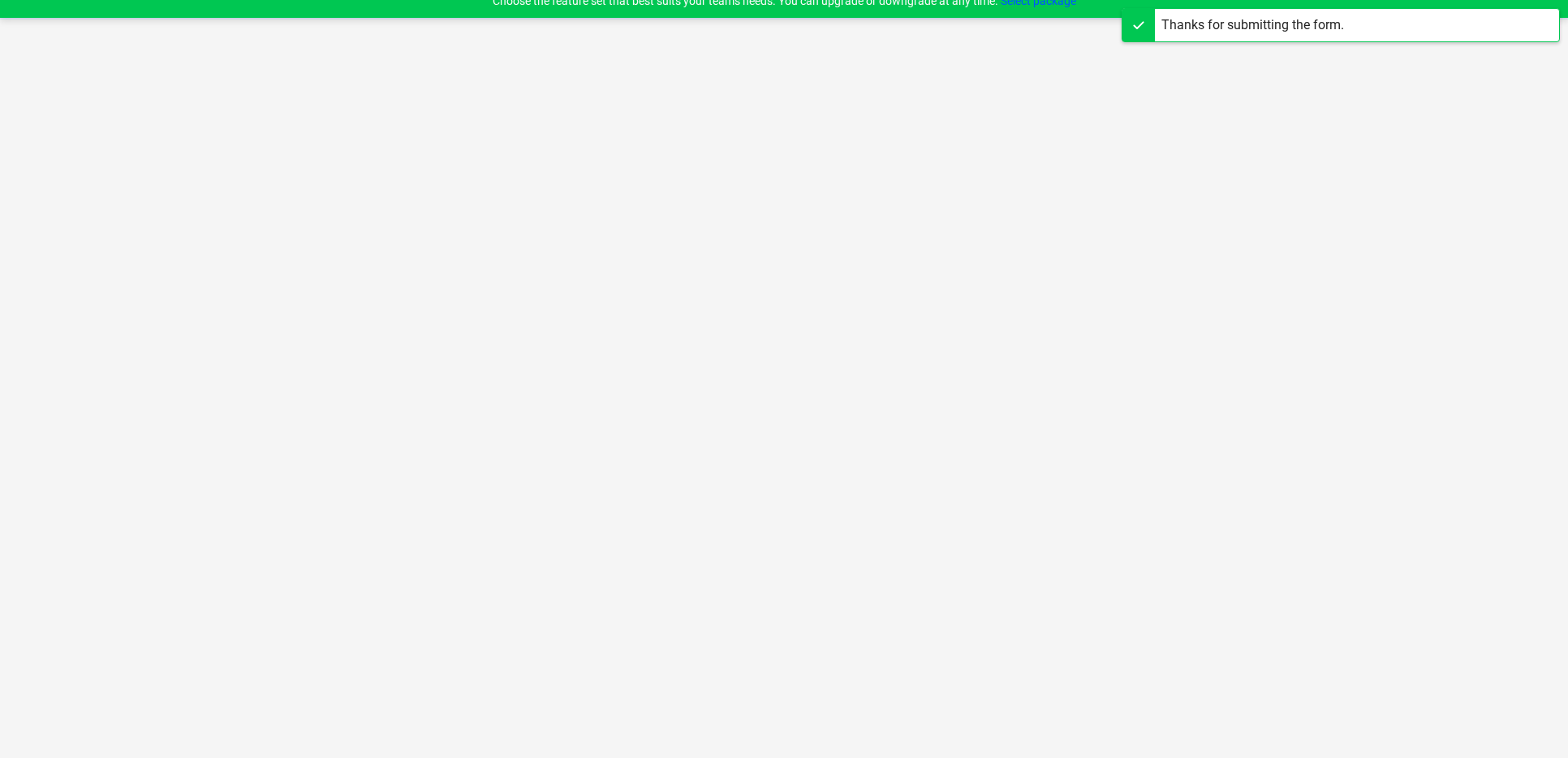
scroll to position [16, 0]
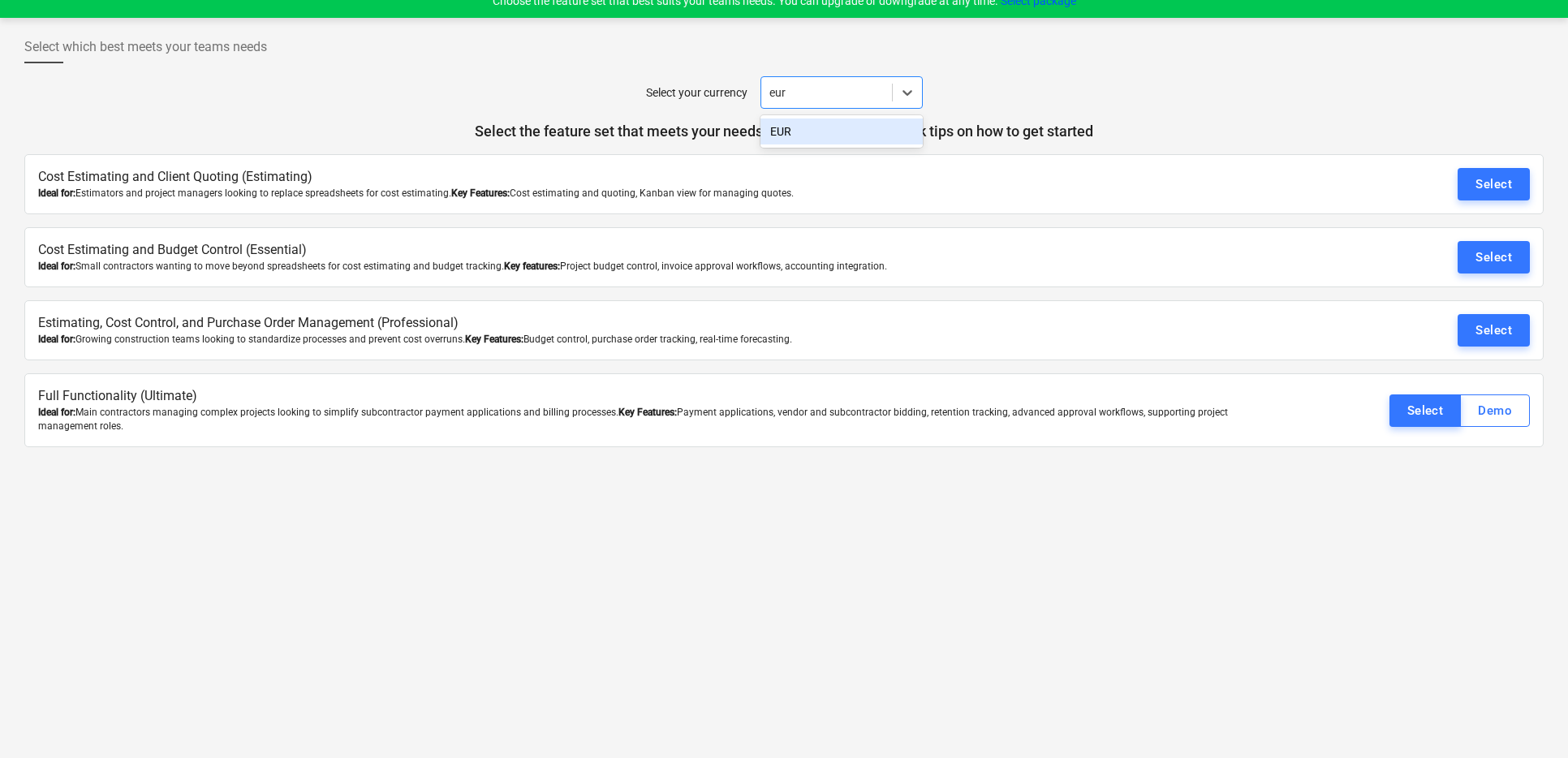
click at [805, 127] on div "EUR" at bounding box center [842, 131] width 162 height 26
click at [1477, 257] on div "Select" at bounding box center [1493, 258] width 36 height 21
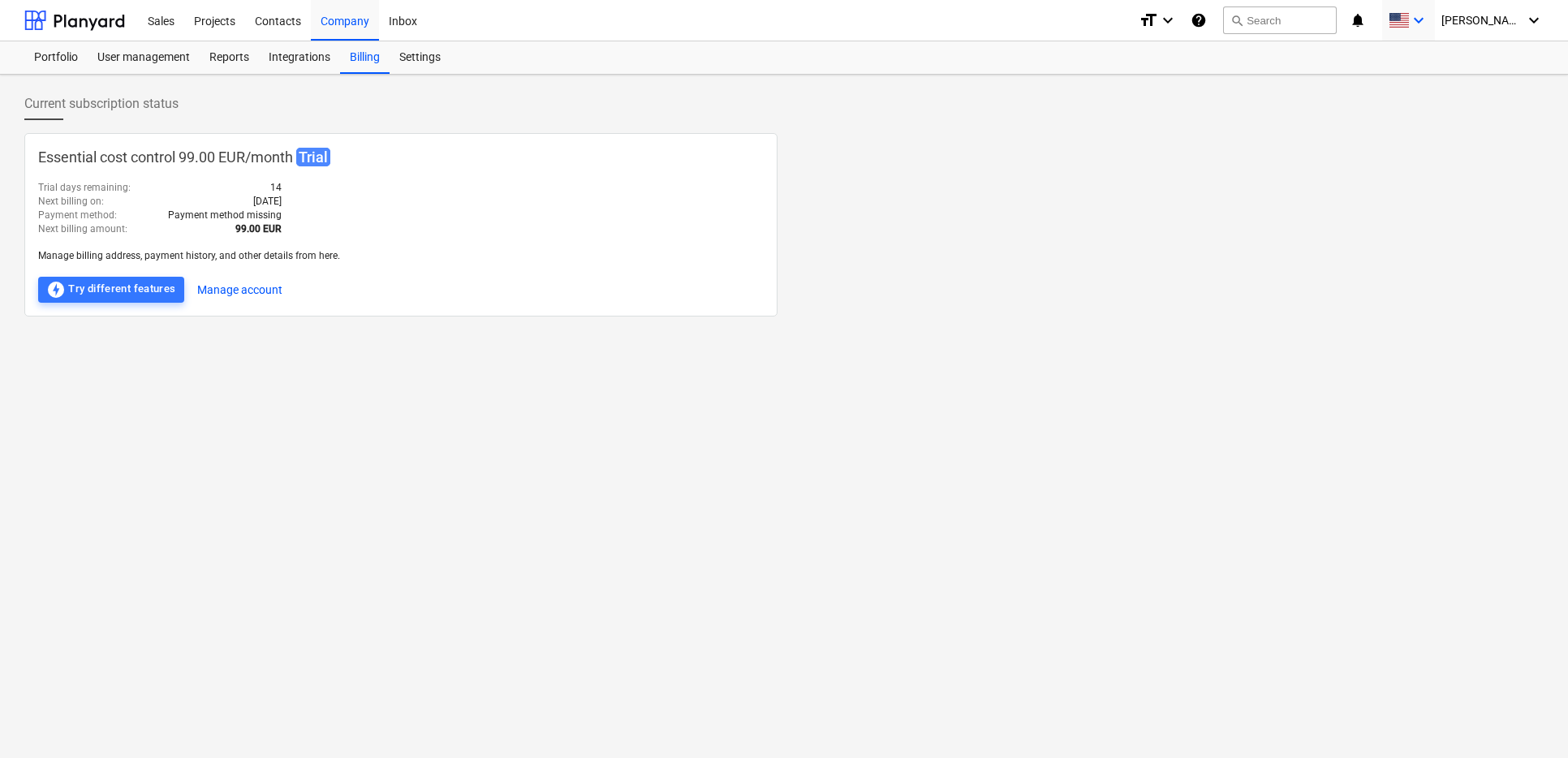
click at [1409, 21] on span at bounding box center [1398, 21] width 21 height 16
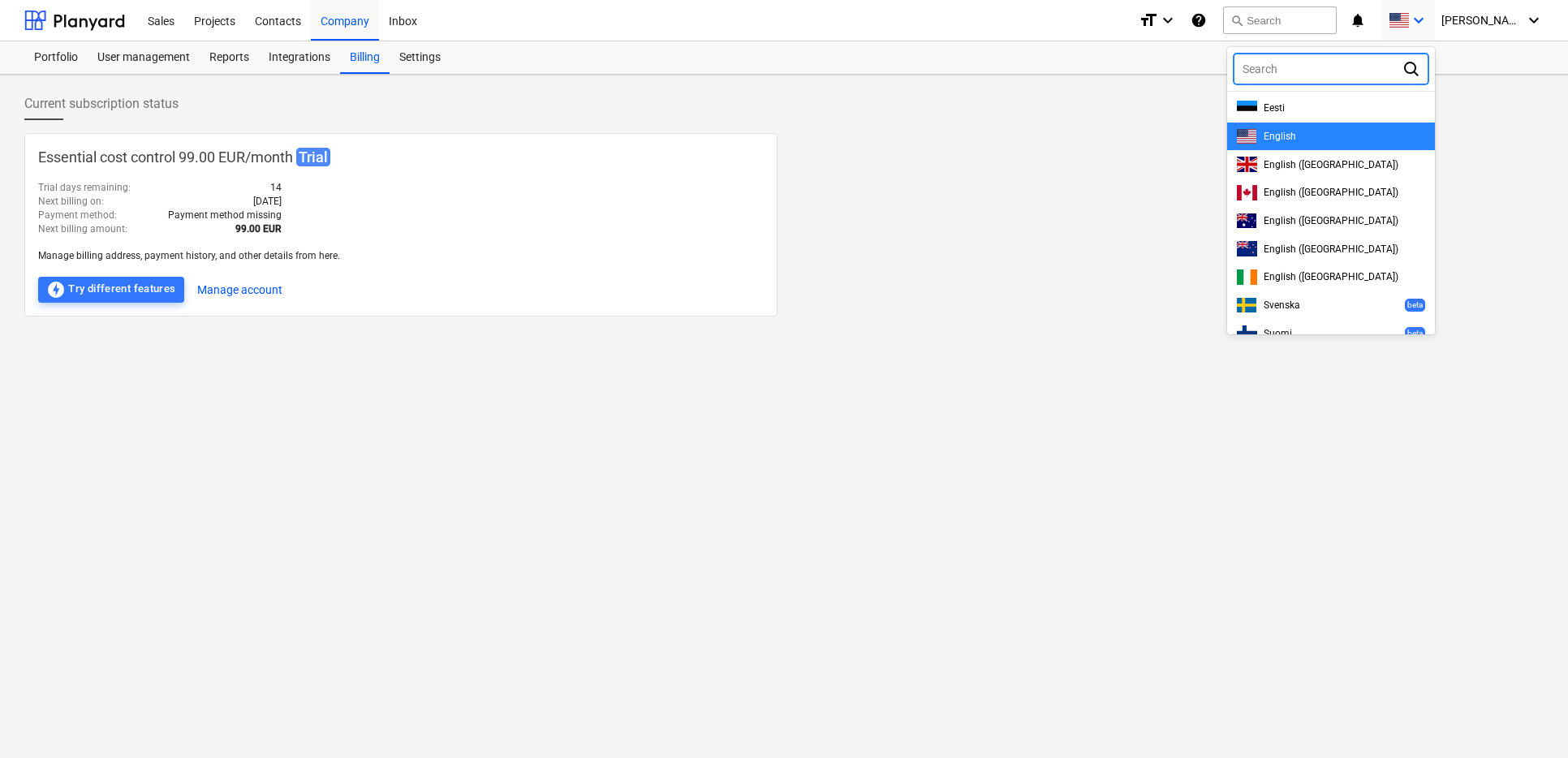
click at [1327, 142] on div "English" at bounding box center [1331, 137] width 188 height 16
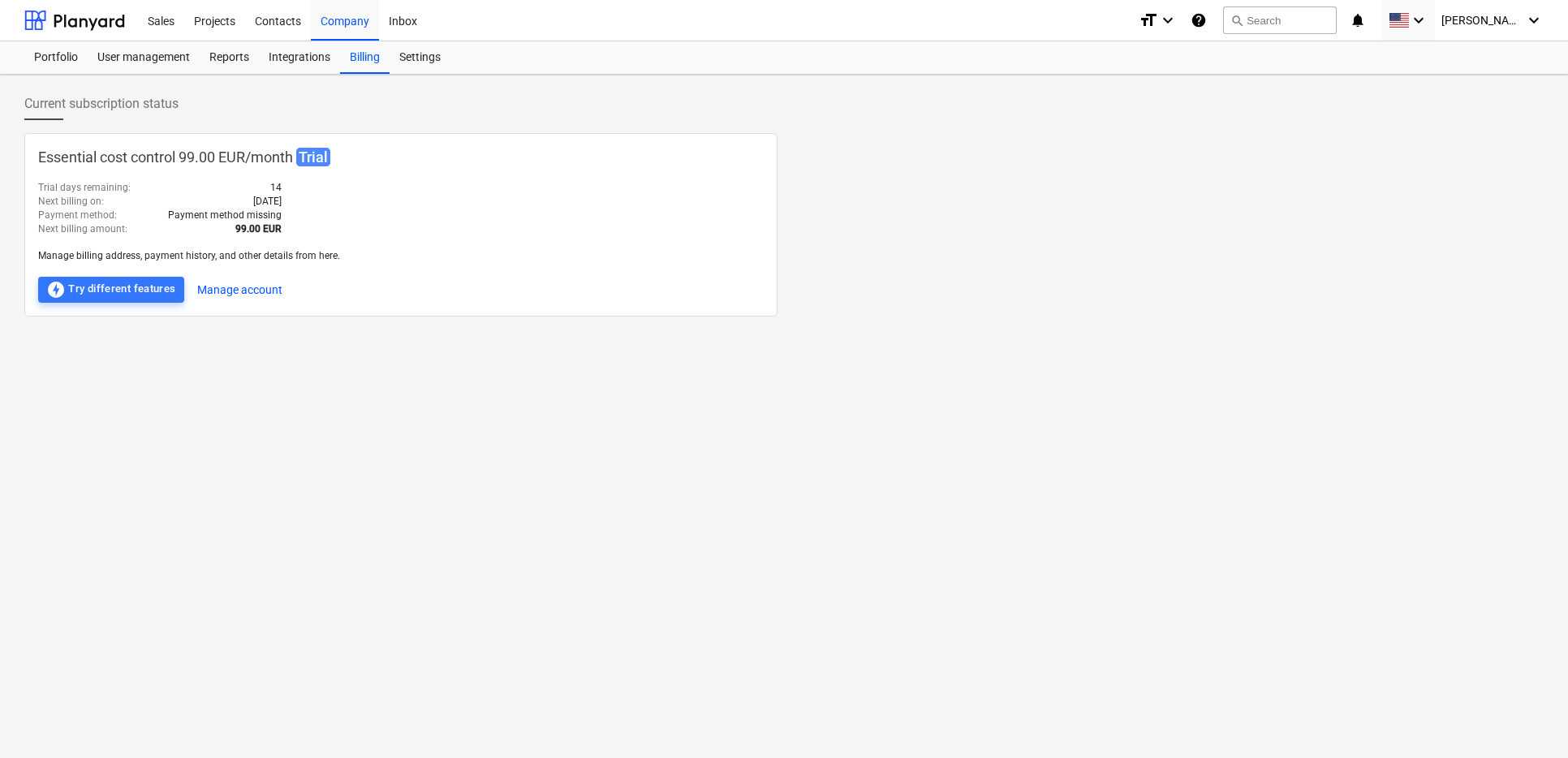
click at [312, 167] on p "Essential cost control 99.00 EUR / month Trial" at bounding box center [400, 157] width 725 height 21
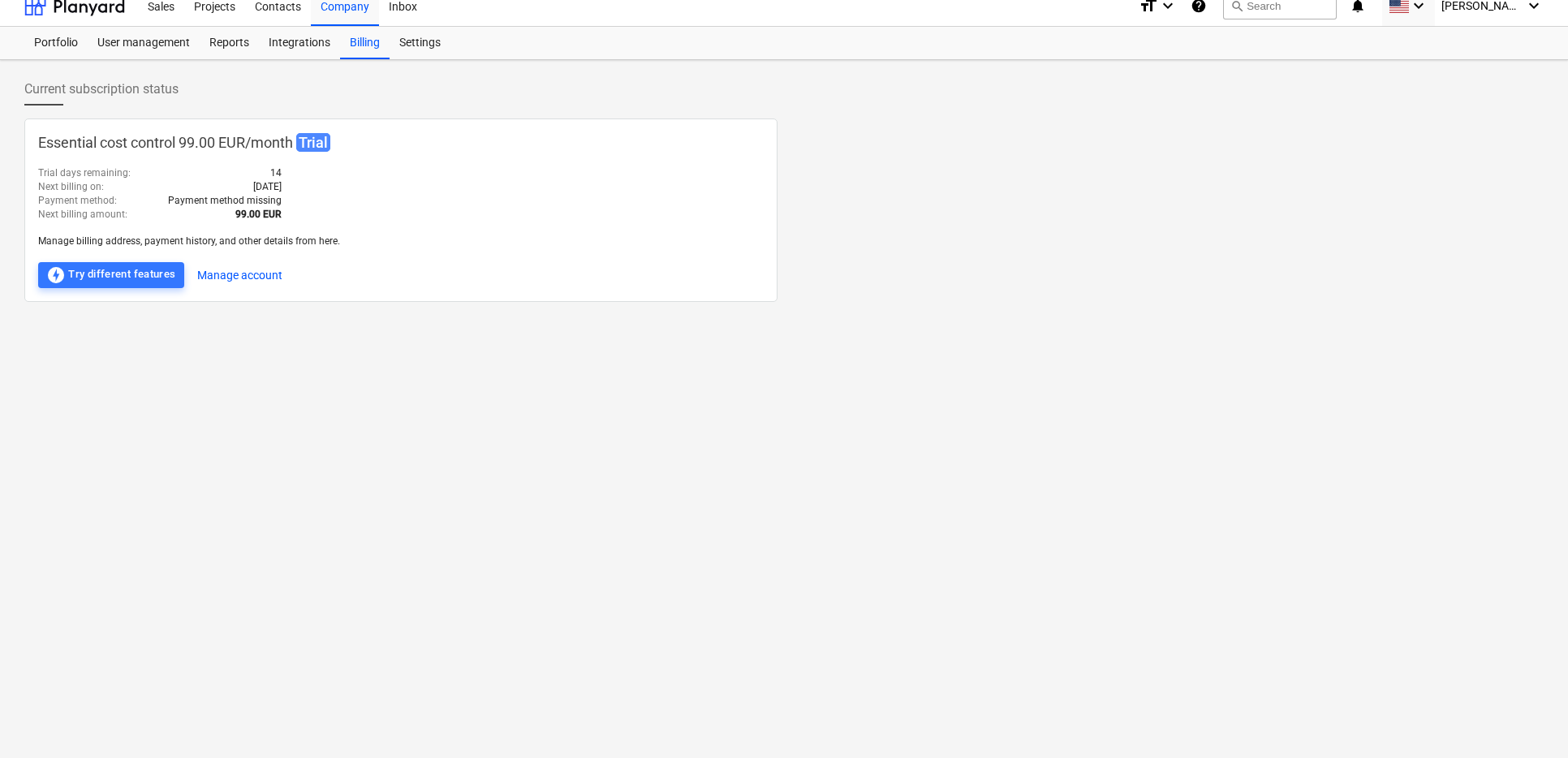
scroll to position [16, 0]
click at [269, 280] on button "Manage account" at bounding box center [239, 274] width 85 height 26
click at [327, 144] on span "Trial" at bounding box center [312, 141] width 34 height 19
click at [167, 86] on span "Current subscription status" at bounding box center [102, 89] width 154 height 20
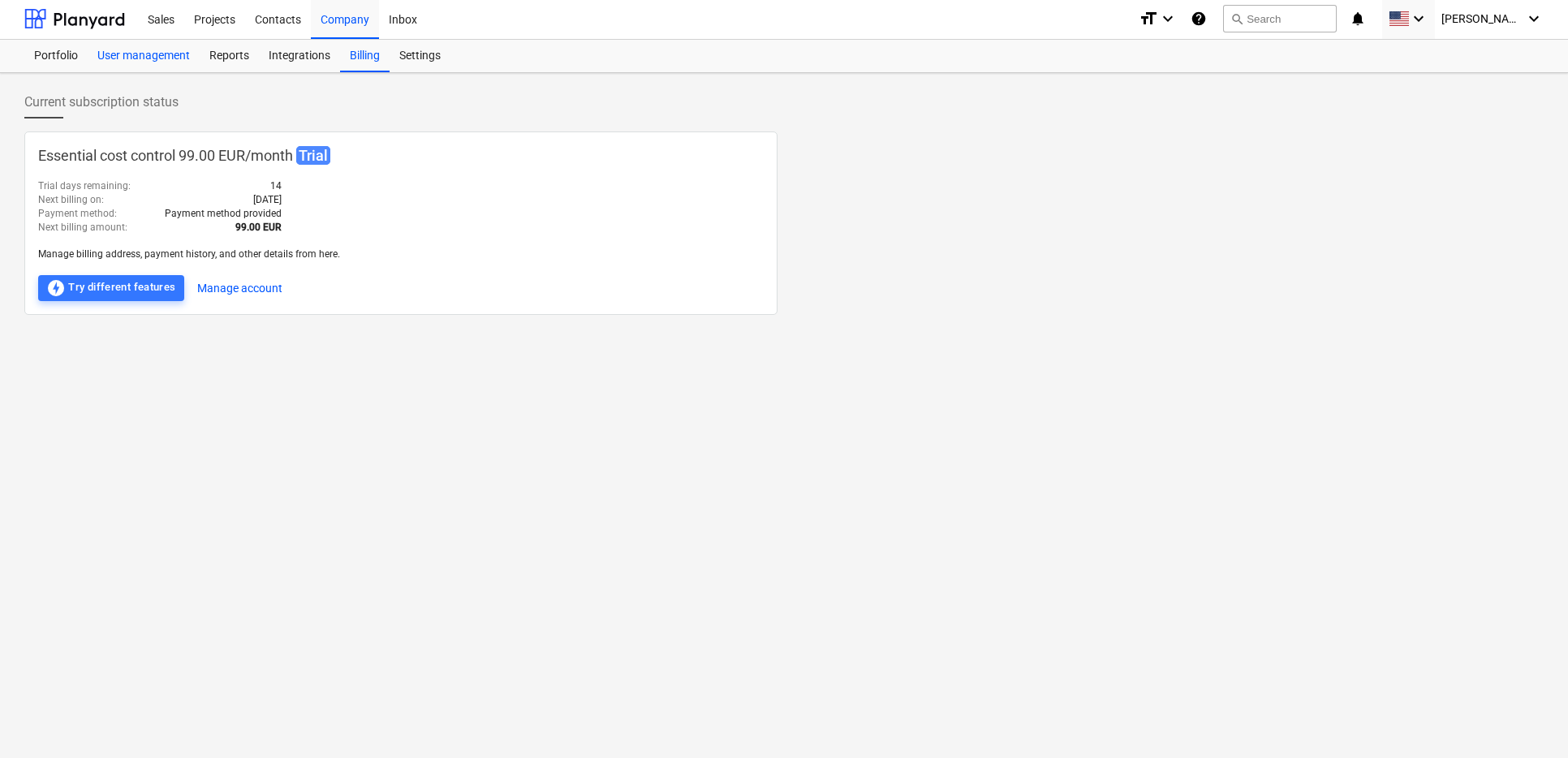
scroll to position [0, 0]
click at [144, 58] on div "User management" at bounding box center [144, 57] width 112 height 32
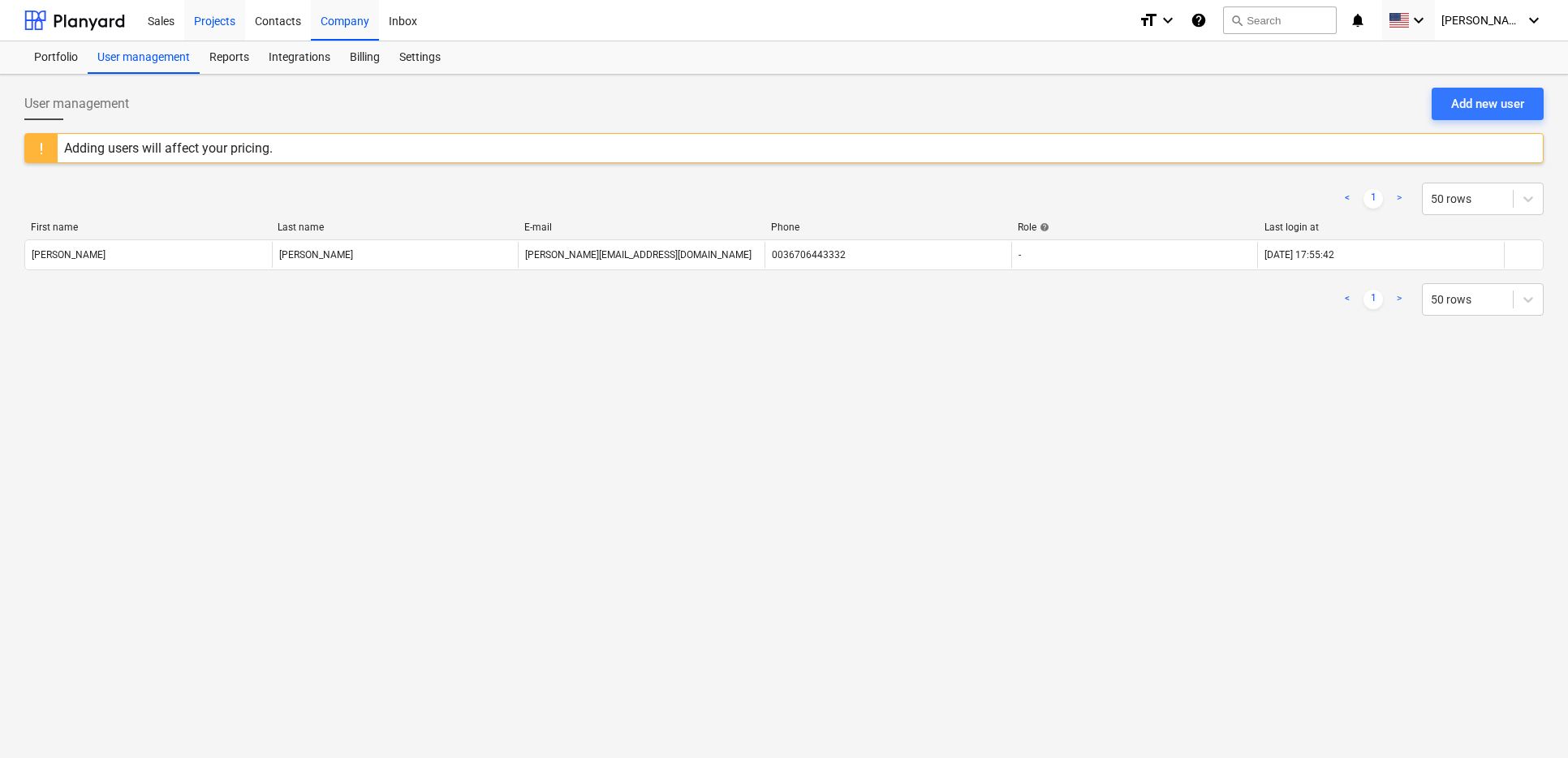
click at [228, 22] on div "Projects" at bounding box center [215, 20] width 61 height 41
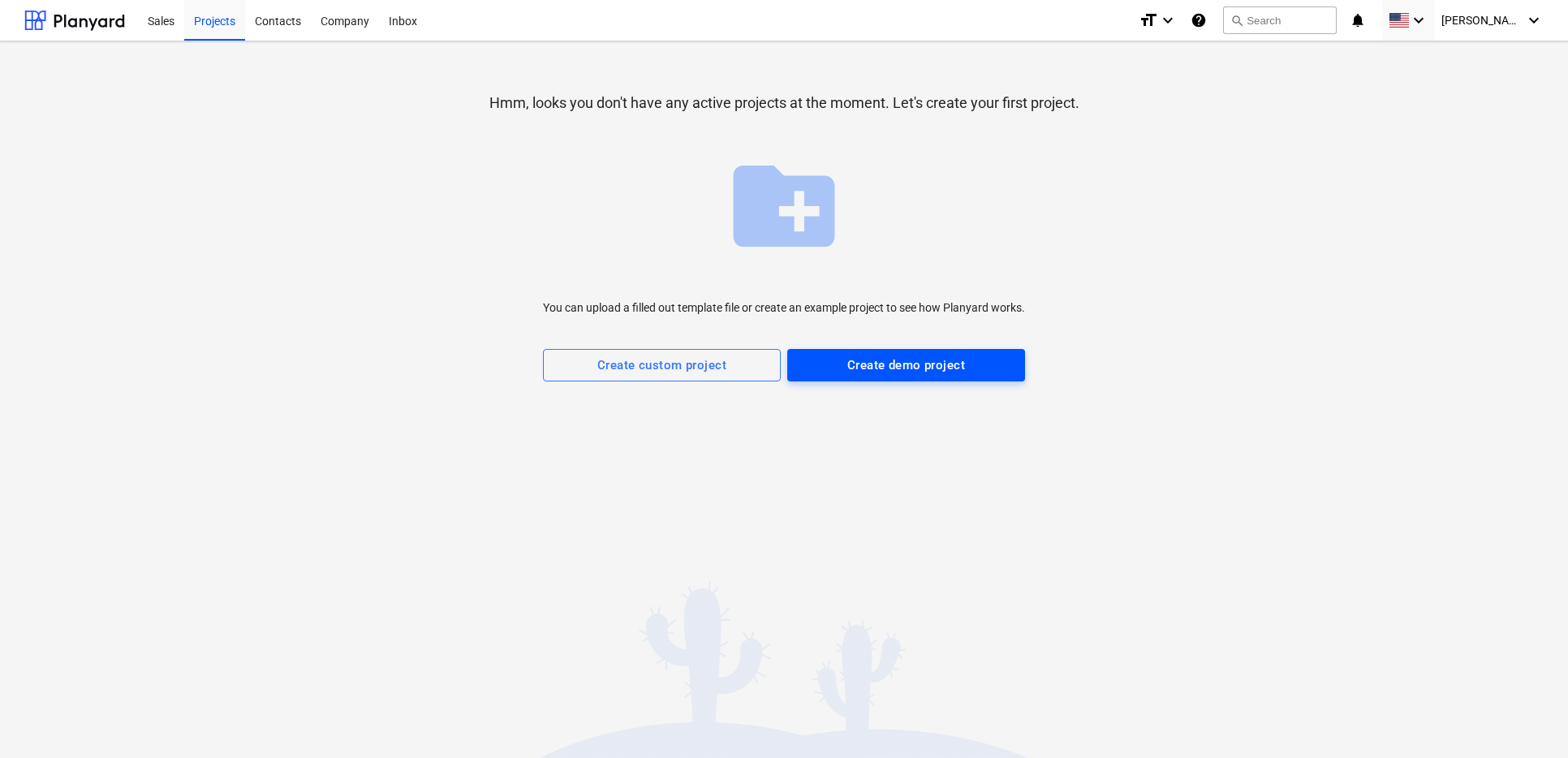
click at [888, 373] on div "Create demo project" at bounding box center [906, 365] width 118 height 21
